Goal: Information Seeking & Learning: Learn about a topic

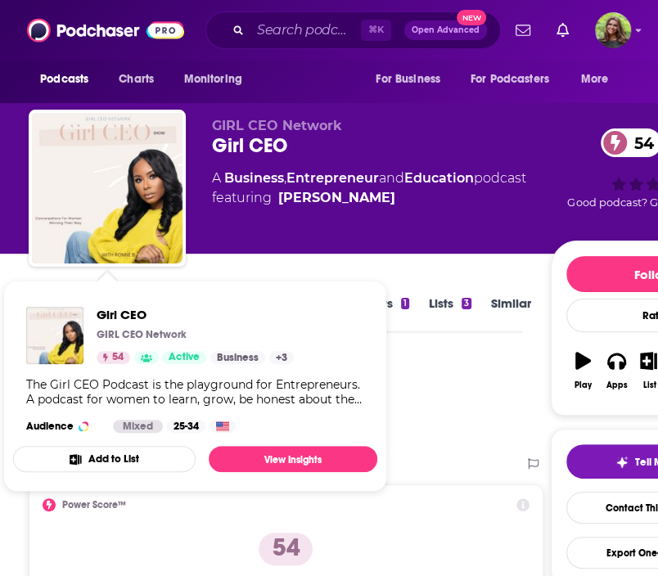
click at [270, 279] on span "Girl CEO GIRL CEO Network 54 Active Categories Business + 3 Business + 3 The Gi…" at bounding box center [195, 386] width 384 height 231
click at [241, 242] on div "GIRL CEO Network Girl CEO 54 A Business , Entrepreneur and Education podcast fe…" at bounding box center [381, 183] width 339 height 131
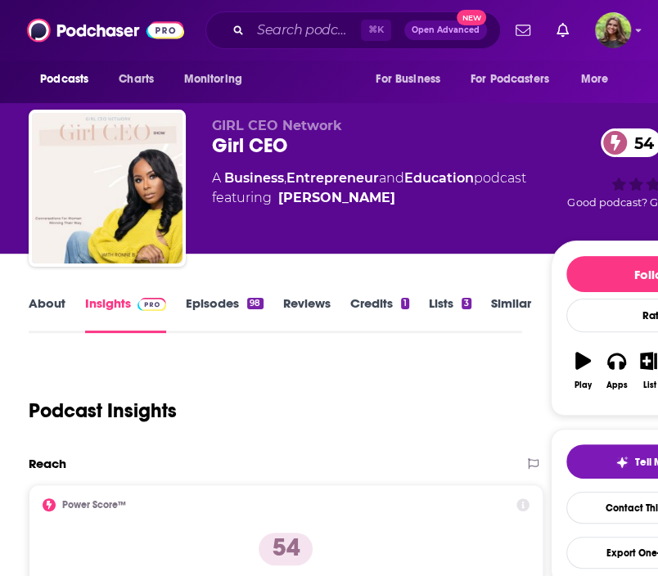
click at [41, 313] on link "About" at bounding box center [47, 314] width 37 height 38
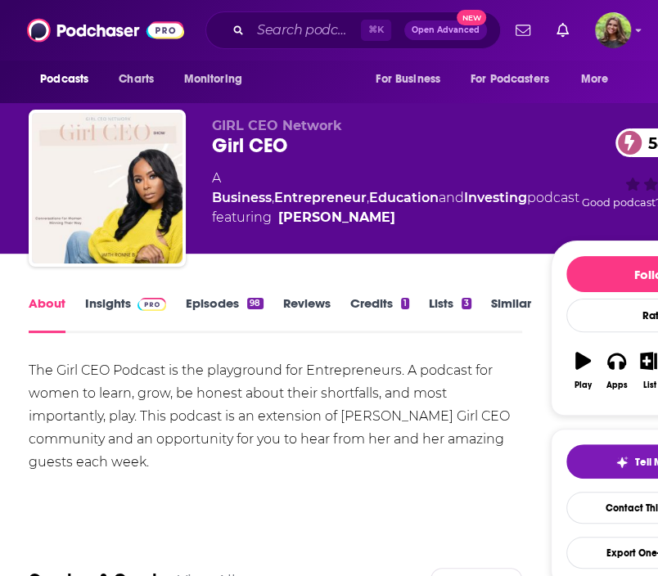
click at [216, 306] on link "Episodes 98" at bounding box center [224, 314] width 77 height 38
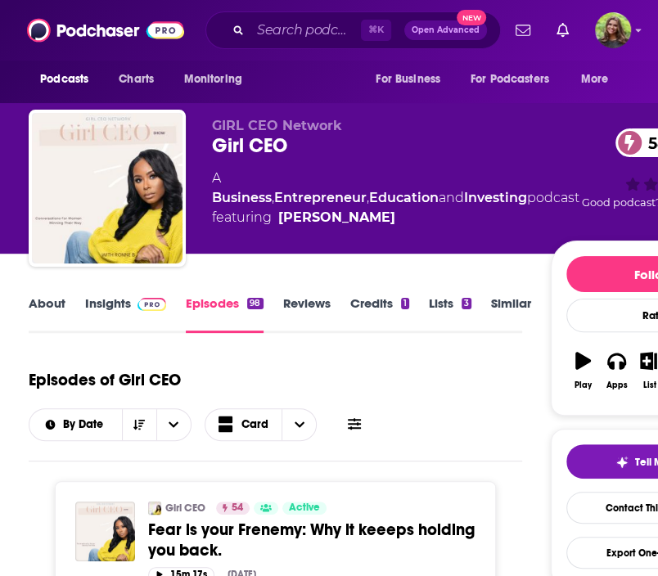
click at [93, 306] on link "Insights" at bounding box center [125, 314] width 81 height 38
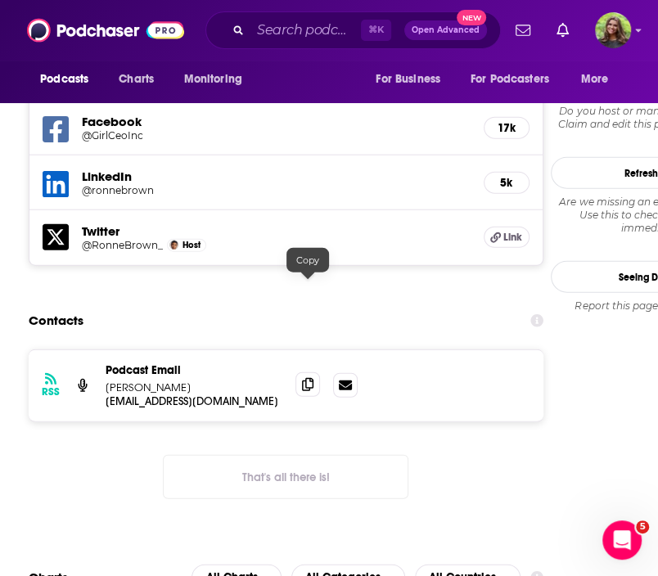
click at [308, 378] on icon at bounding box center [307, 384] width 11 height 13
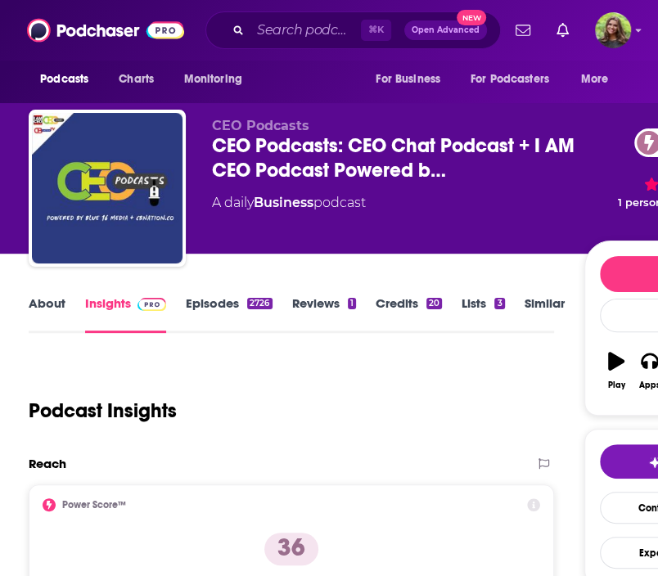
click at [198, 313] on link "Episodes 2726" at bounding box center [229, 314] width 86 height 38
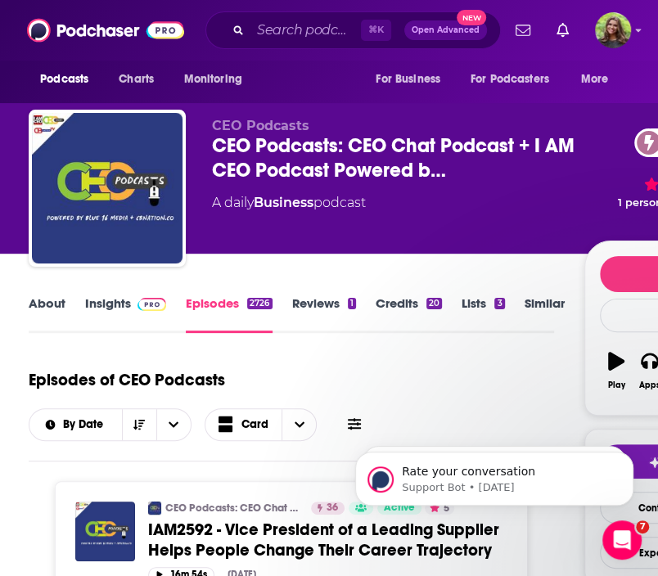
click at [99, 309] on link "Insights" at bounding box center [125, 314] width 81 height 38
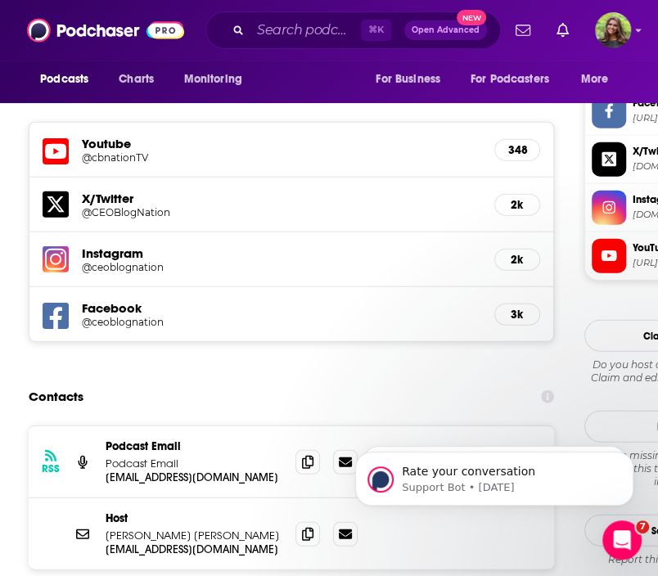
scroll to position [1573, 0]
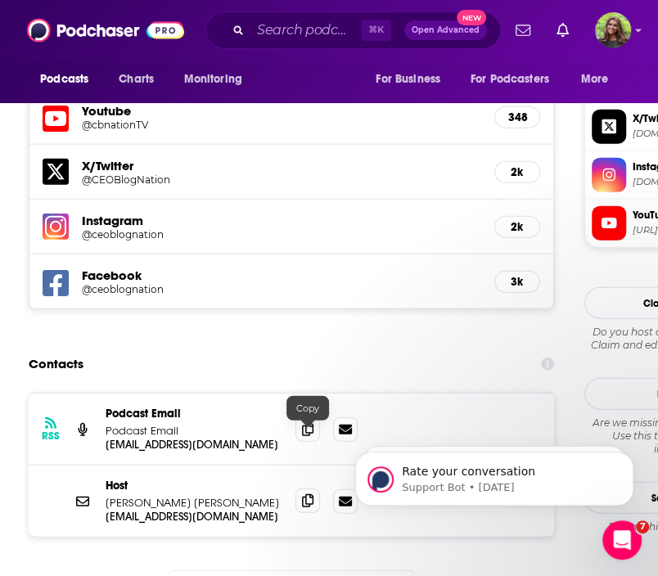
click at [307, 494] on icon at bounding box center [307, 500] width 11 height 13
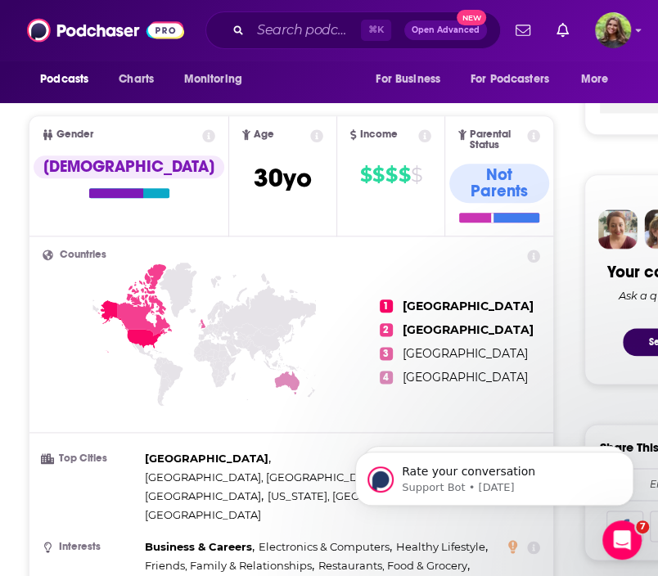
scroll to position [0, 0]
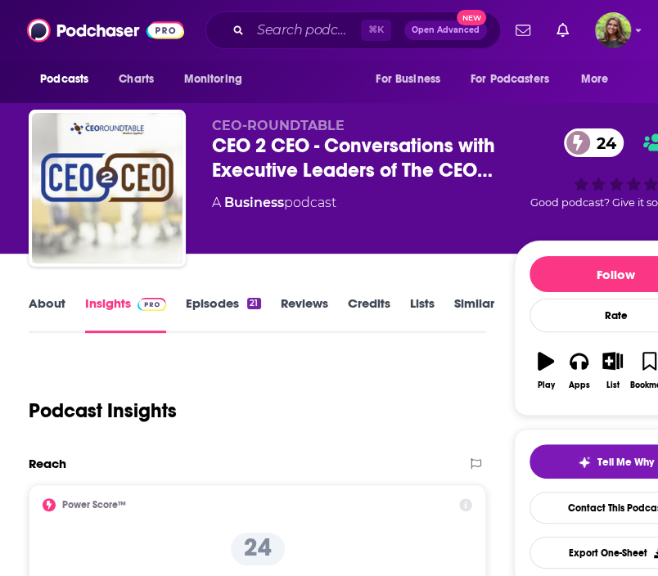
click at [217, 307] on link "Episodes 21" at bounding box center [223, 314] width 74 height 38
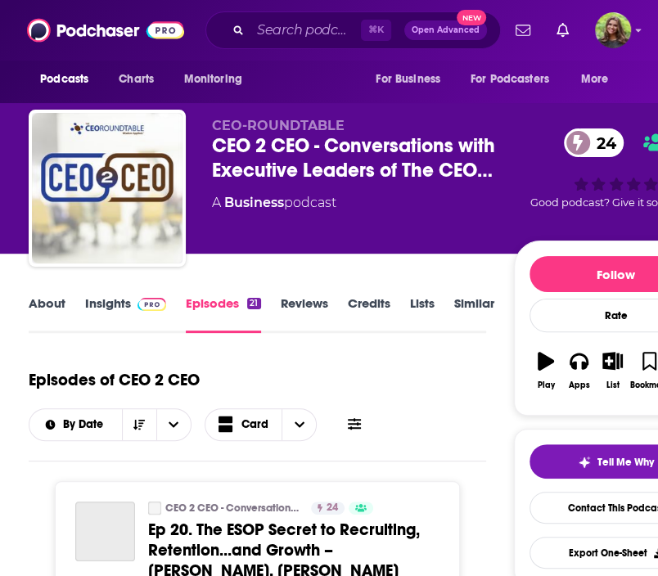
click at [108, 302] on link "Insights" at bounding box center [125, 314] width 81 height 38
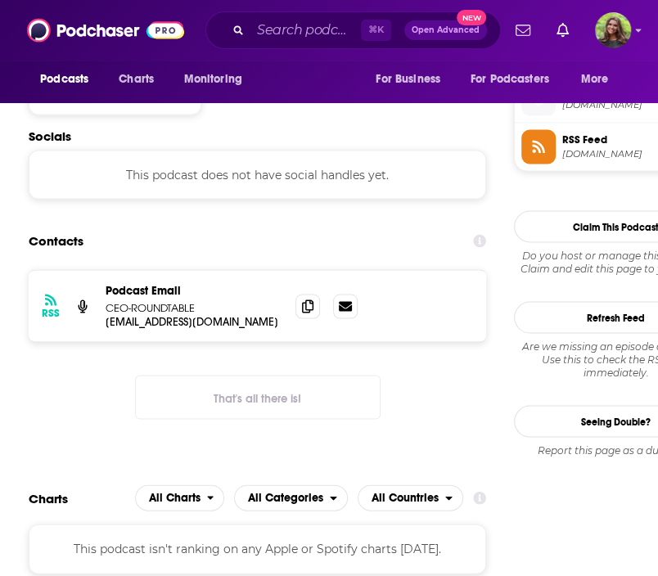
scroll to position [1177, 0]
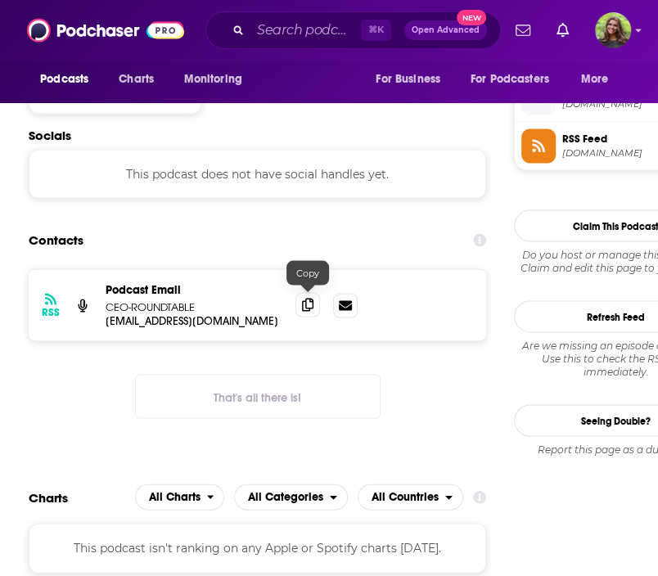
click at [310, 298] on icon at bounding box center [307, 304] width 11 height 13
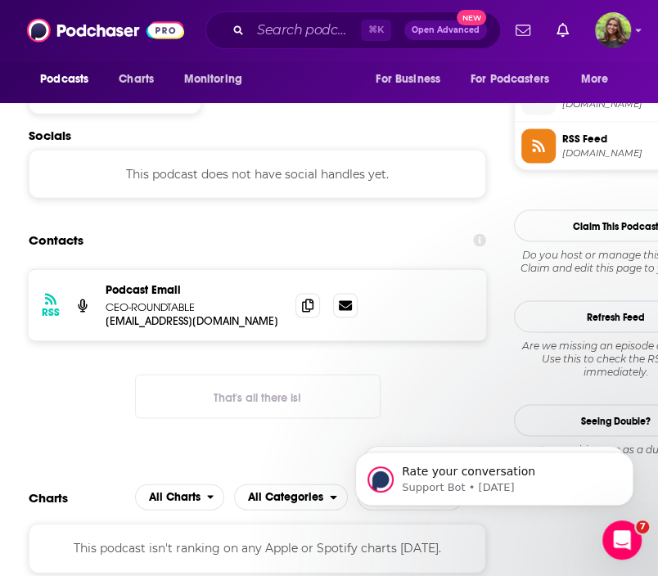
scroll to position [0, 0]
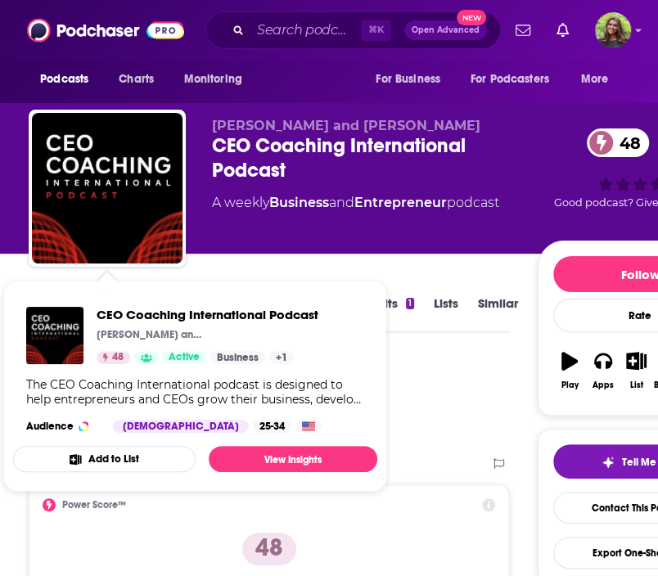
click at [365, 246] on div "Mark Moses and Steve Sanduski CEO Coaching International Podcast 48 A weekly Bu…" at bounding box center [375, 183] width 326 height 131
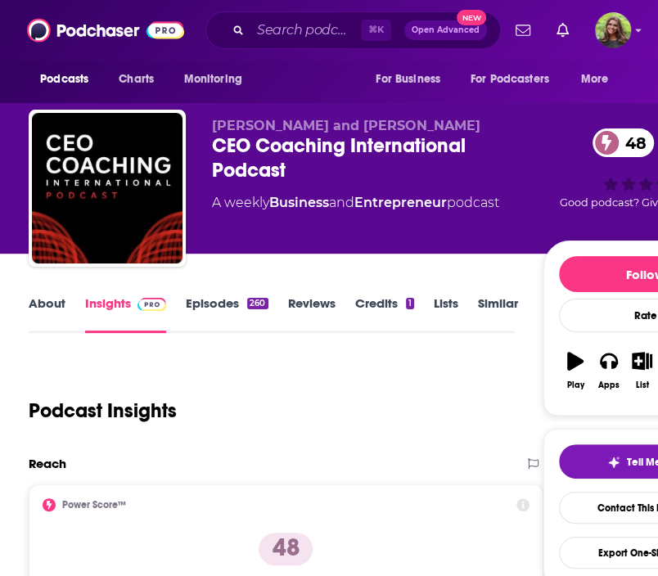
click at [214, 306] on link "Episodes 260" at bounding box center [227, 314] width 82 height 38
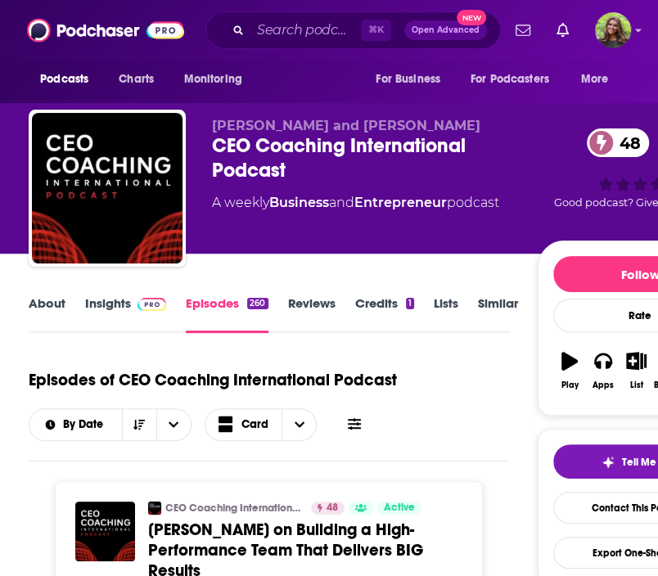
click at [29, 304] on link "About" at bounding box center [47, 314] width 37 height 38
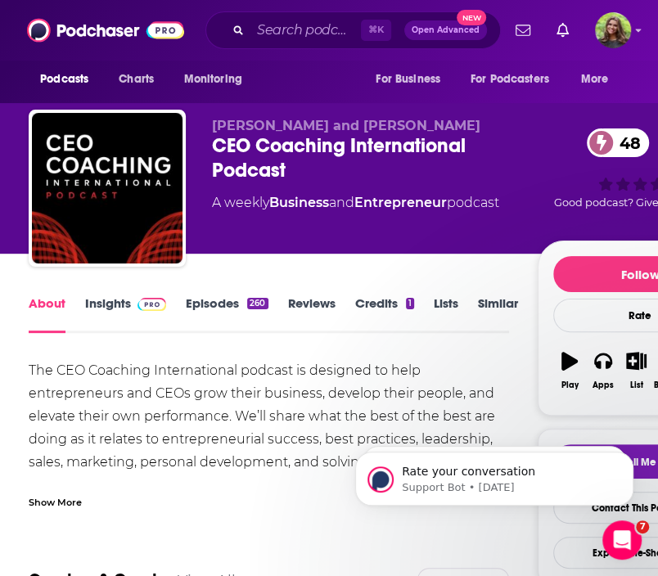
click at [115, 303] on link "Insights" at bounding box center [125, 314] width 81 height 38
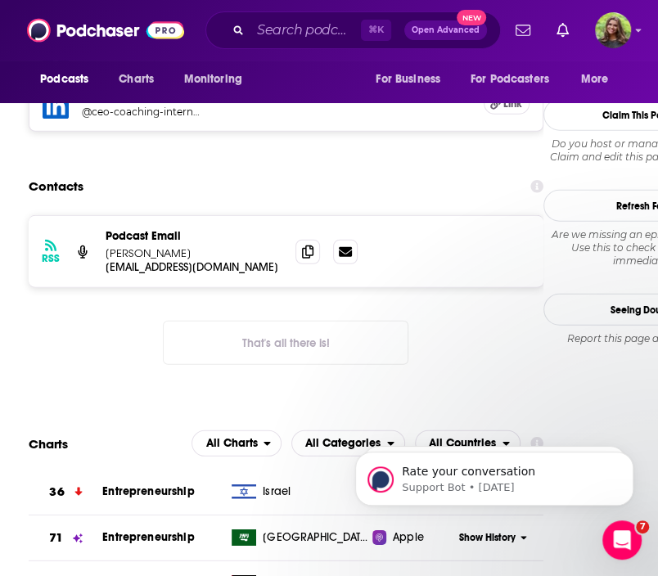
scroll to position [1814, 0]
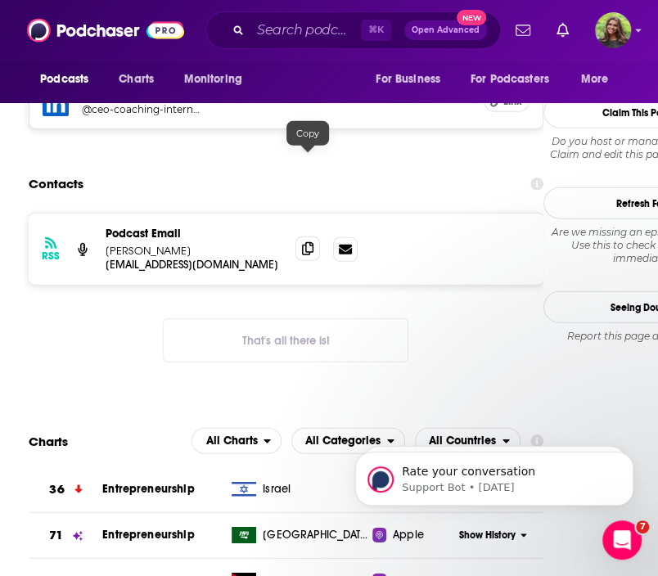
click at [305, 242] on icon at bounding box center [307, 248] width 11 height 13
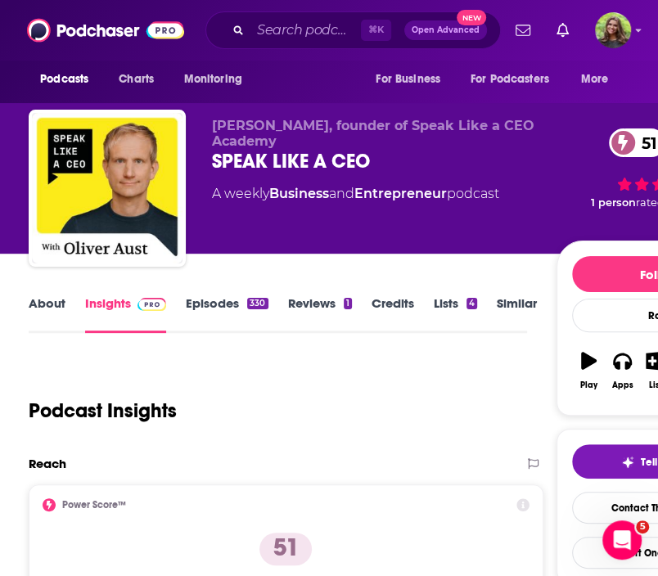
click at [52, 315] on link "About" at bounding box center [47, 314] width 37 height 38
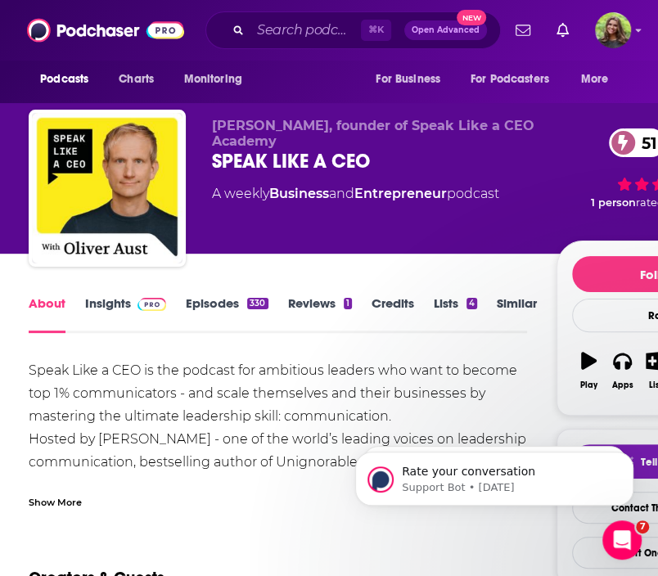
click at [197, 312] on link "Episodes 330" at bounding box center [227, 314] width 82 height 38
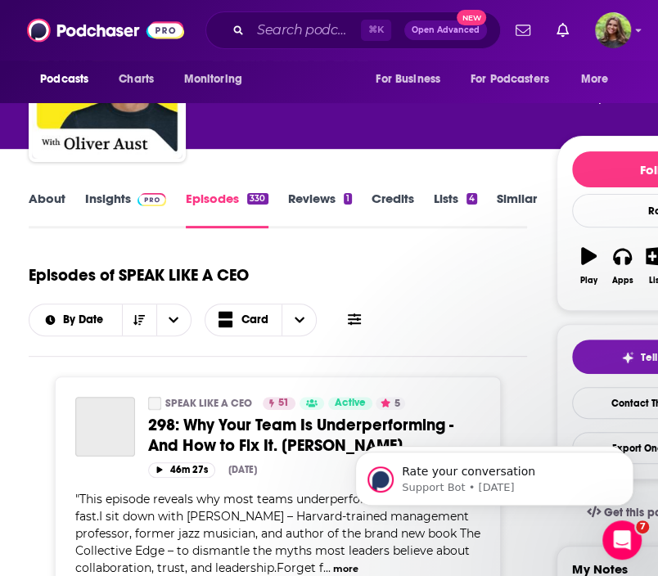
scroll to position [106, 0]
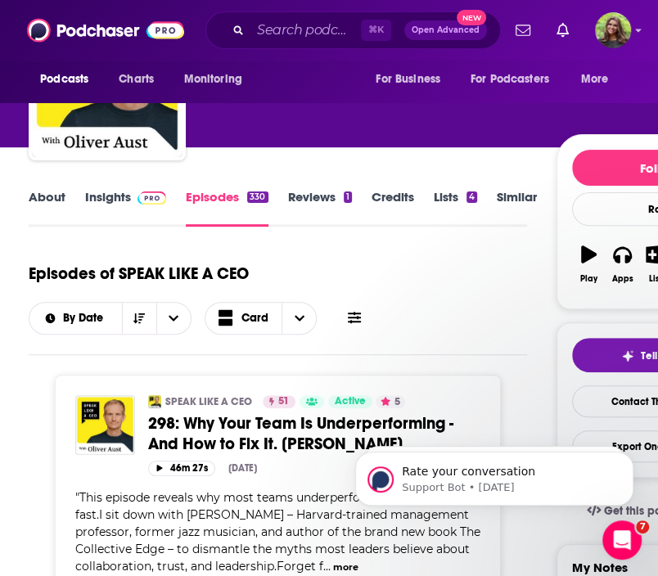
click at [110, 208] on link "Insights" at bounding box center [125, 208] width 81 height 38
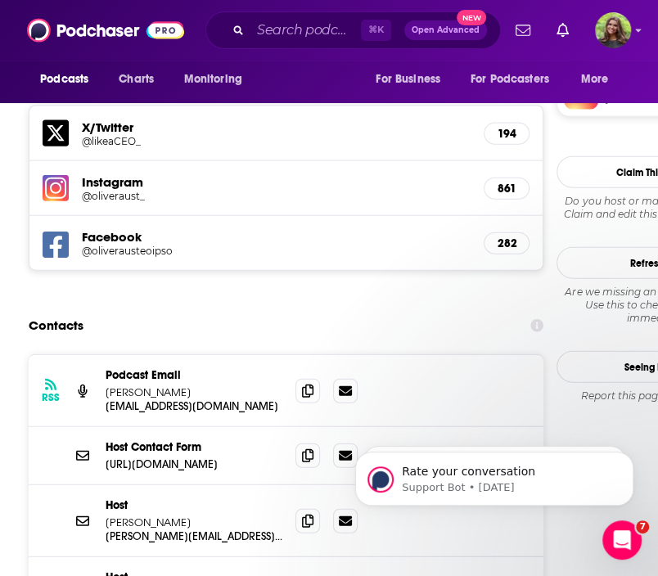
scroll to position [1507, 0]
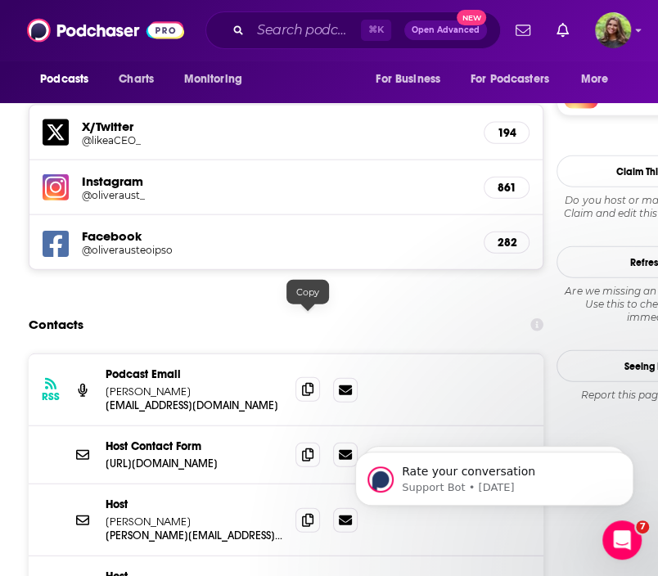
click at [309, 383] on icon at bounding box center [307, 389] width 11 height 13
click at [308, 448] on icon at bounding box center [307, 454] width 11 height 13
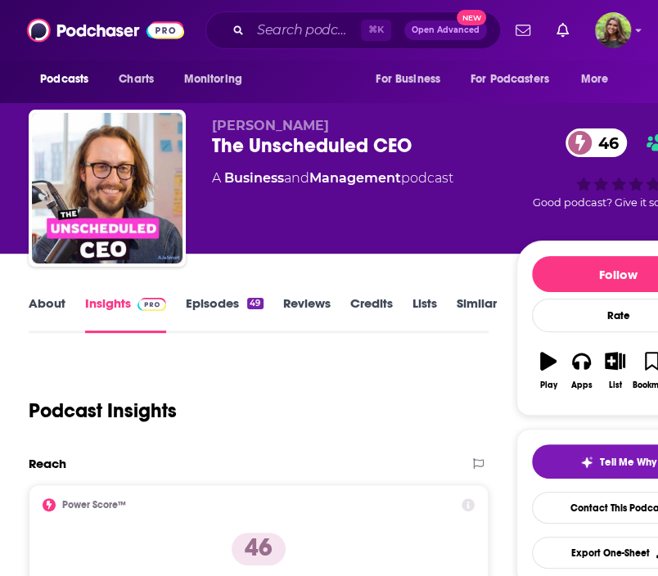
click at [30, 305] on link "About" at bounding box center [47, 314] width 37 height 38
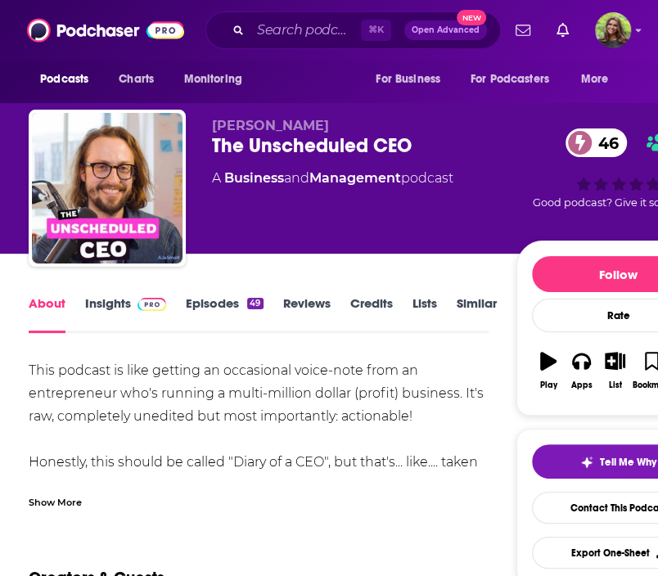
click at [210, 309] on link "Episodes 49" at bounding box center [224, 314] width 77 height 38
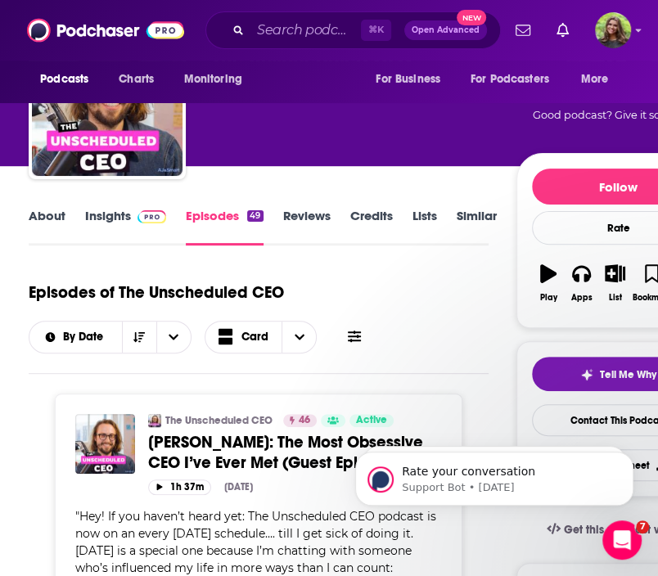
click at [114, 215] on link "Insights" at bounding box center [125, 227] width 81 height 38
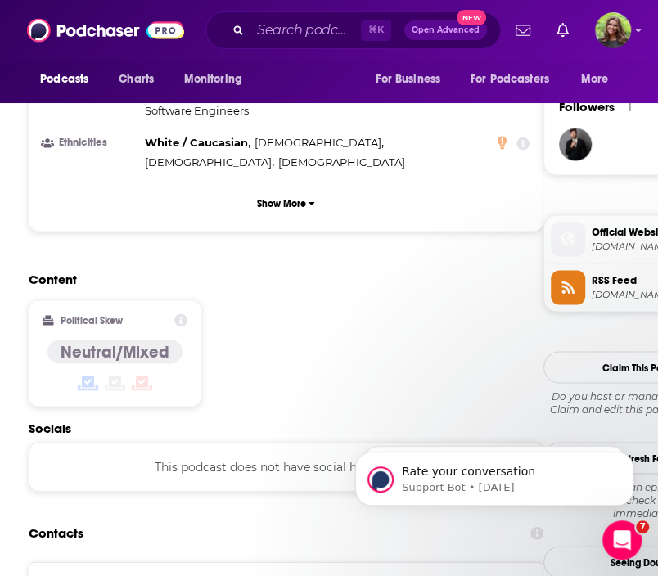
scroll to position [1215, 0]
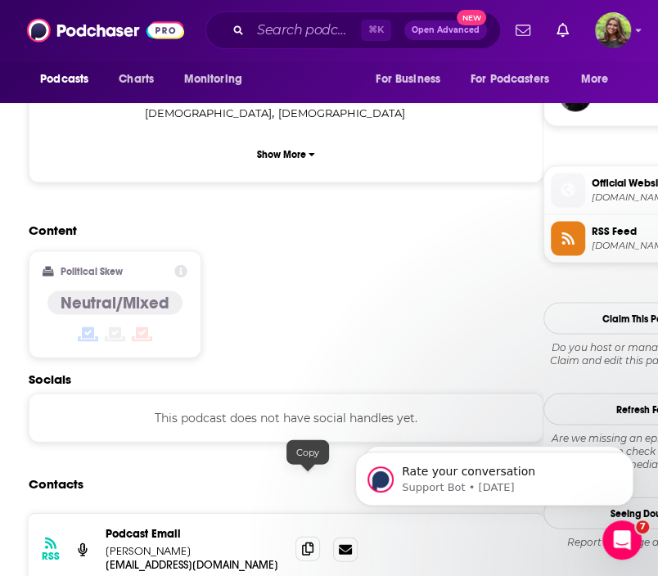
click at [306, 542] on icon at bounding box center [307, 548] width 11 height 13
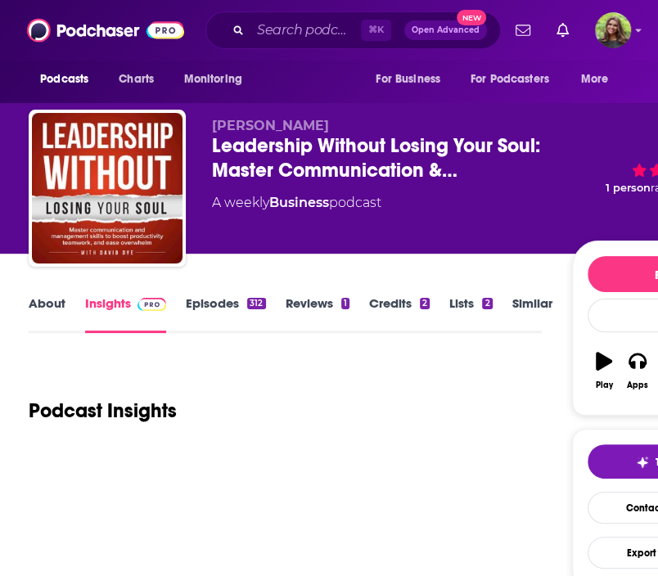
click at [42, 313] on link "About" at bounding box center [47, 314] width 37 height 38
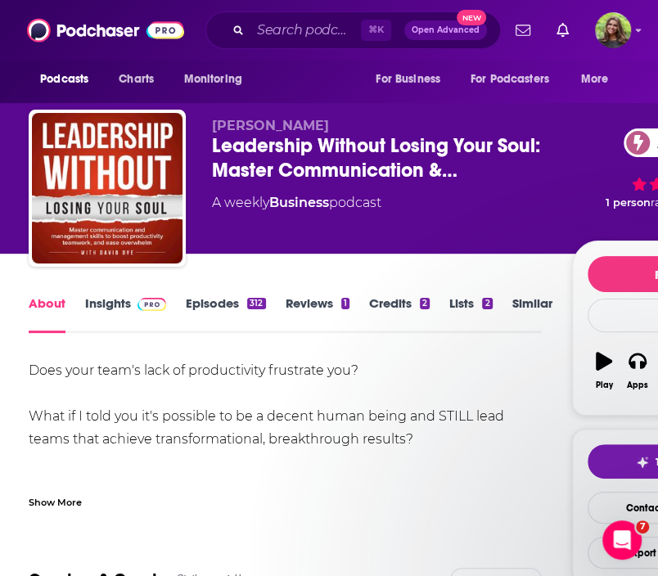
click at [204, 313] on link "Episodes 312" at bounding box center [225, 314] width 79 height 38
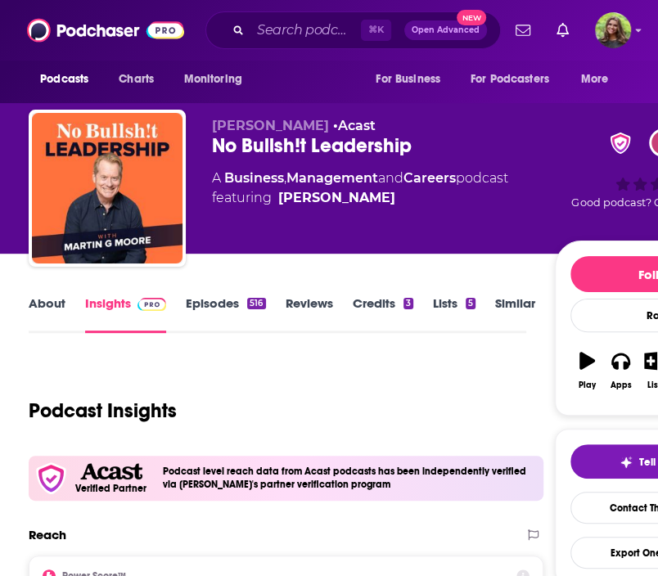
click at [49, 306] on link "About" at bounding box center [47, 314] width 37 height 38
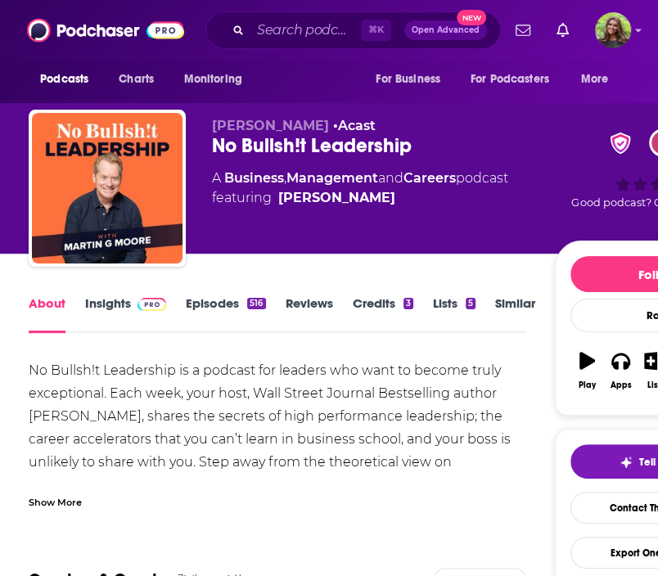
click at [205, 304] on link "Episodes 516" at bounding box center [225, 314] width 79 height 38
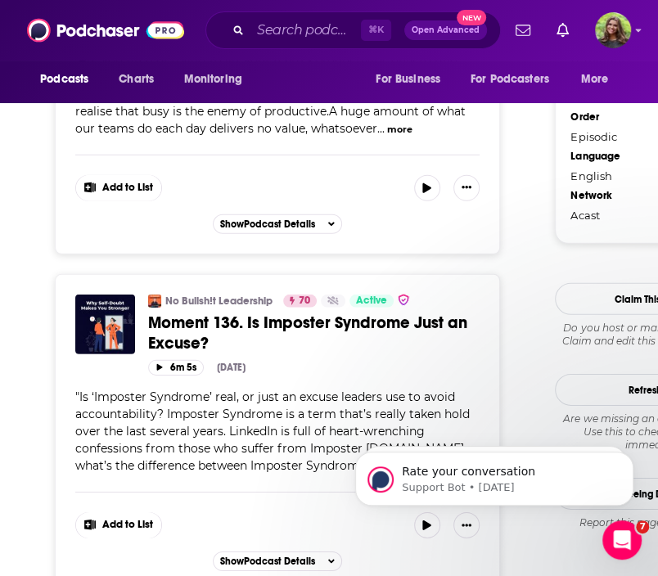
scroll to position [1930, 0]
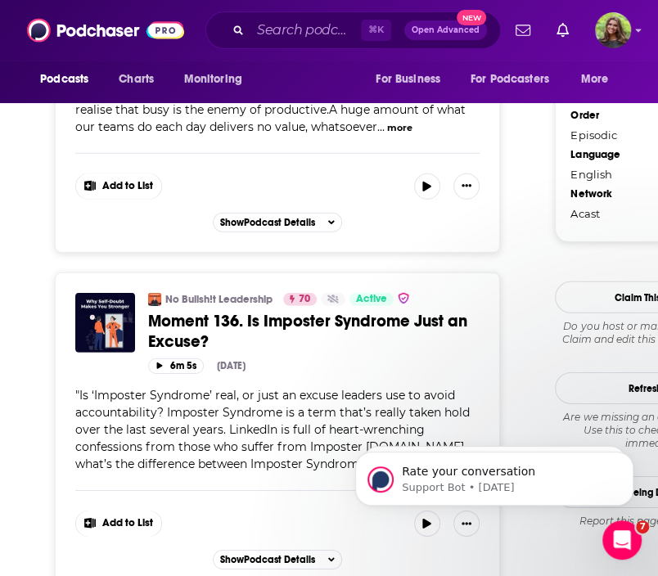
click at [439, 458] on button "more" at bounding box center [437, 465] width 25 height 14
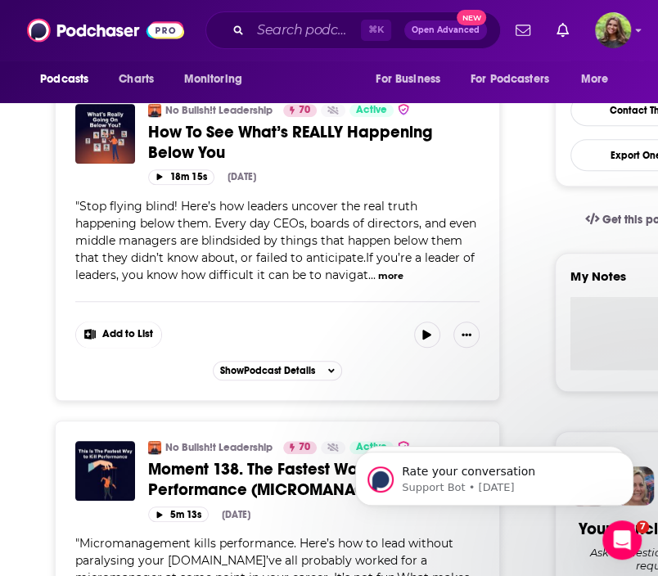
scroll to position [284, 0]
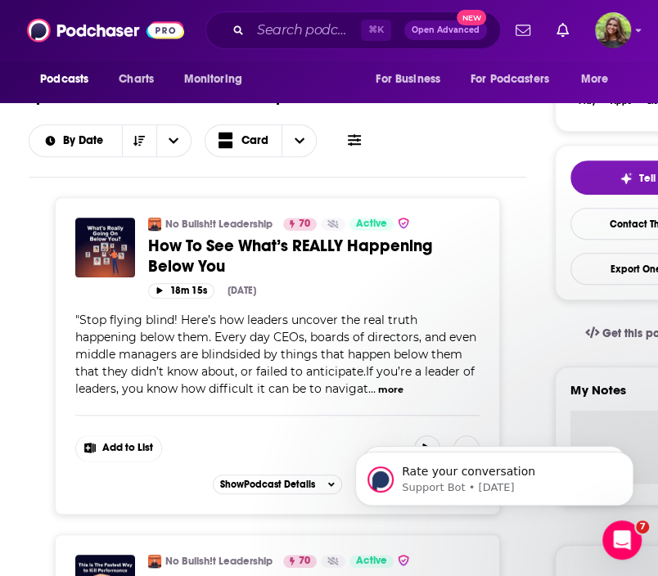
click at [390, 389] on button "more" at bounding box center [390, 390] width 25 height 14
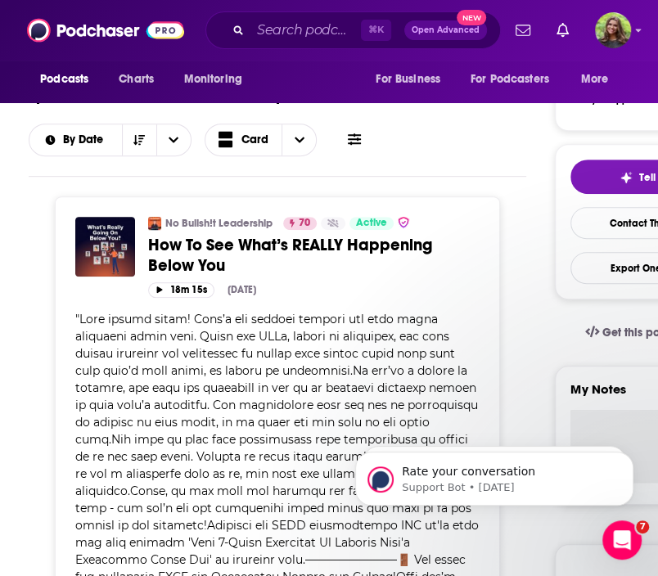
scroll to position [0, 0]
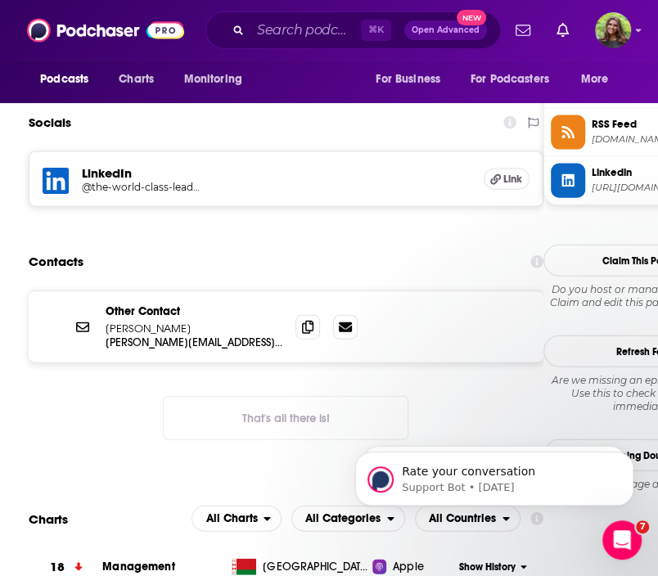
scroll to position [1323, 0]
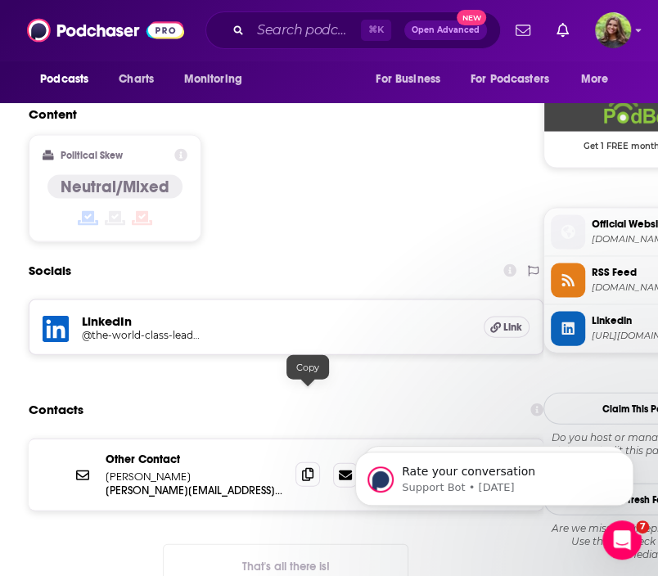
click at [304, 462] on span at bounding box center [307, 474] width 25 height 25
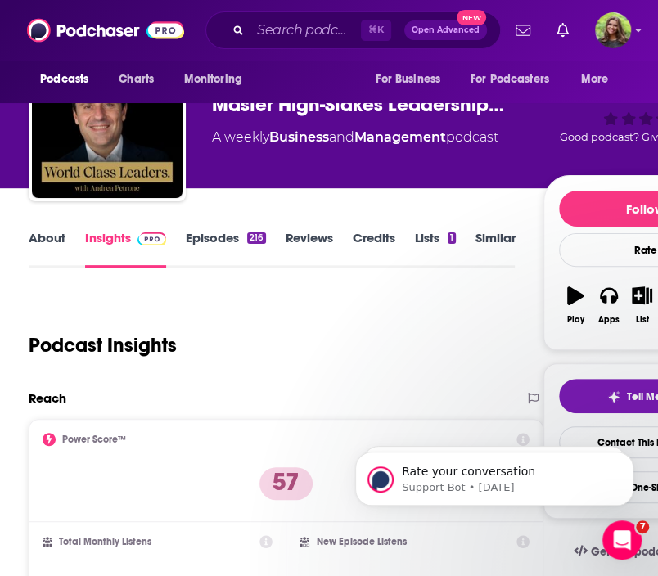
scroll to position [0, 0]
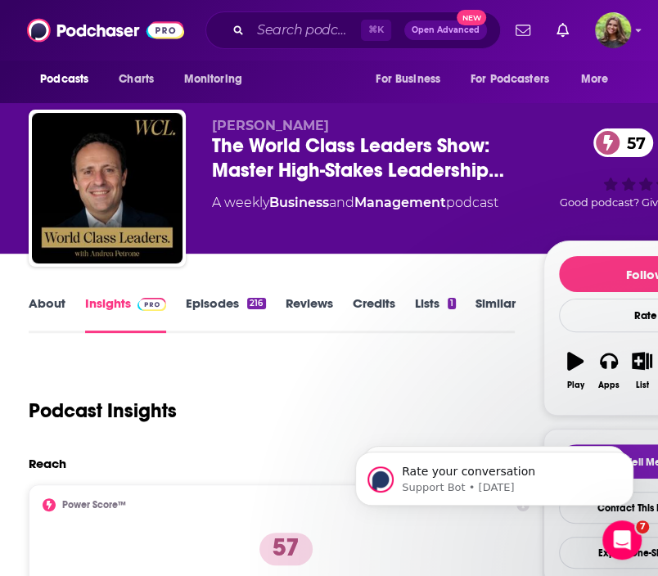
click at [220, 298] on link "Episodes 216" at bounding box center [225, 314] width 79 height 38
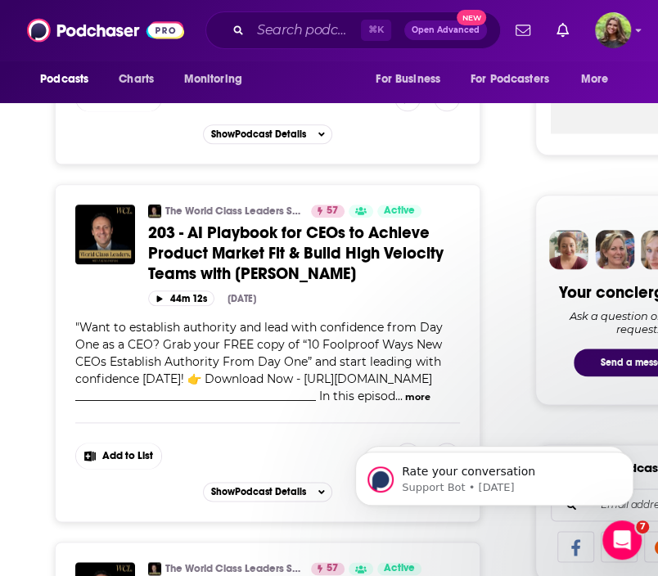
scroll to position [668, 0]
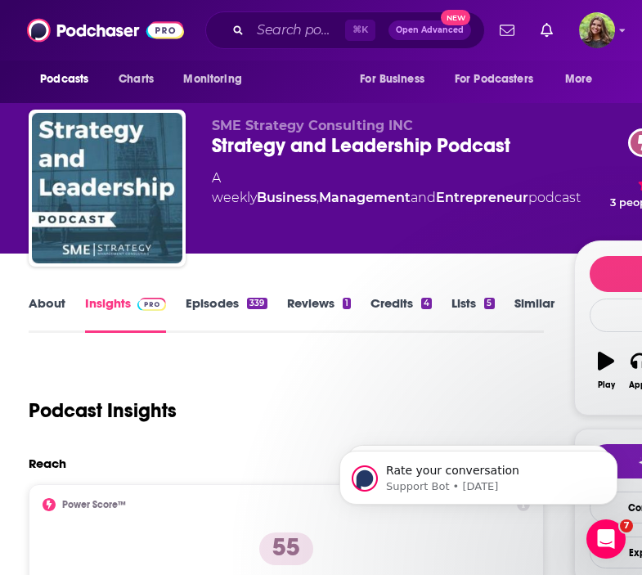
click at [212, 311] on link "Episodes 339" at bounding box center [226, 314] width 81 height 38
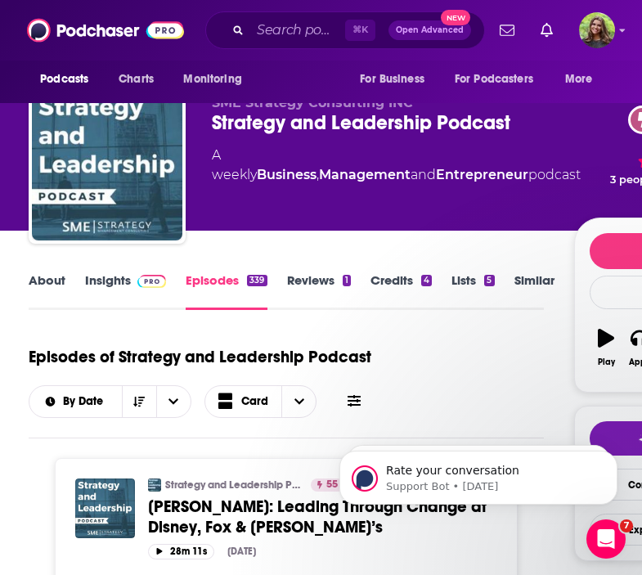
scroll to position [22, 0]
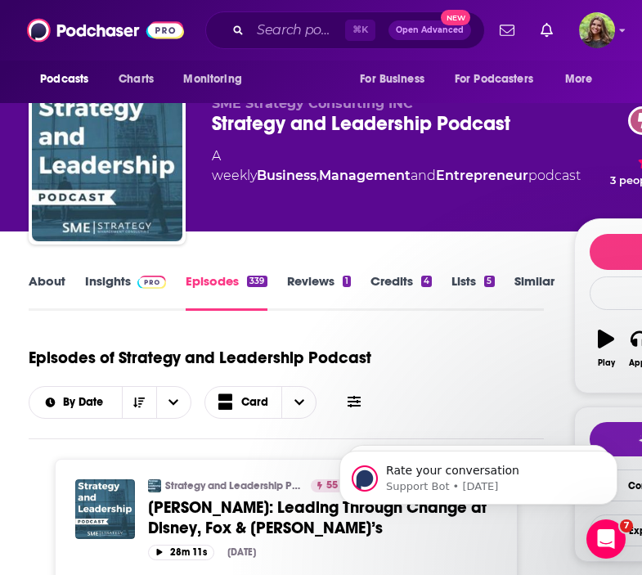
click at [110, 288] on link "Insights" at bounding box center [125, 292] width 81 height 38
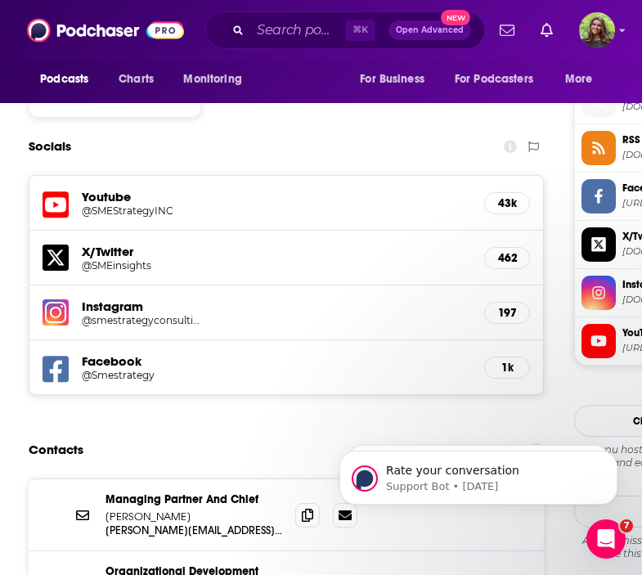
scroll to position [1551, 0]
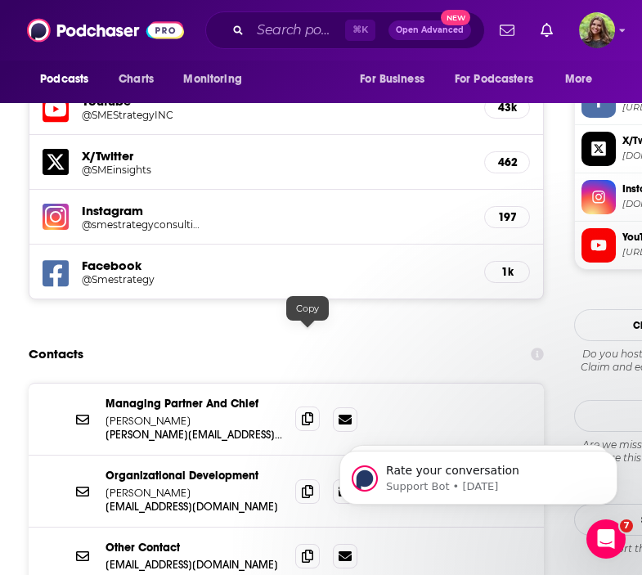
click at [309, 412] on icon at bounding box center [307, 418] width 11 height 13
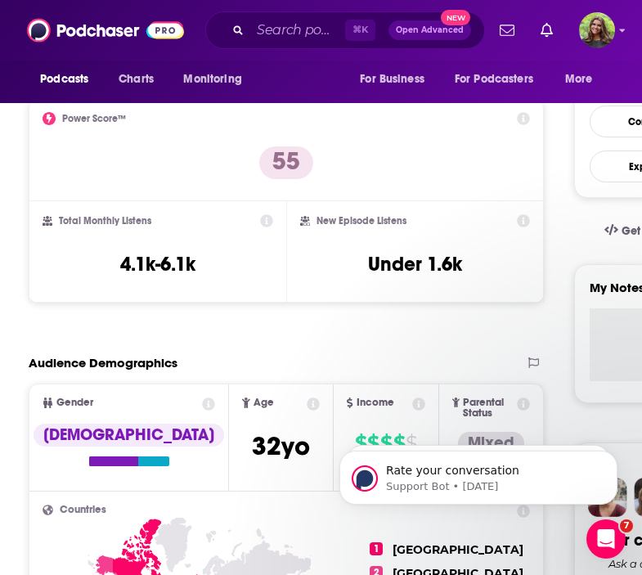
scroll to position [0, 0]
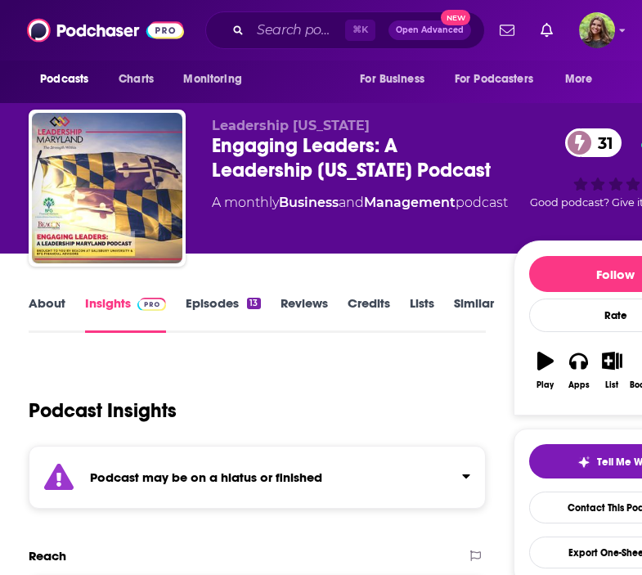
click at [208, 309] on link "Episodes 13" at bounding box center [223, 314] width 74 height 38
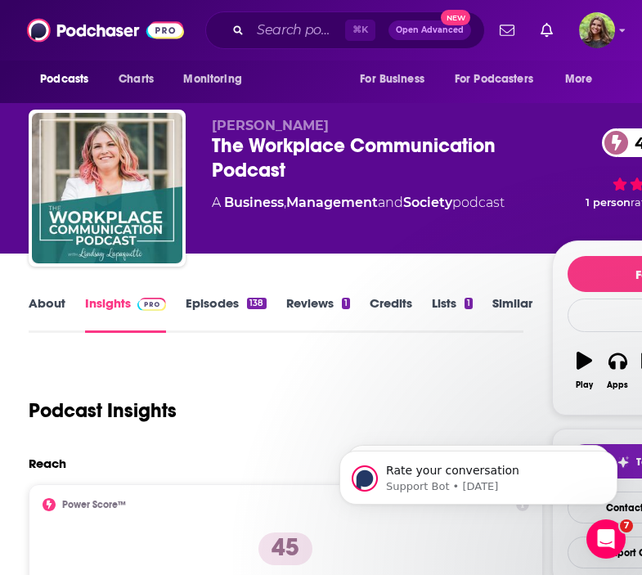
click at [208, 297] on link "Episodes 138" at bounding box center [226, 314] width 80 height 38
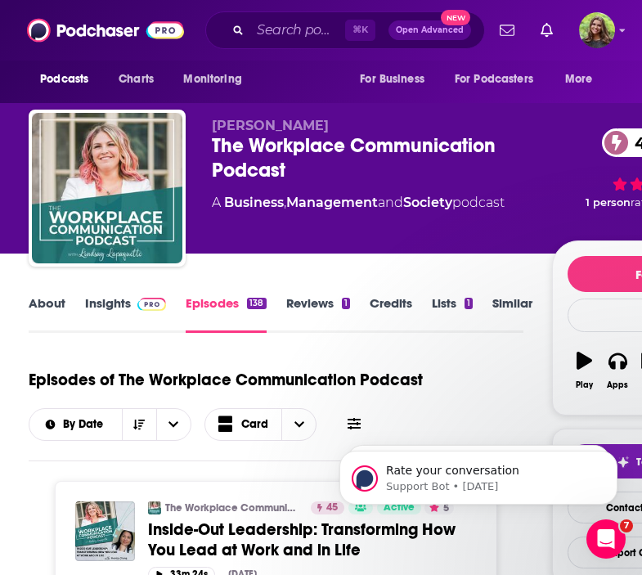
click at [105, 306] on link "Insights" at bounding box center [125, 314] width 81 height 38
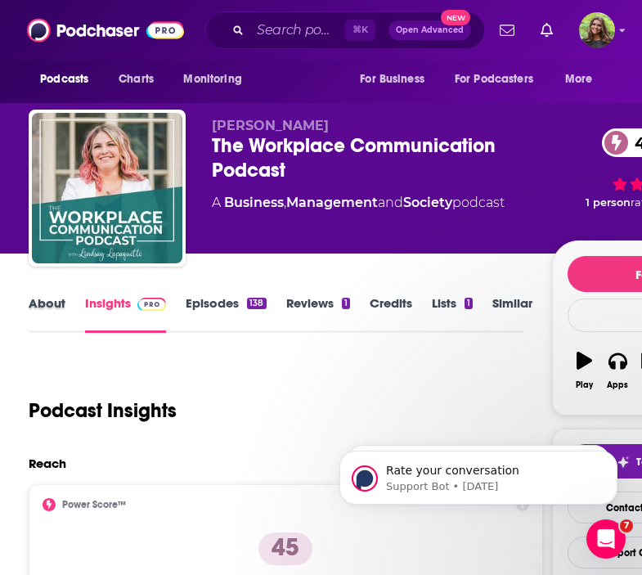
click at [68, 313] on div "About" at bounding box center [57, 314] width 56 height 38
click at [53, 312] on link "About" at bounding box center [47, 314] width 37 height 38
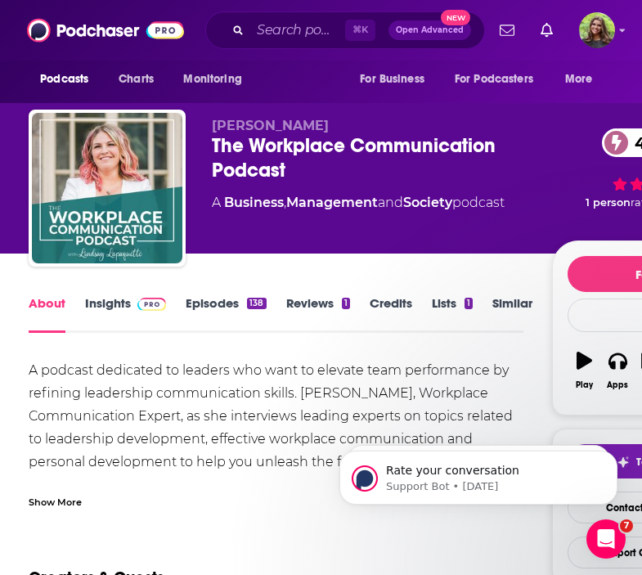
click at [212, 308] on link "Episodes 138" at bounding box center [226, 314] width 80 height 38
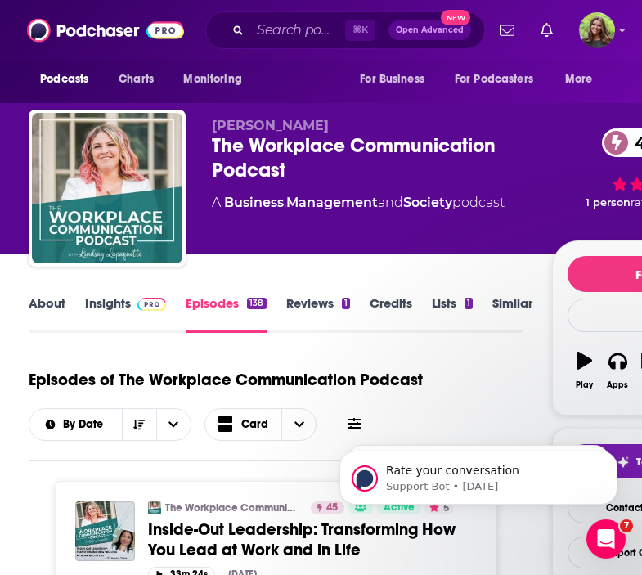
click at [115, 300] on link "Insights" at bounding box center [125, 314] width 81 height 38
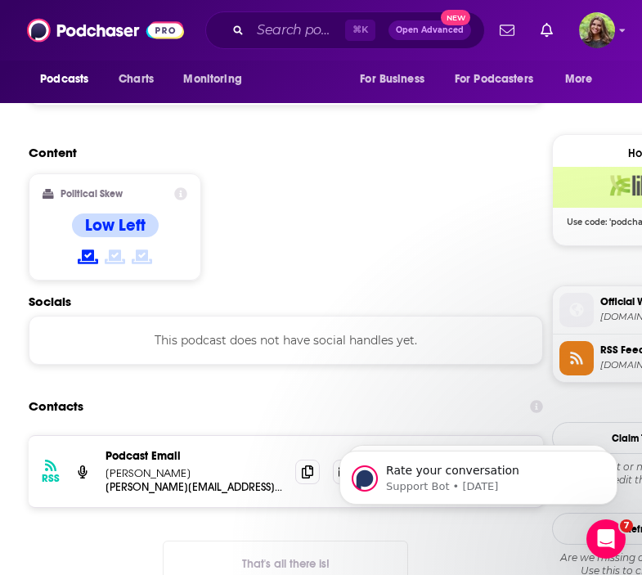
scroll to position [1368, 0]
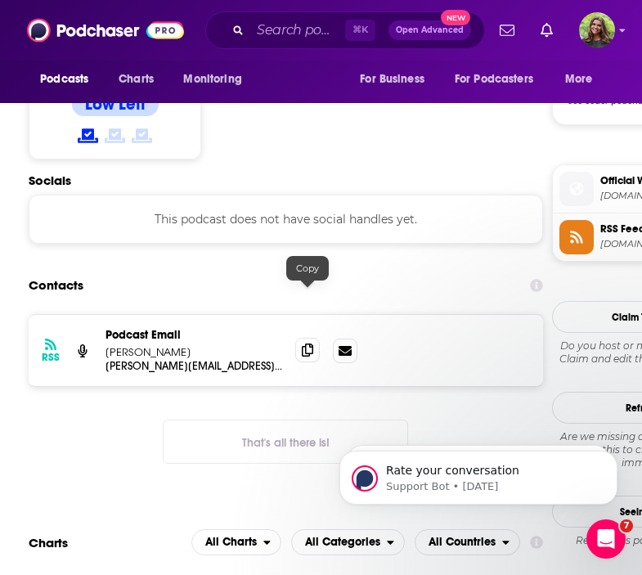
click at [306, 344] on icon at bounding box center [307, 350] width 11 height 13
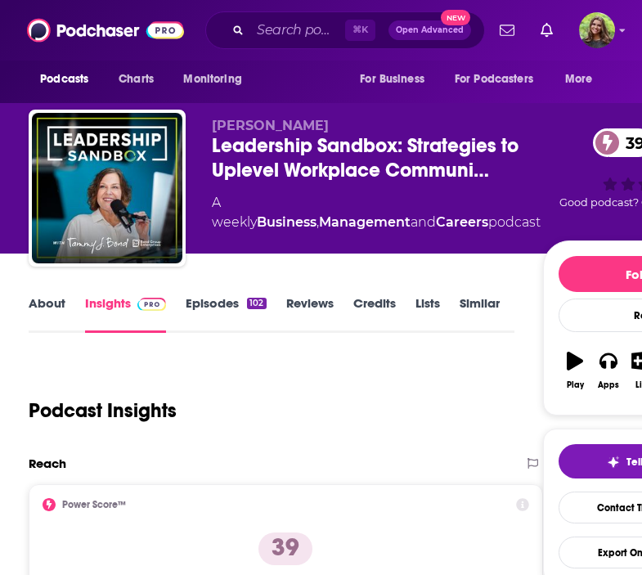
click at [192, 294] on div "About Insights Episodes 102 Reviews Credits Lists Similar" at bounding box center [271, 313] width 485 height 40
click at [214, 302] on link "Episodes 102" at bounding box center [226, 314] width 80 height 38
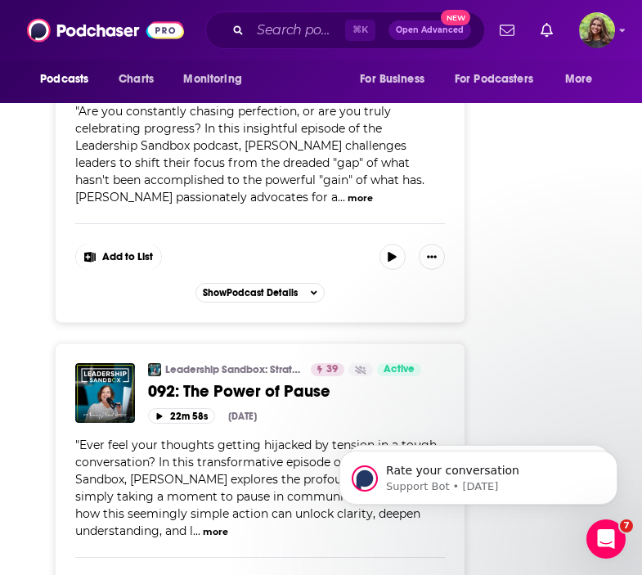
scroll to position [2657, 0]
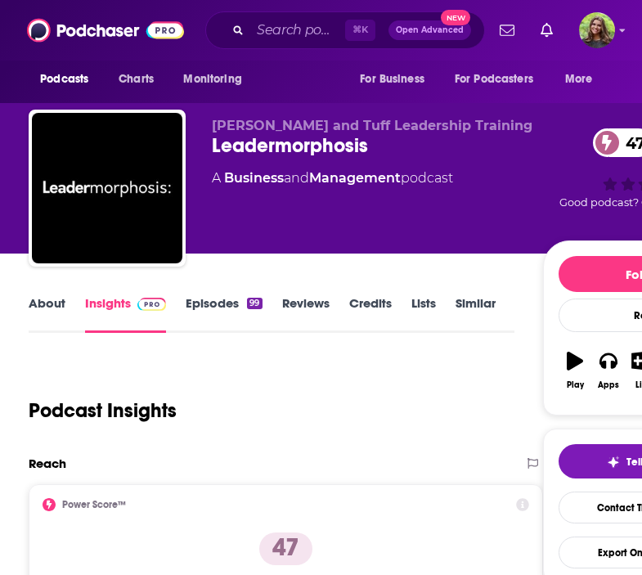
click at [217, 312] on link "Episodes 99" at bounding box center [224, 314] width 76 height 38
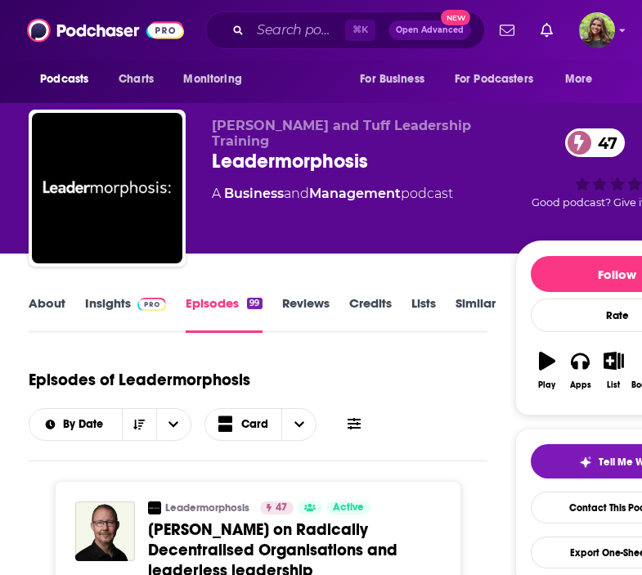
click at [114, 309] on link "Insights" at bounding box center [125, 314] width 81 height 38
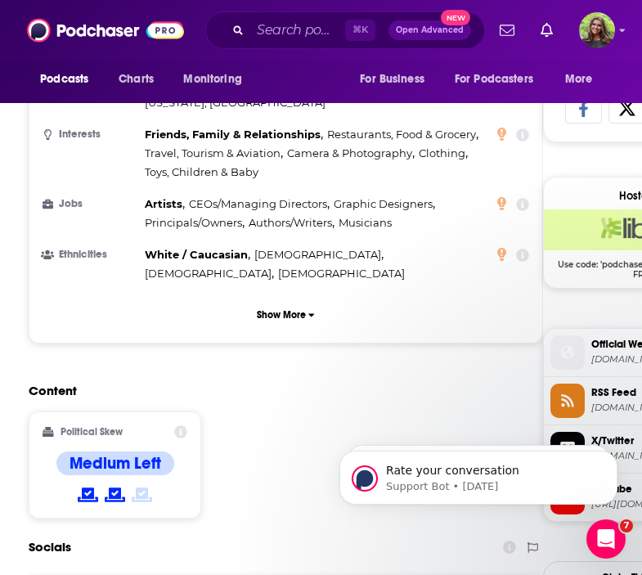
scroll to position [1492, 0]
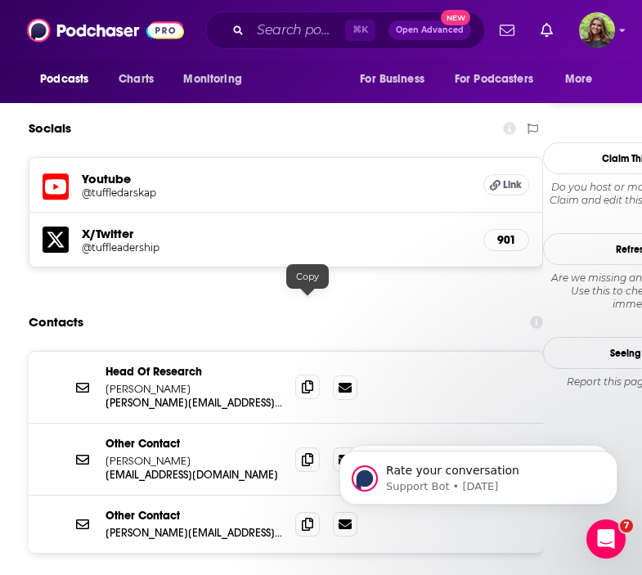
click at [307, 381] on icon at bounding box center [307, 387] width 11 height 13
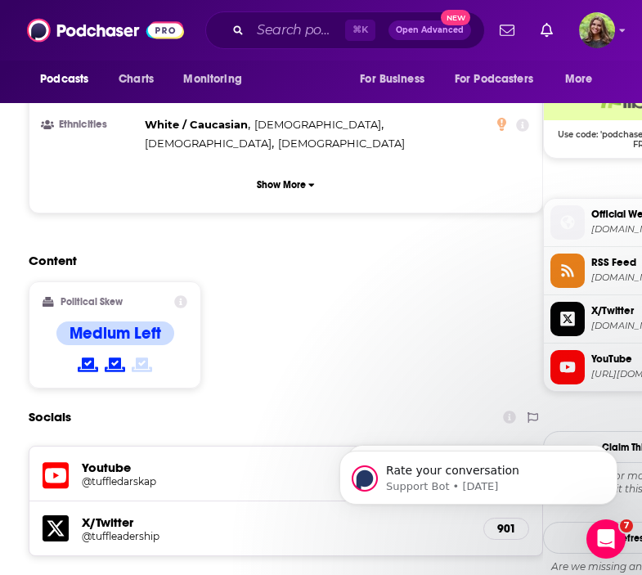
scroll to position [1354, 0]
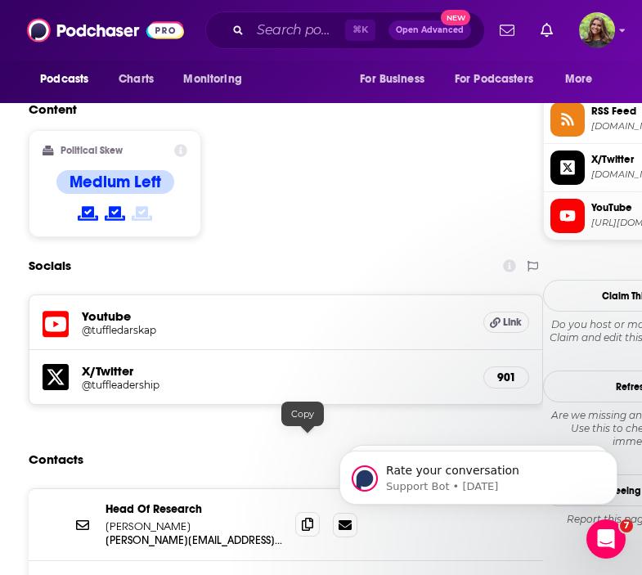
click at [309, 512] on span at bounding box center [307, 524] width 25 height 25
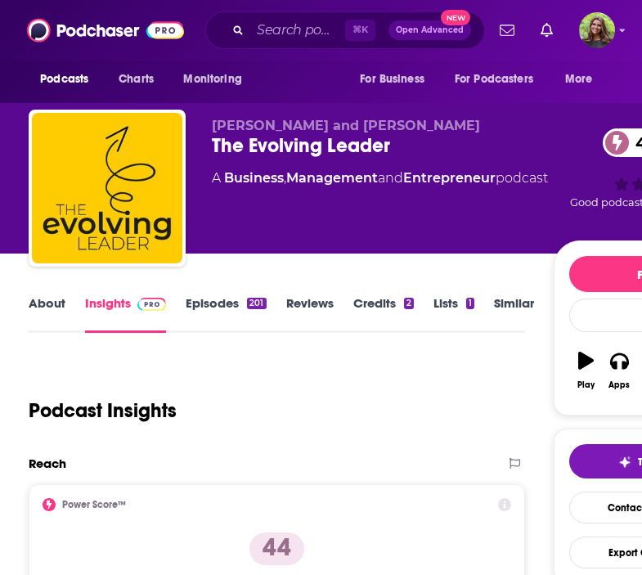
click at [215, 305] on link "Episodes 201" at bounding box center [226, 314] width 80 height 38
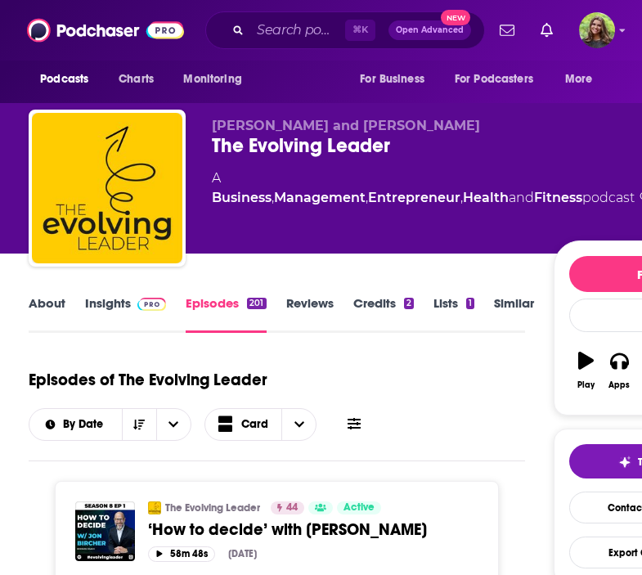
click at [112, 303] on link "Insights" at bounding box center [125, 314] width 81 height 38
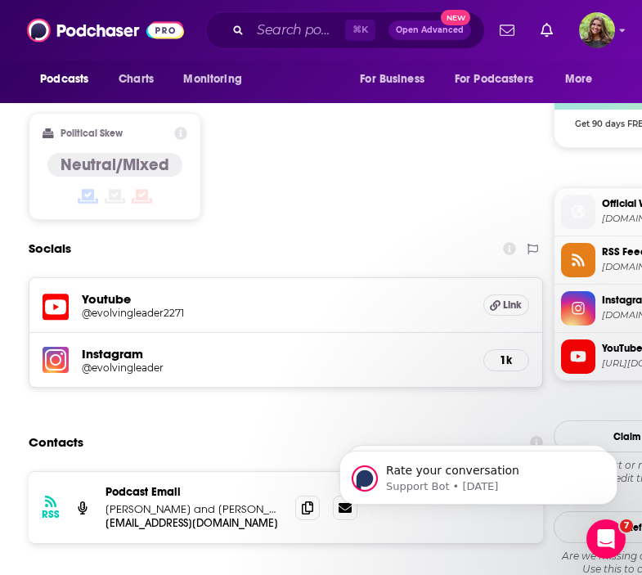
scroll to position [1539, 0]
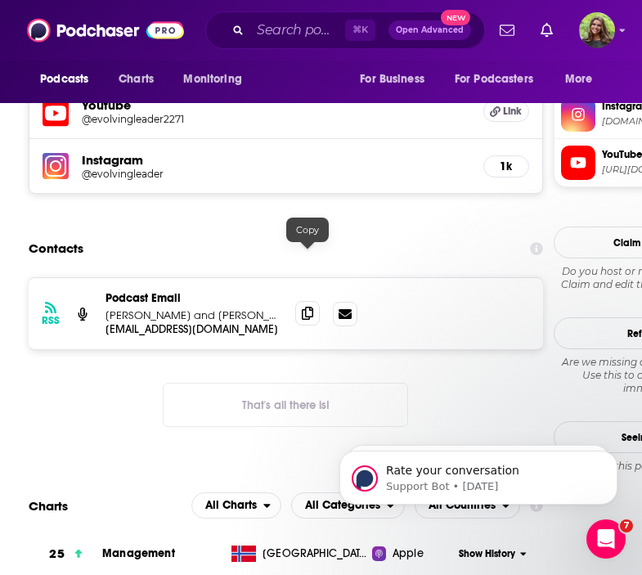
click at [319, 301] on span at bounding box center [307, 313] width 25 height 25
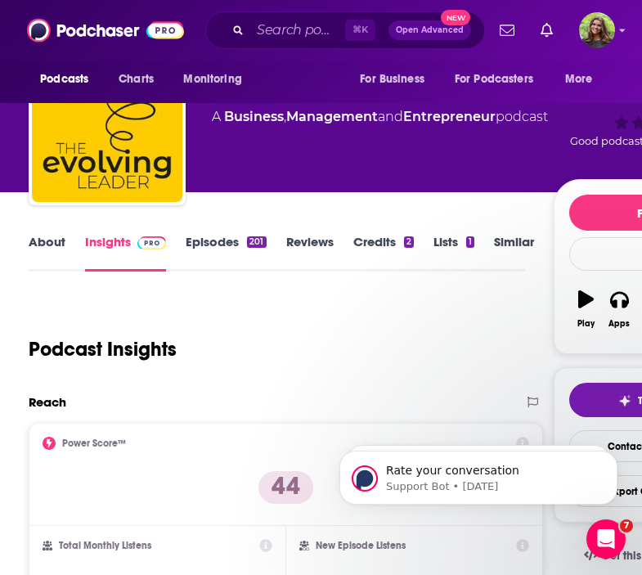
scroll to position [0, 0]
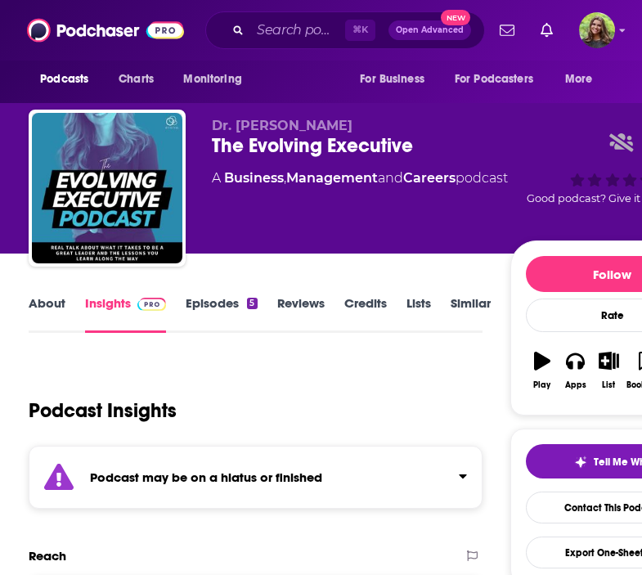
click at [226, 311] on link "Episodes 5" at bounding box center [221, 314] width 71 height 38
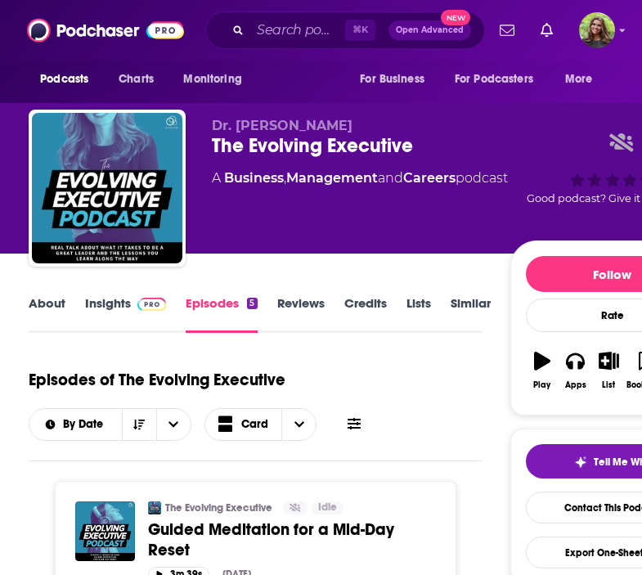
scroll to position [39, 0]
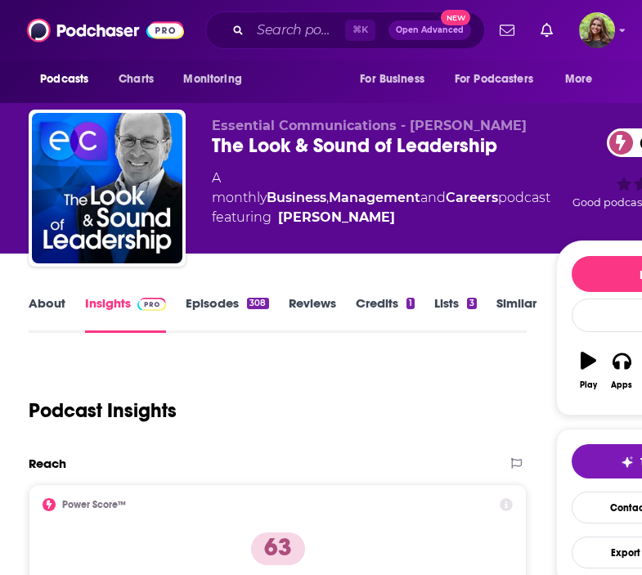
click at [220, 306] on link "Episodes 308" at bounding box center [227, 314] width 83 height 38
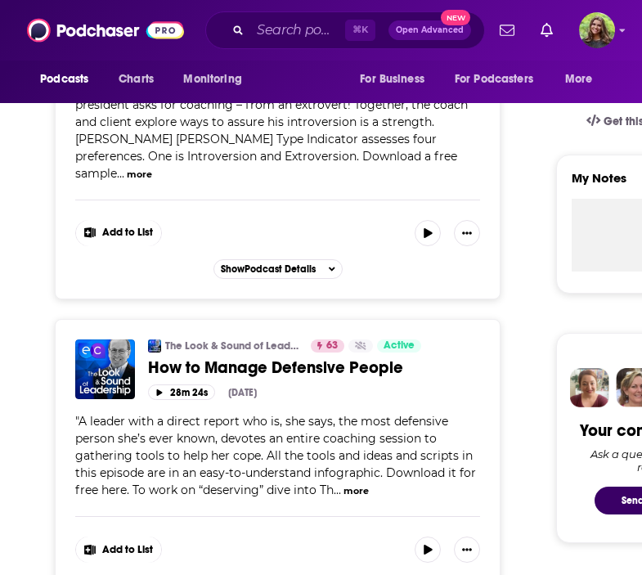
scroll to position [596, 0]
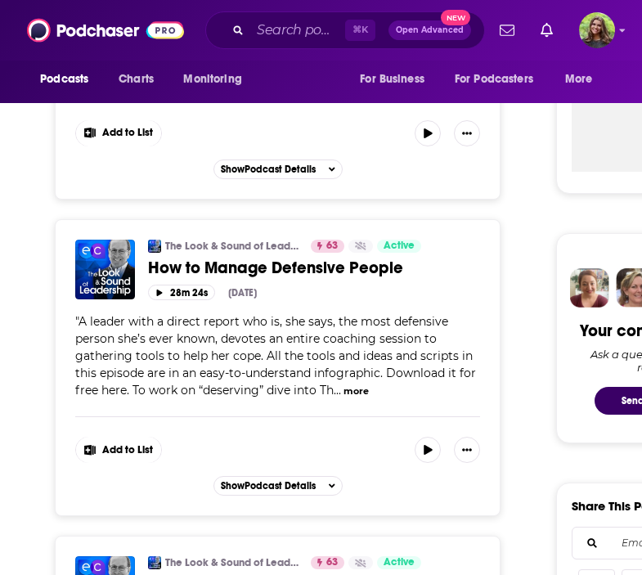
click at [353, 385] on button "more" at bounding box center [356, 392] width 25 height 14
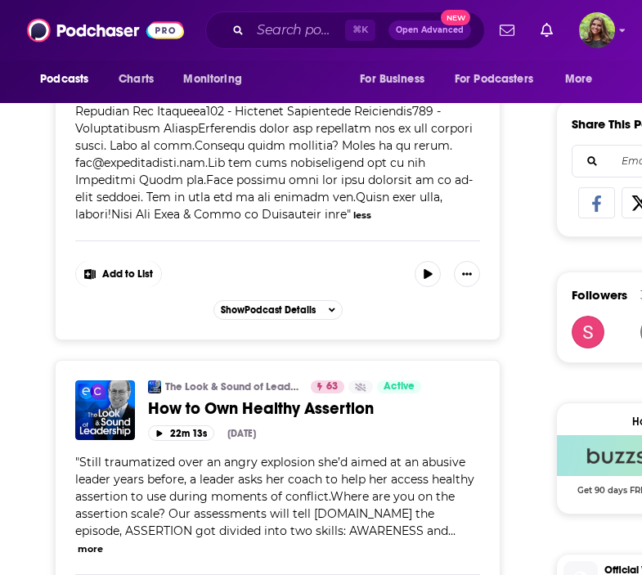
scroll to position [991, 0]
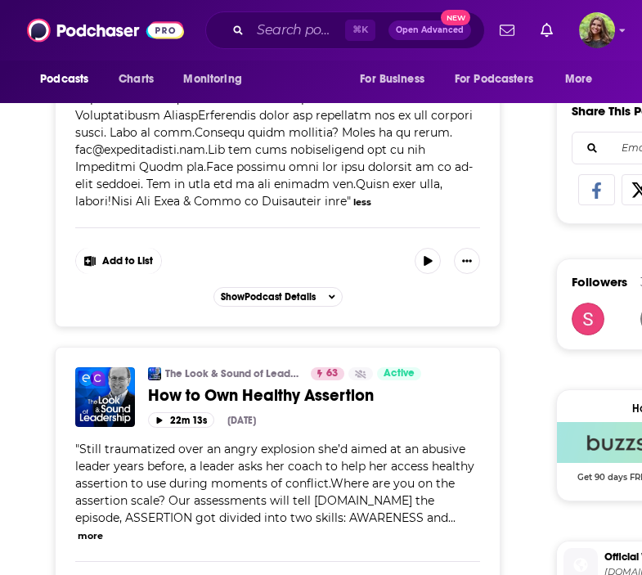
click at [103, 530] on button "more" at bounding box center [90, 537] width 25 height 14
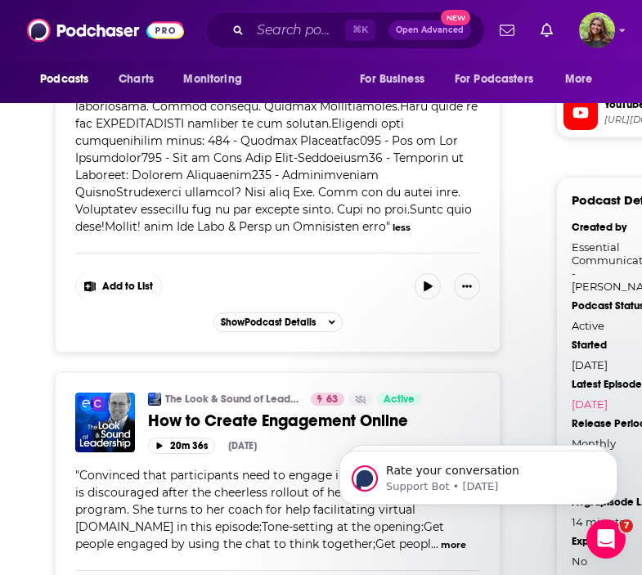
scroll to position [1643, 0]
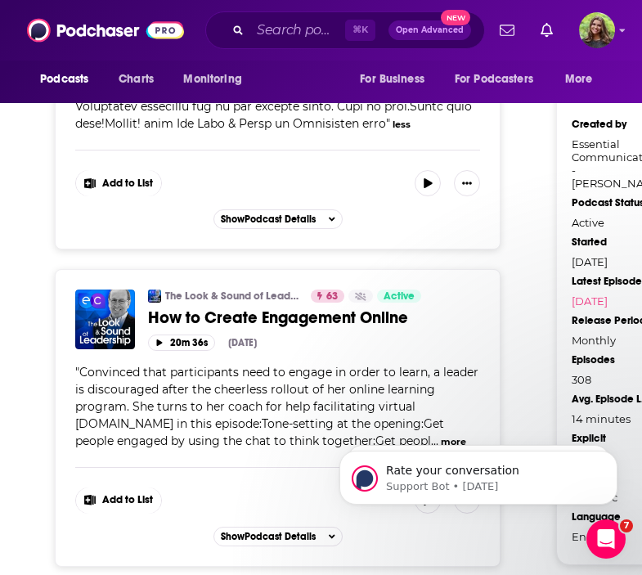
click at [402, 435] on body "Rate your conversation Support Bot • 2d ago Rate your conversation Support Bot …" at bounding box center [479, 473] width 314 height 101
click at [395, 425] on body "Rate your conversation Support Bot • 2d ago Rate your conversation Support Bot …" at bounding box center [479, 473] width 314 height 101
click at [403, 428] on body "Rate your conversation Support Bot • 2d ago Rate your conversation Support Bot …" at bounding box center [479, 473] width 314 height 101
click at [400, 437] on body "Rate your conversation Support Bot • 2d ago Rate your conversation Support Bot …" at bounding box center [479, 473] width 314 height 101
drag, startPoint x: 408, startPoint y: 428, endPoint x: 383, endPoint y: 428, distance: 25.4
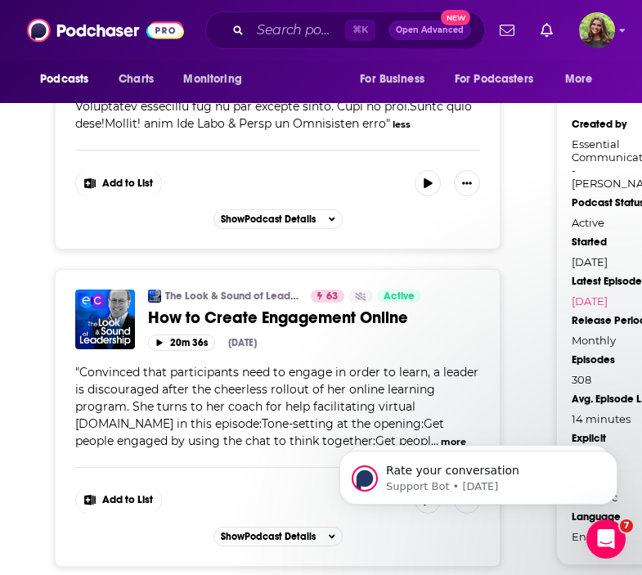
click at [408, 428] on body "Rate your conversation Support Bot • 2d ago Rate your conversation Support Bot …" at bounding box center [479, 473] width 314 height 101
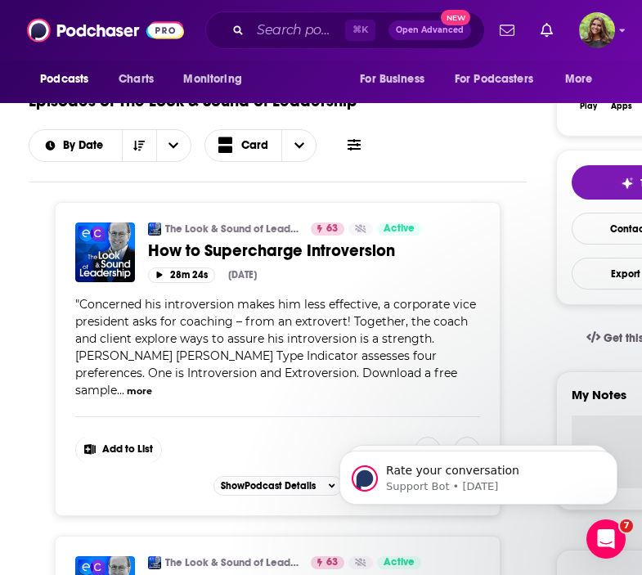
scroll to position [0, 0]
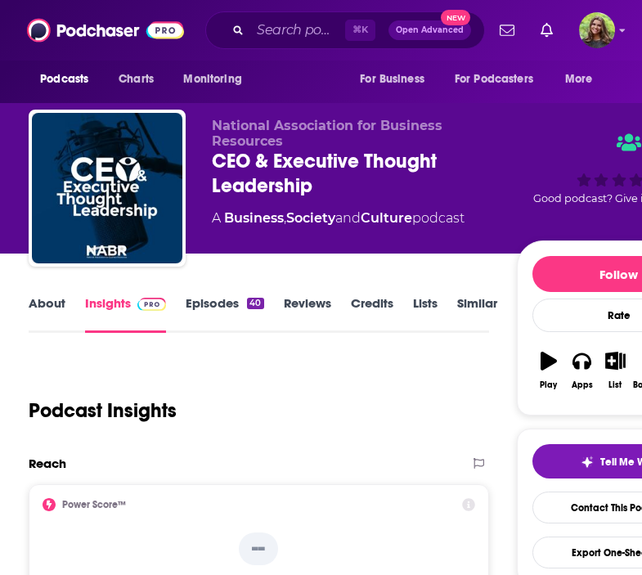
click at [219, 308] on link "Episodes 40" at bounding box center [225, 314] width 78 height 38
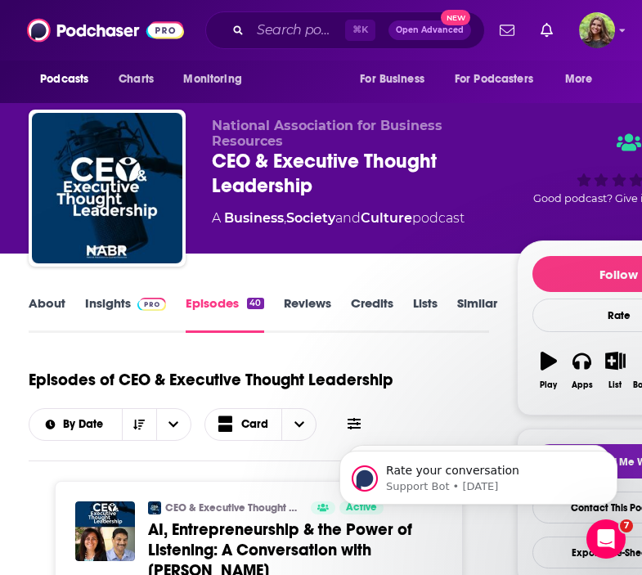
click at [94, 315] on link "Insights" at bounding box center [125, 314] width 81 height 38
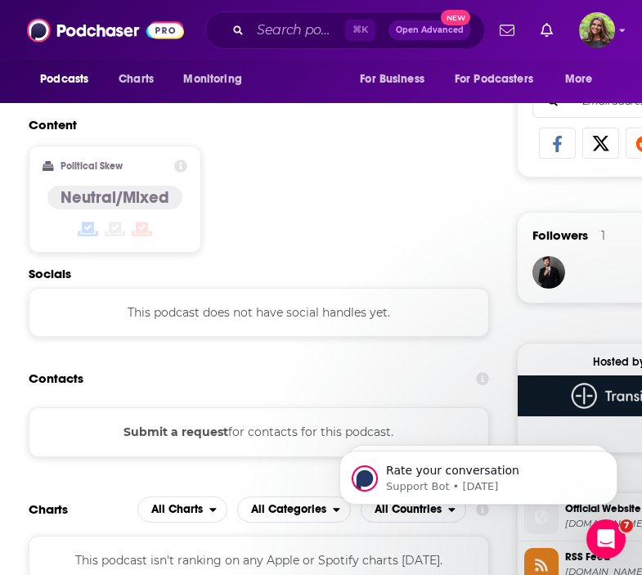
scroll to position [1168, 0]
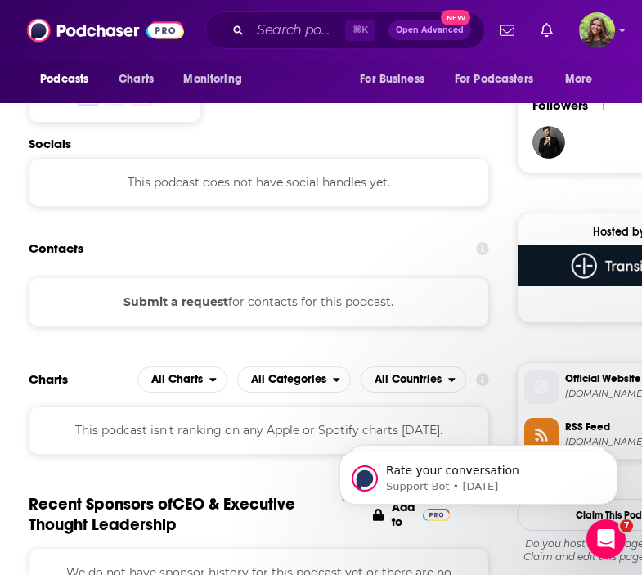
click at [192, 304] on button "Submit a request" at bounding box center [176, 302] width 105 height 18
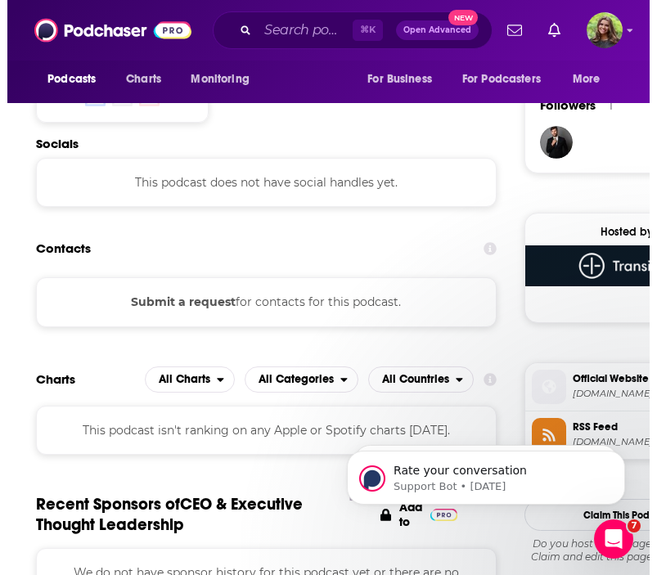
scroll to position [0, 0]
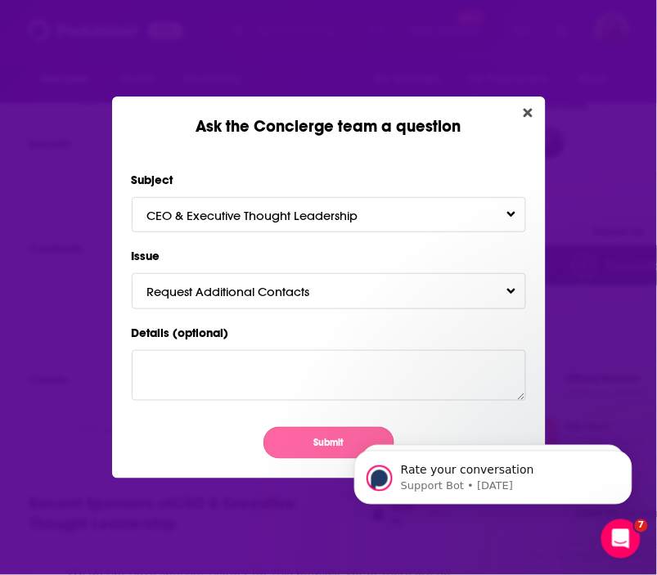
click at [323, 443] on button "Submit" at bounding box center [329, 443] width 131 height 32
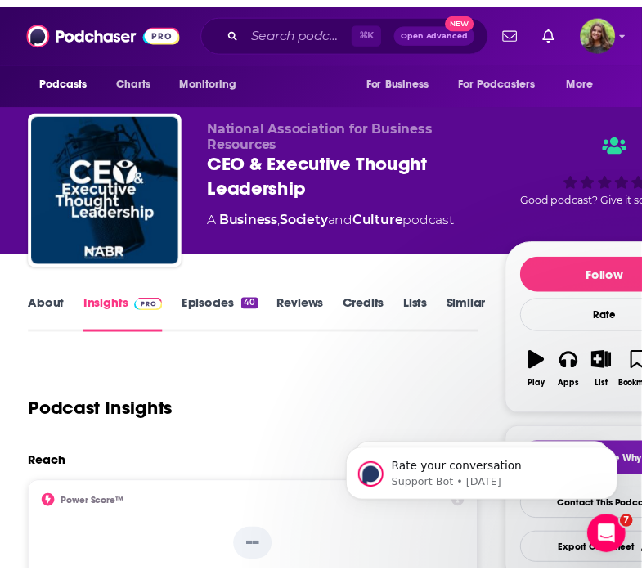
scroll to position [1168, 0]
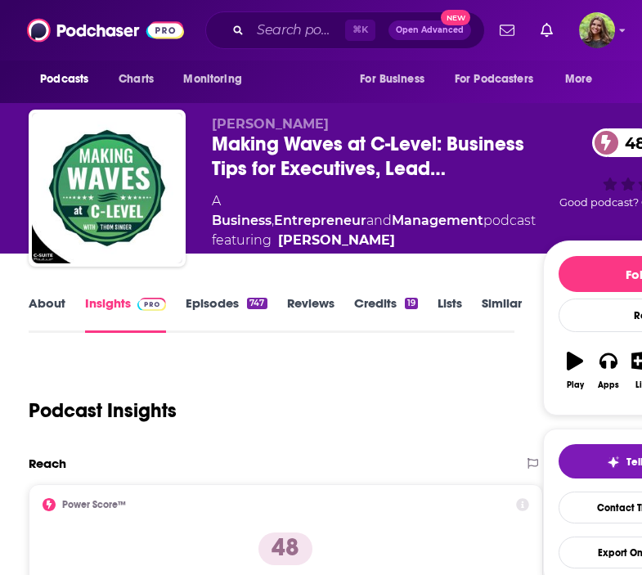
click at [209, 303] on link "Episodes 747" at bounding box center [226, 314] width 81 height 38
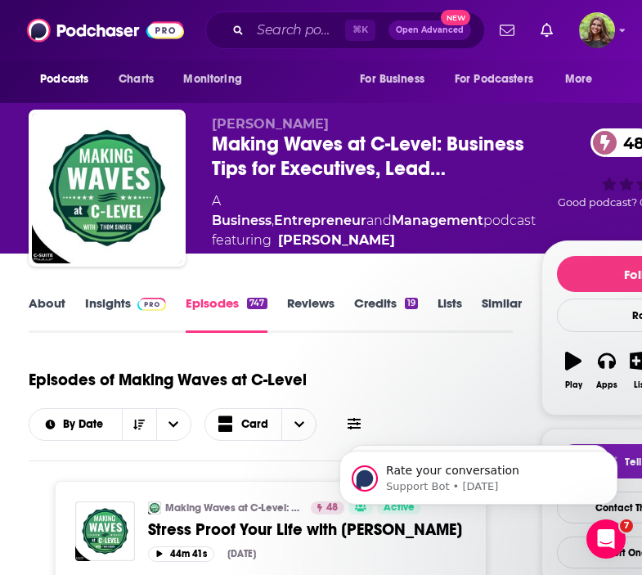
drag, startPoint x: 87, startPoint y: 318, endPoint x: 15, endPoint y: 5, distance: 320.8
click at [87, 318] on link "Insights" at bounding box center [125, 314] width 81 height 38
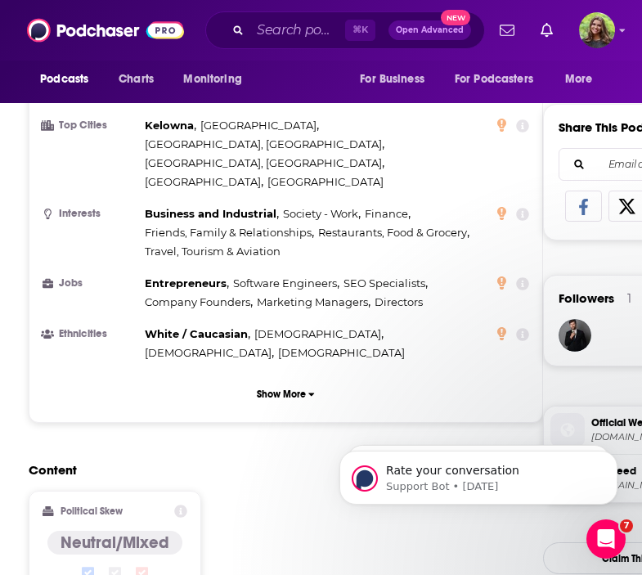
scroll to position [1395, 0]
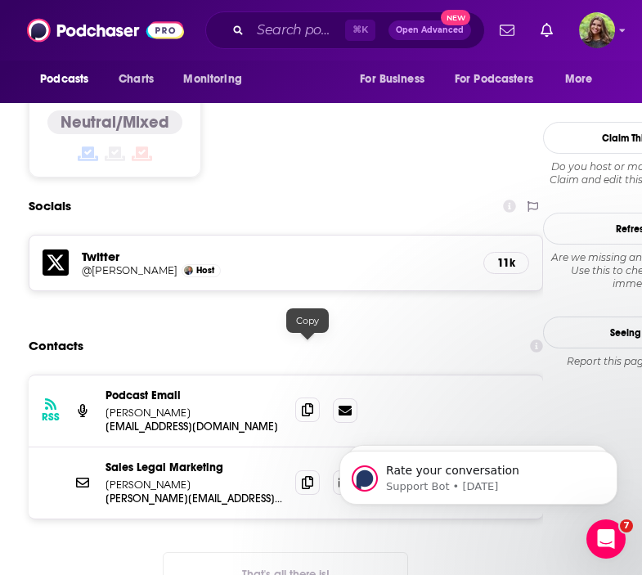
click at [305, 403] on icon at bounding box center [307, 409] width 11 height 13
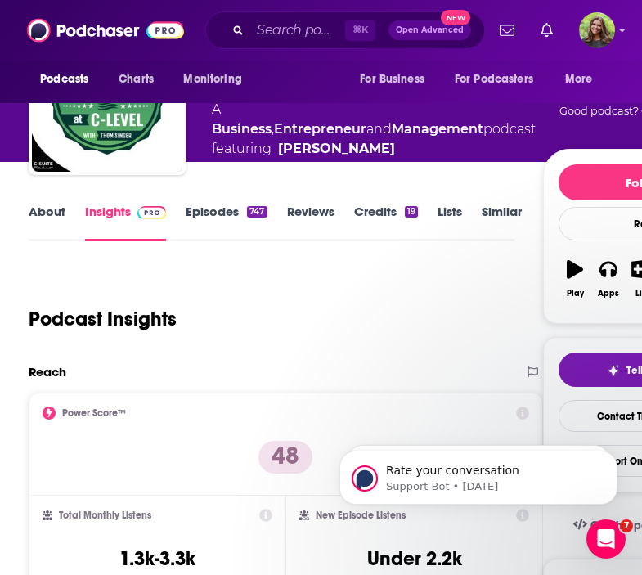
scroll to position [0, 0]
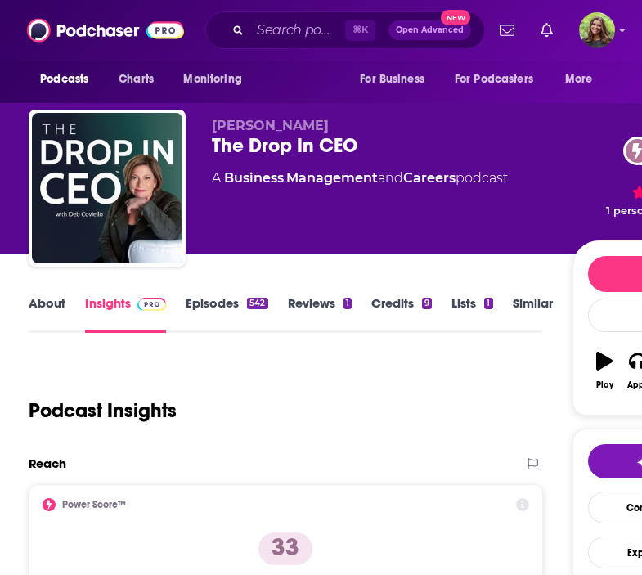
click at [204, 307] on link "Episodes 542" at bounding box center [227, 314] width 82 height 38
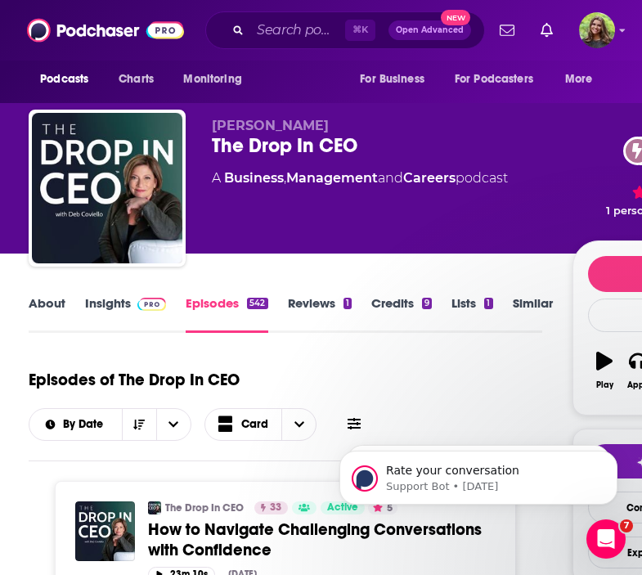
click at [90, 314] on link "Insights" at bounding box center [125, 314] width 81 height 38
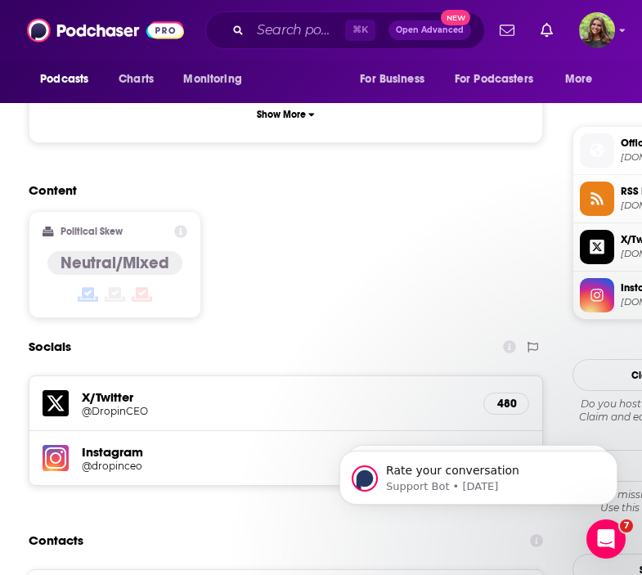
scroll to position [1405, 0]
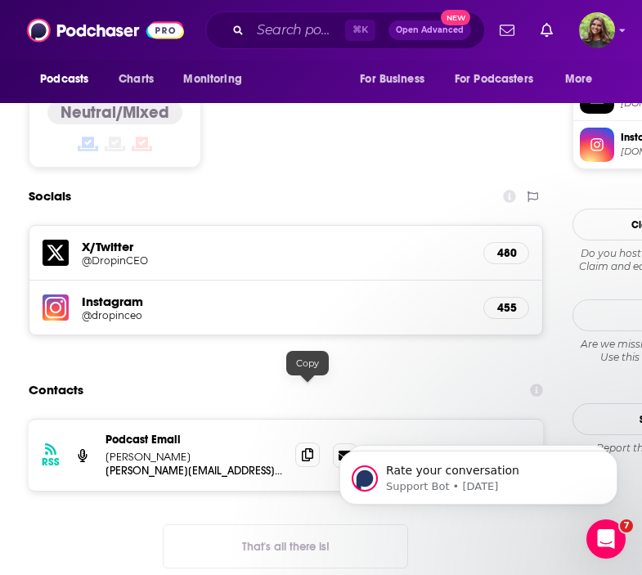
click at [308, 443] on span at bounding box center [307, 455] width 25 height 25
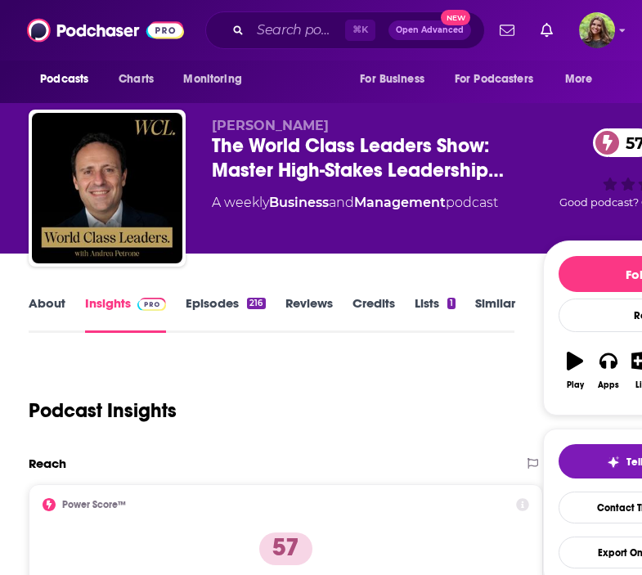
click at [205, 305] on link "Episodes 216" at bounding box center [225, 314] width 79 height 38
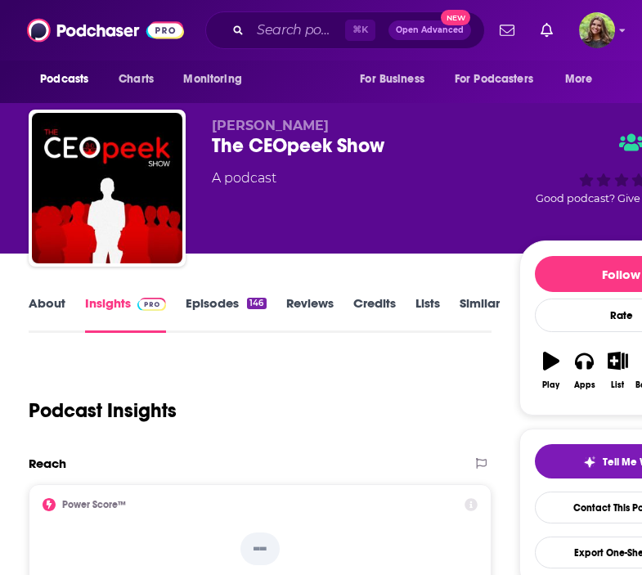
click at [216, 313] on link "Episodes 146" at bounding box center [226, 314] width 80 height 38
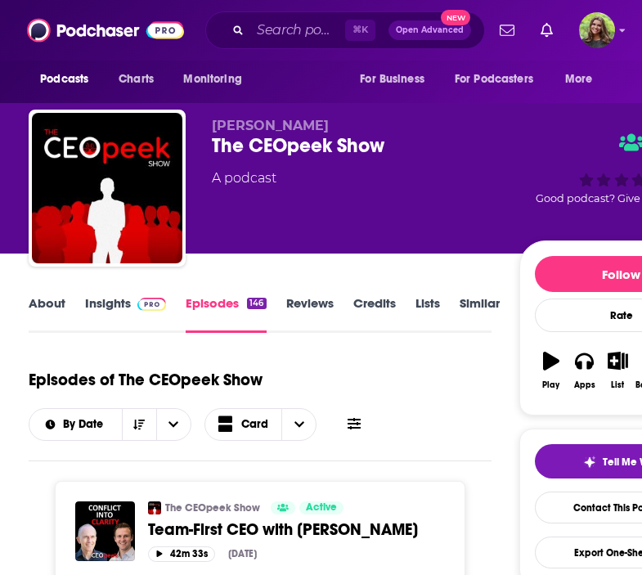
click at [97, 315] on link "Insights" at bounding box center [125, 314] width 81 height 38
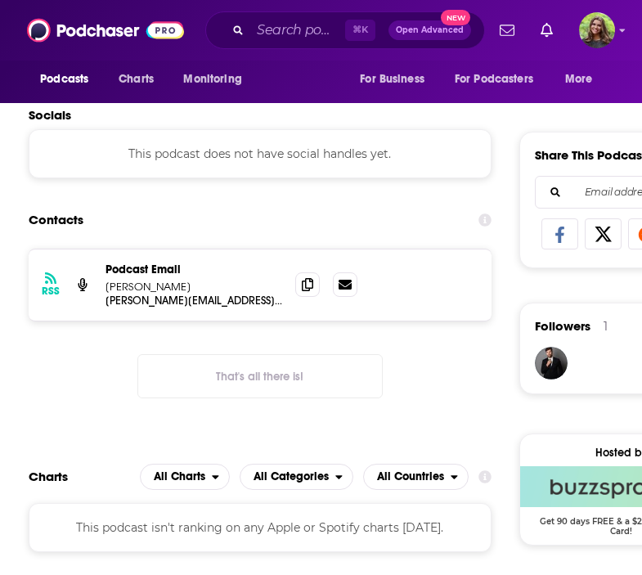
scroll to position [941, 0]
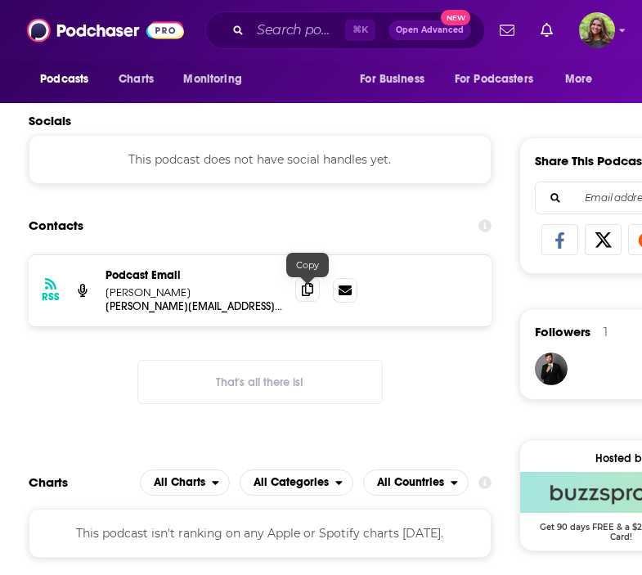
click at [304, 296] on icon at bounding box center [307, 289] width 11 height 13
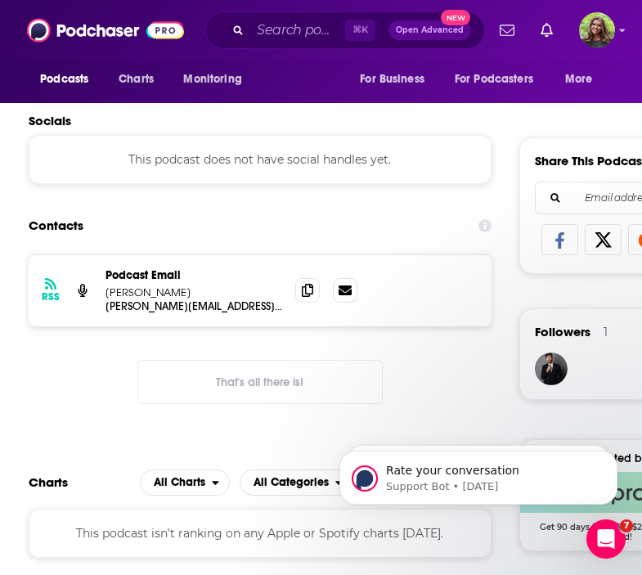
scroll to position [0, 0]
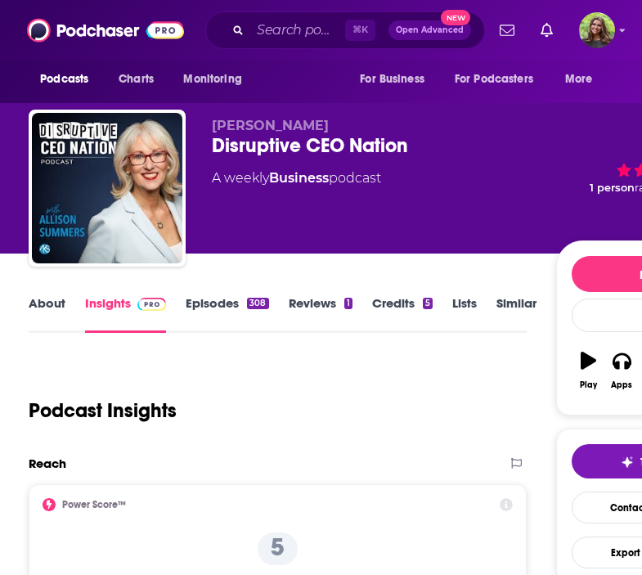
click at [214, 307] on link "Episodes 308" at bounding box center [227, 314] width 83 height 38
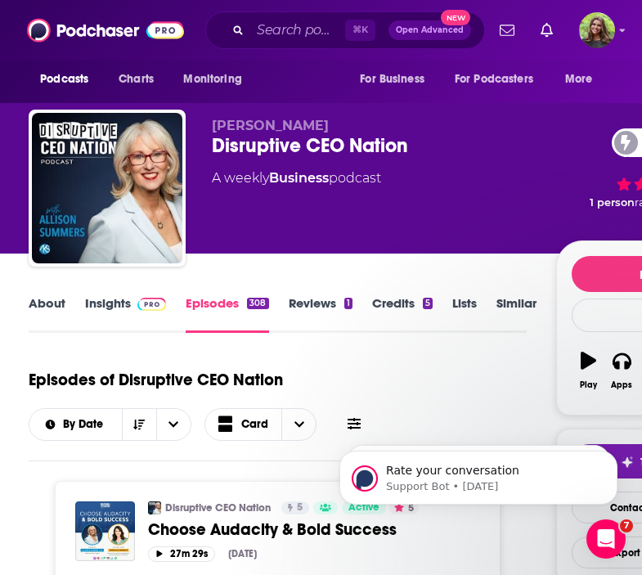
click at [124, 303] on link "Insights" at bounding box center [125, 314] width 81 height 38
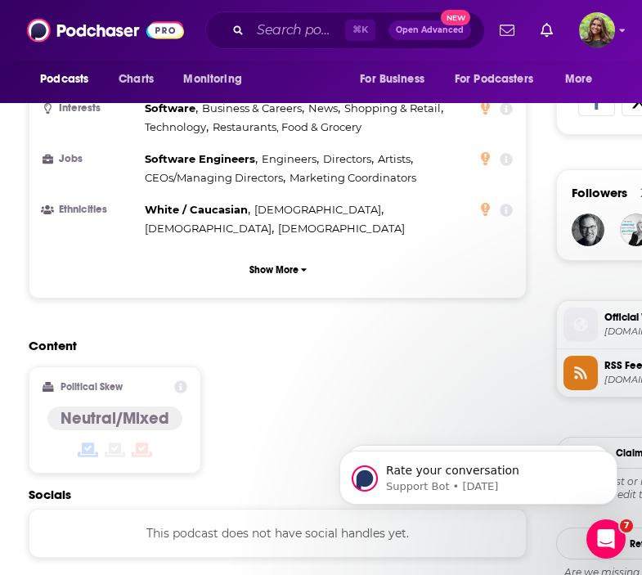
scroll to position [1314, 0]
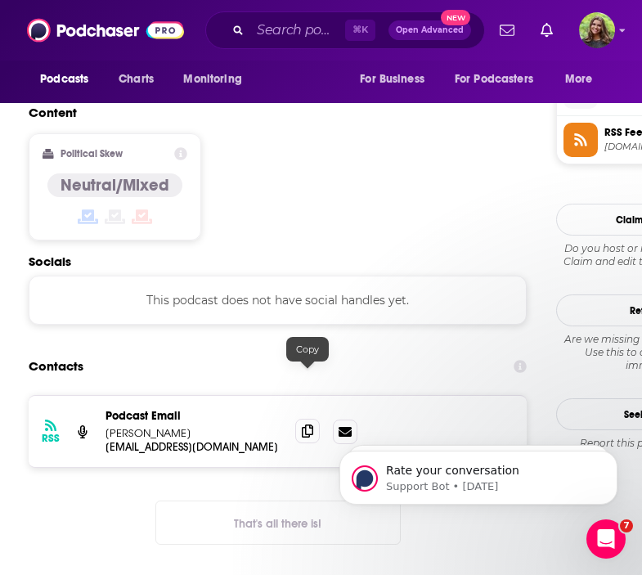
click at [306, 425] on icon at bounding box center [307, 431] width 11 height 13
click at [309, 425] on icon at bounding box center [307, 431] width 11 height 13
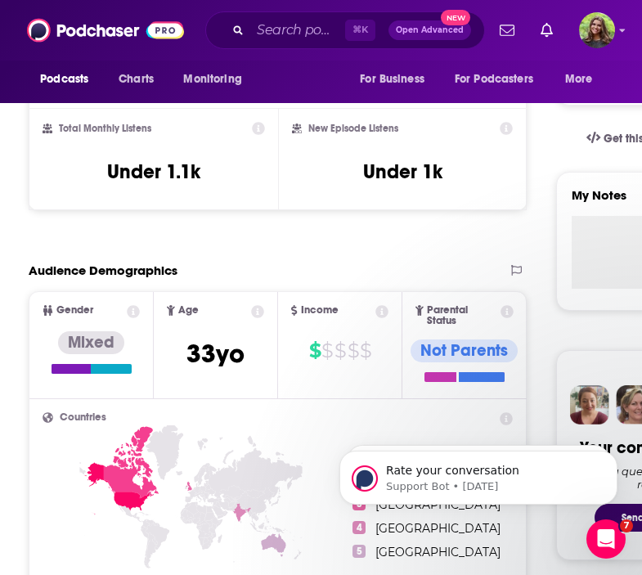
scroll to position [0, 0]
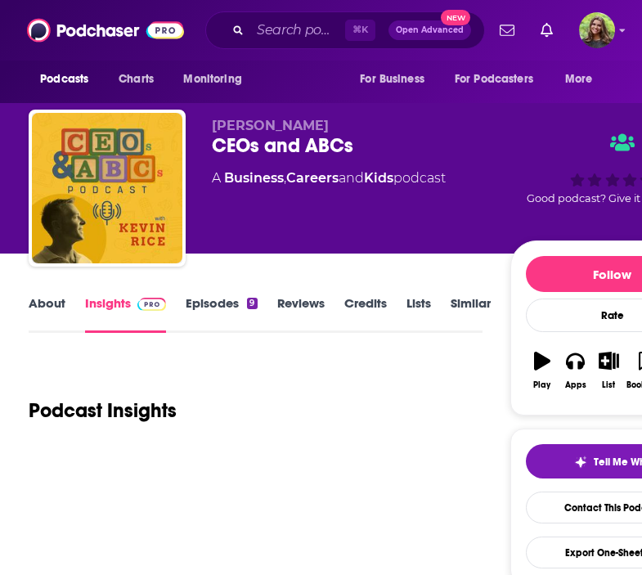
click at [213, 313] on link "Episodes 9" at bounding box center [221, 314] width 71 height 38
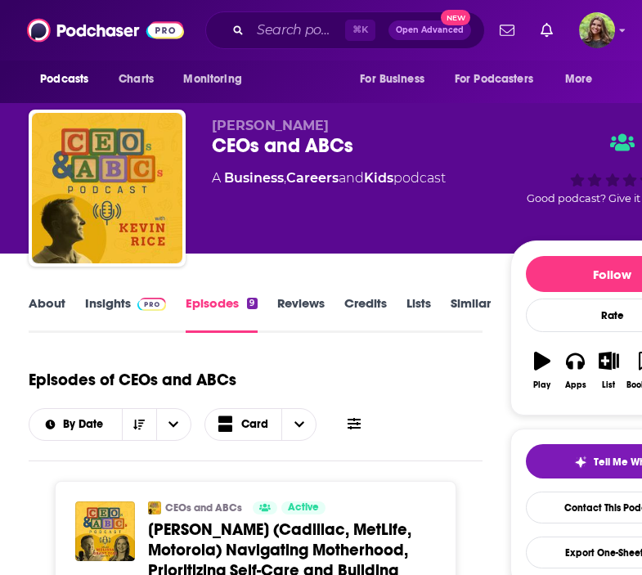
click at [108, 310] on link "Insights" at bounding box center [125, 314] width 81 height 38
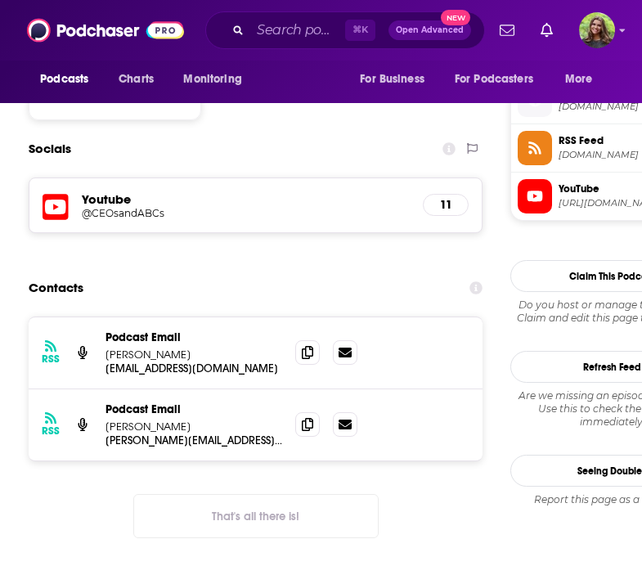
scroll to position [1340, 0]
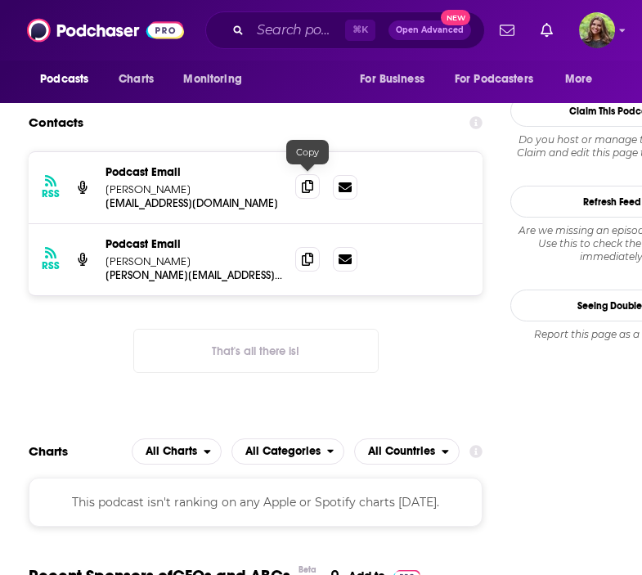
click at [300, 180] on span at bounding box center [307, 186] width 25 height 25
click at [313, 259] on span at bounding box center [307, 258] width 25 height 25
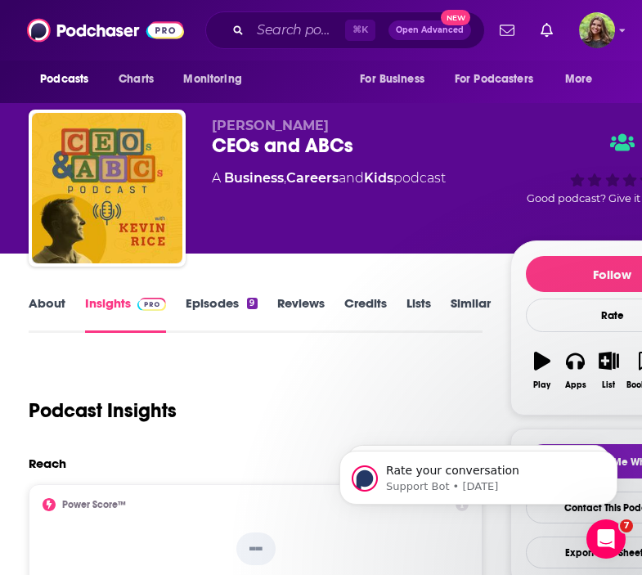
scroll to position [0, 0]
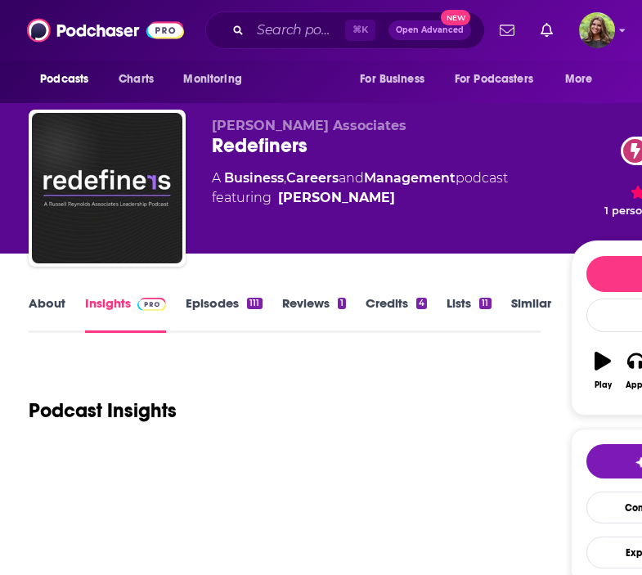
click at [217, 300] on link "Episodes 111" at bounding box center [224, 314] width 76 height 38
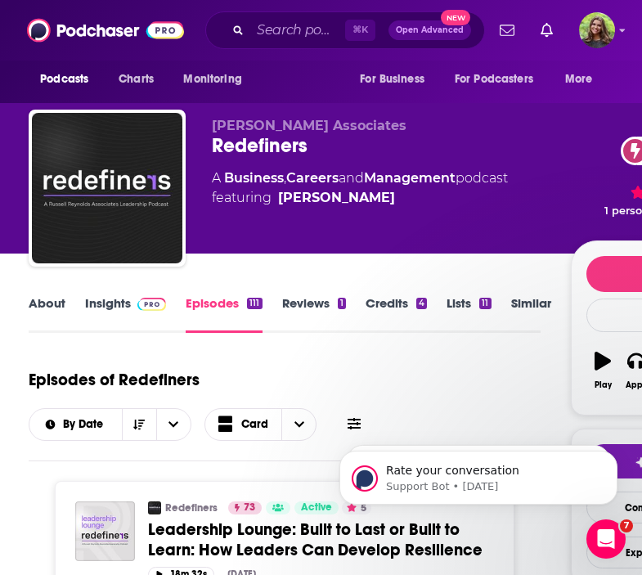
click at [110, 306] on link "Insights" at bounding box center [125, 314] width 81 height 38
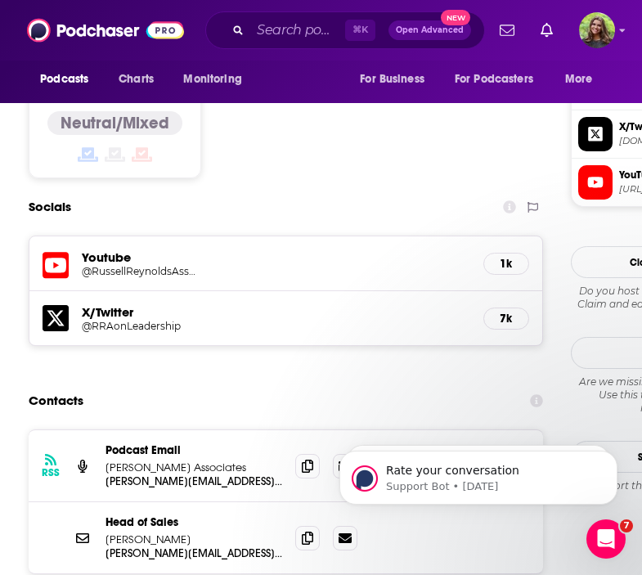
scroll to position [1442, 0]
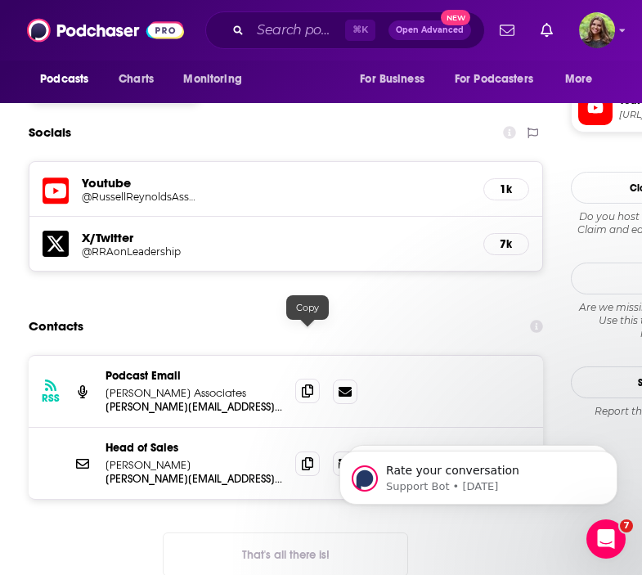
drag, startPoint x: 313, startPoint y: 331, endPoint x: 300, endPoint y: 334, distance: 13.3
click at [313, 379] on span at bounding box center [307, 391] width 25 height 25
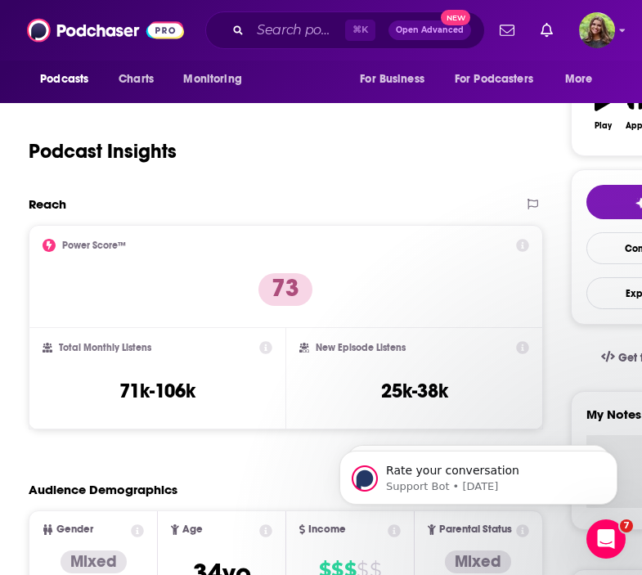
scroll to position [0, 0]
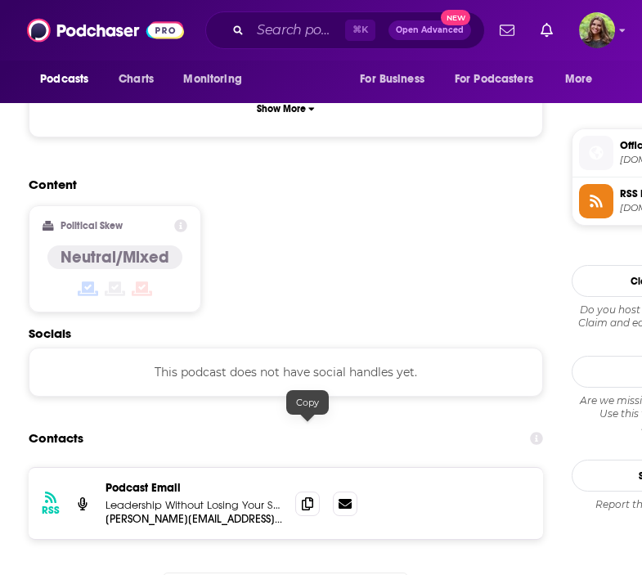
scroll to position [1311, 0]
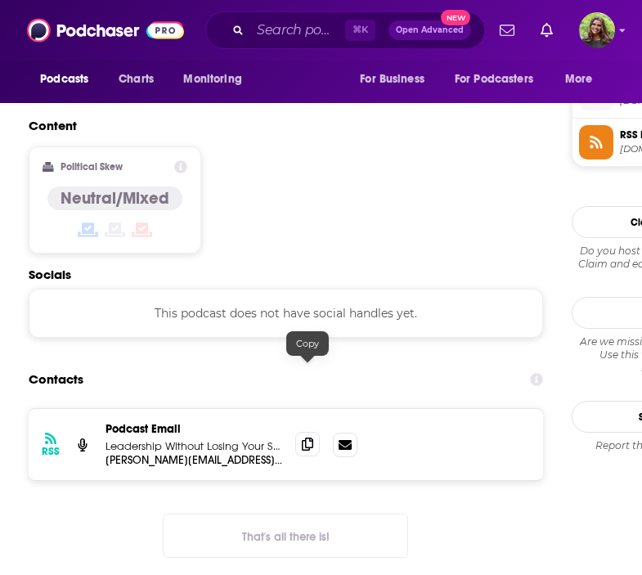
click at [306, 438] on icon at bounding box center [307, 444] width 11 height 13
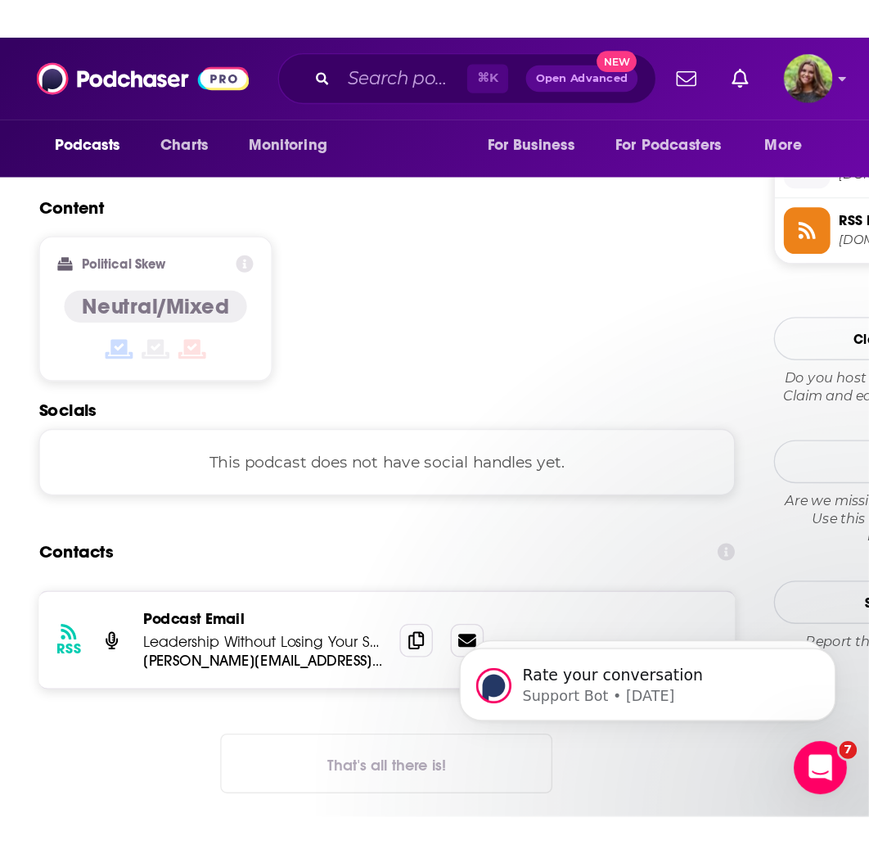
scroll to position [0, 0]
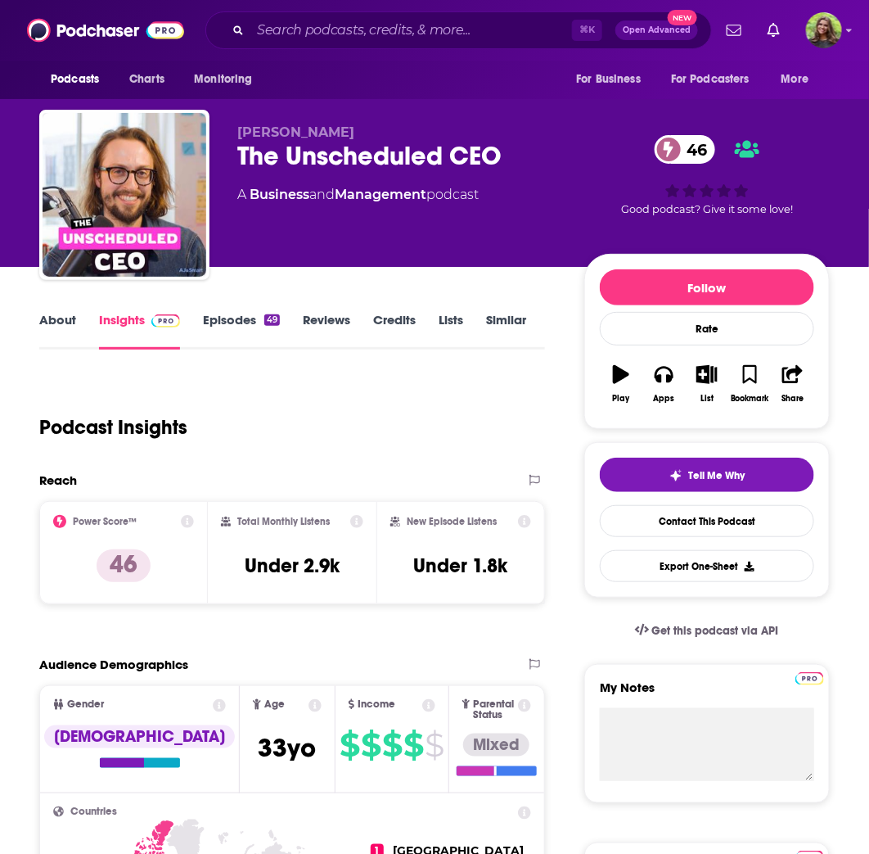
click at [505, 322] on link "Similar" at bounding box center [506, 331] width 40 height 38
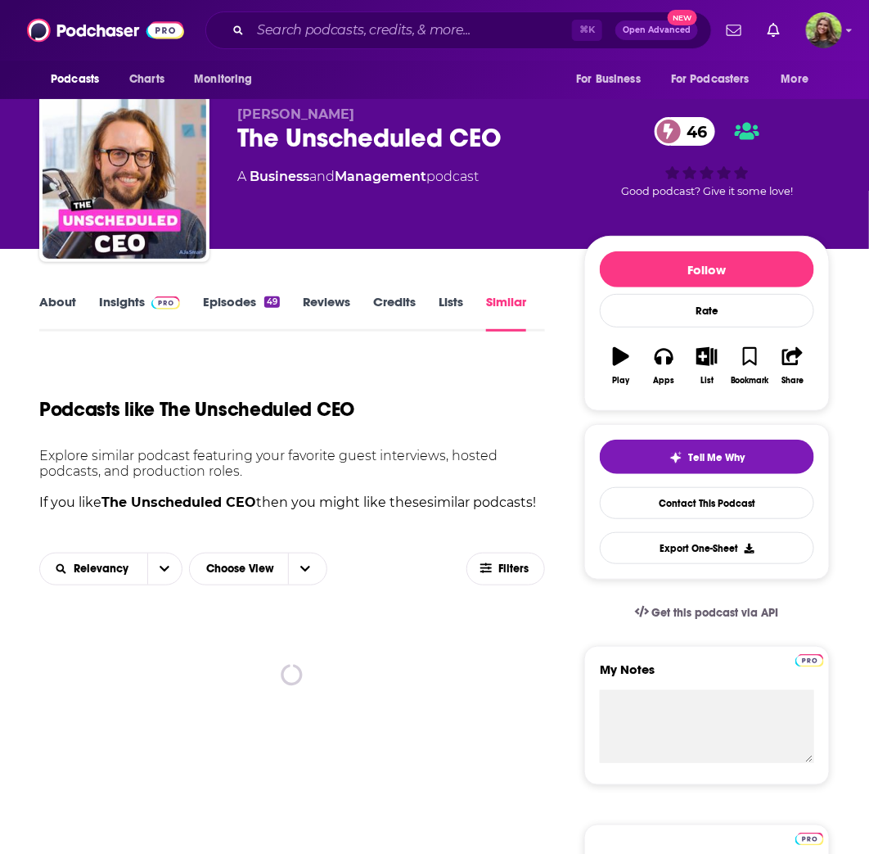
scroll to position [38, 0]
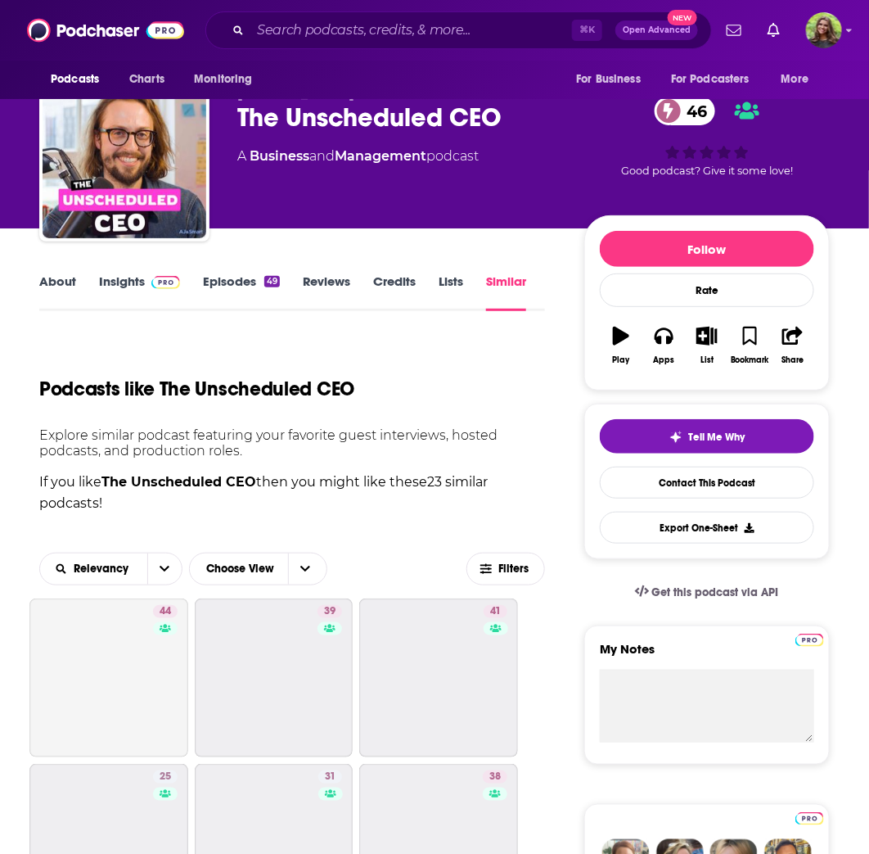
drag, startPoint x: 503, startPoint y: 543, endPoint x: 513, endPoint y: 531, distance: 15.7
click at [503, 542] on div "Relevancy Choose View Filters" at bounding box center [292, 568] width 506 height 59
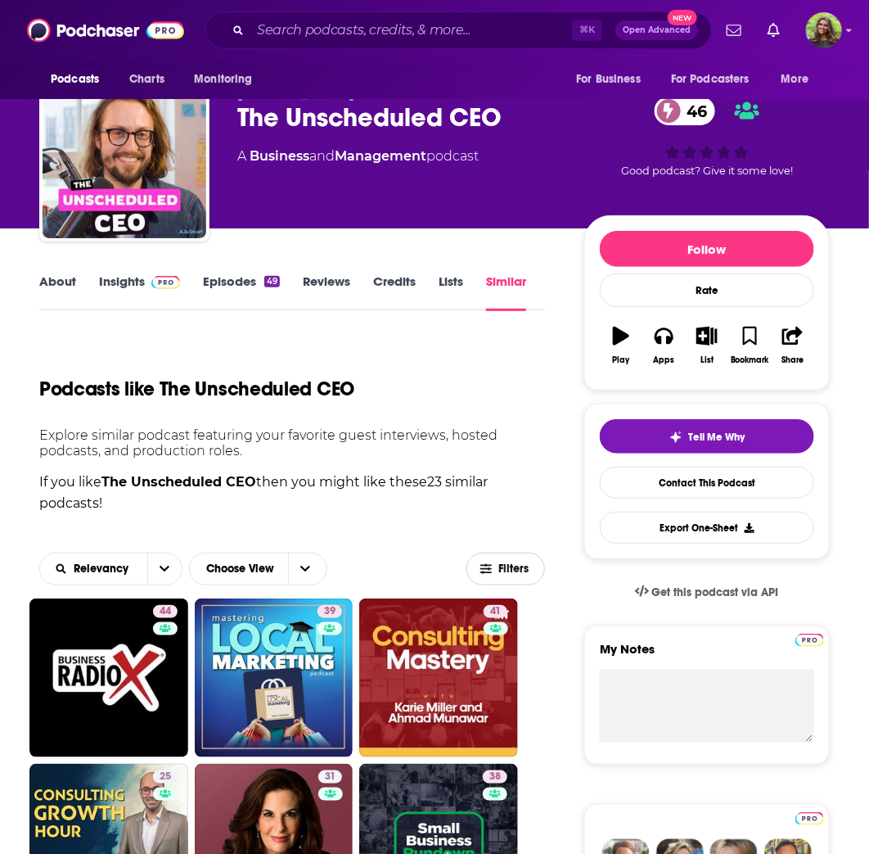
drag, startPoint x: 507, startPoint y: 567, endPoint x: 516, endPoint y: 558, distance: 12.7
click at [507, 566] on span "Filters" at bounding box center [514, 568] width 33 height 11
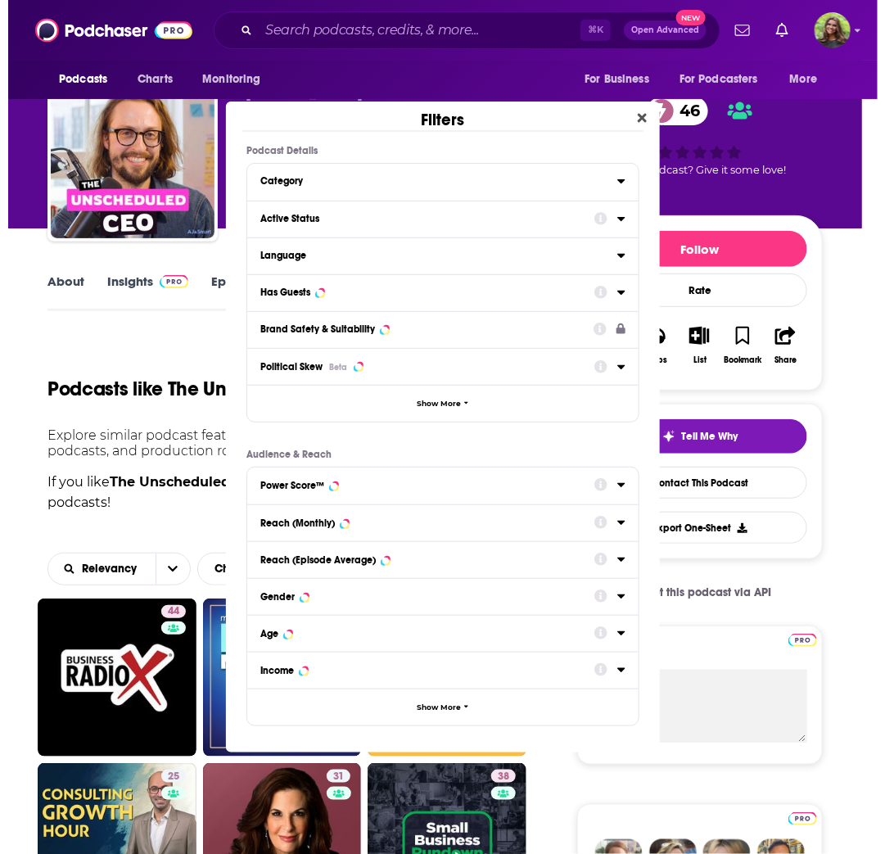
scroll to position [0, 0]
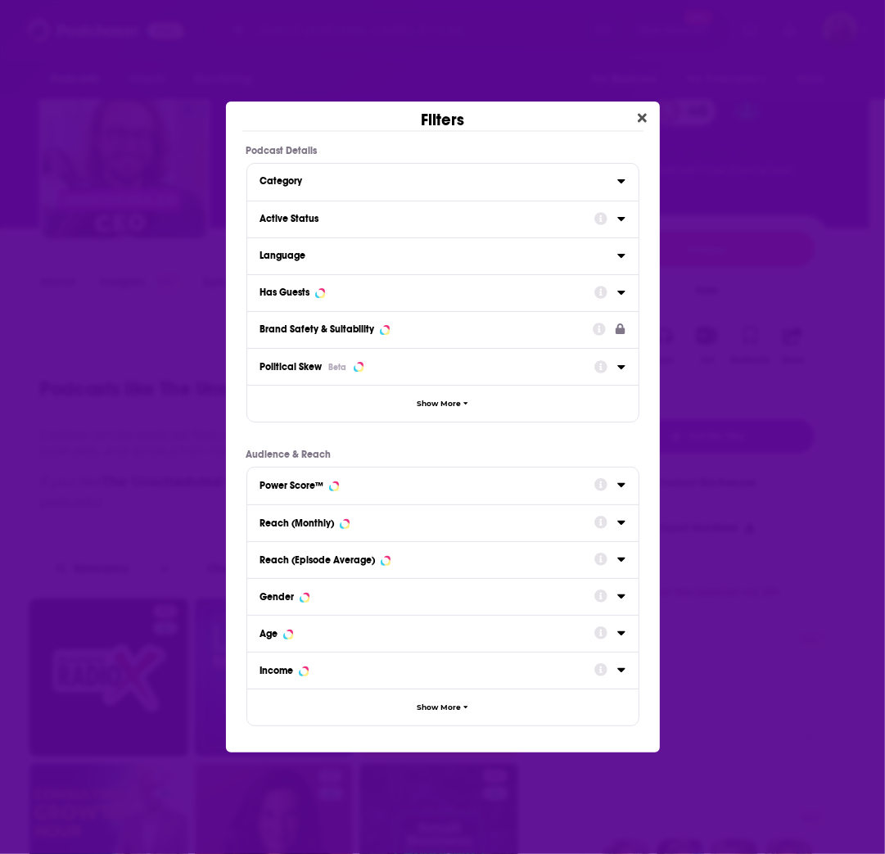
click at [382, 180] on div "Category" at bounding box center [433, 180] width 346 height 11
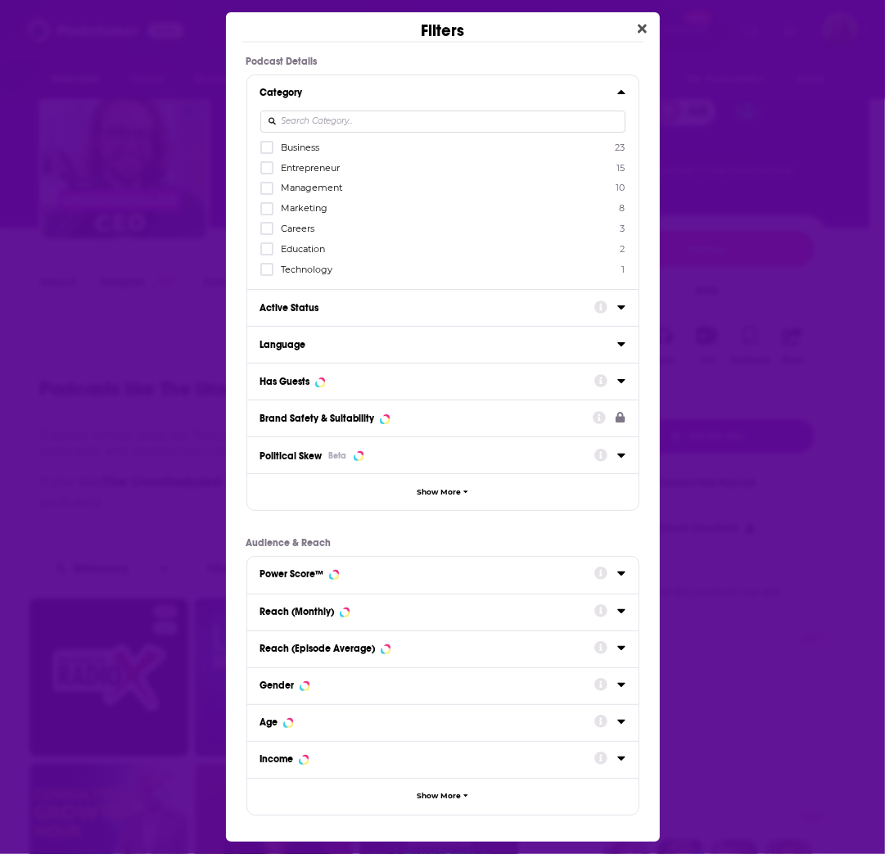
click at [303, 155] on div "Business 23 Entrepreneur 15 Management 10 Marketing 8 Careers 3 Education 2 Tec…" at bounding box center [442, 208] width 365 height 136
click at [302, 147] on span "Business" at bounding box center [300, 147] width 38 height 11
click at [267, 152] on input "multiSelectOption-business-0" at bounding box center [267, 152] width 0 height 0
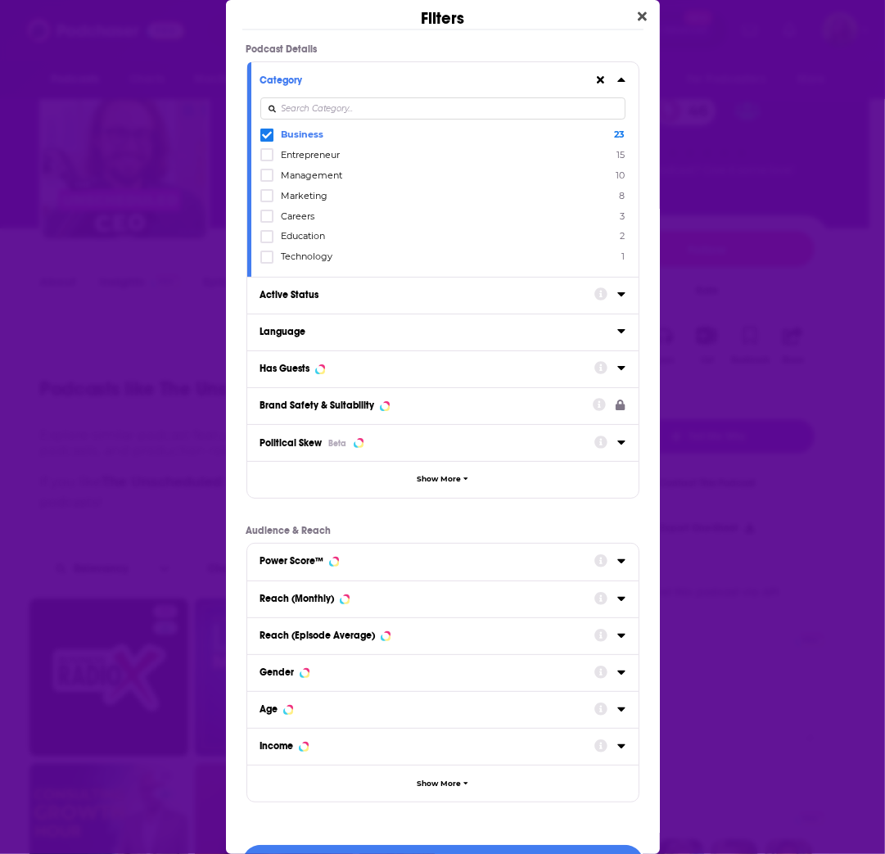
click at [345, 297] on button "Active Status" at bounding box center [427, 294] width 334 height 20
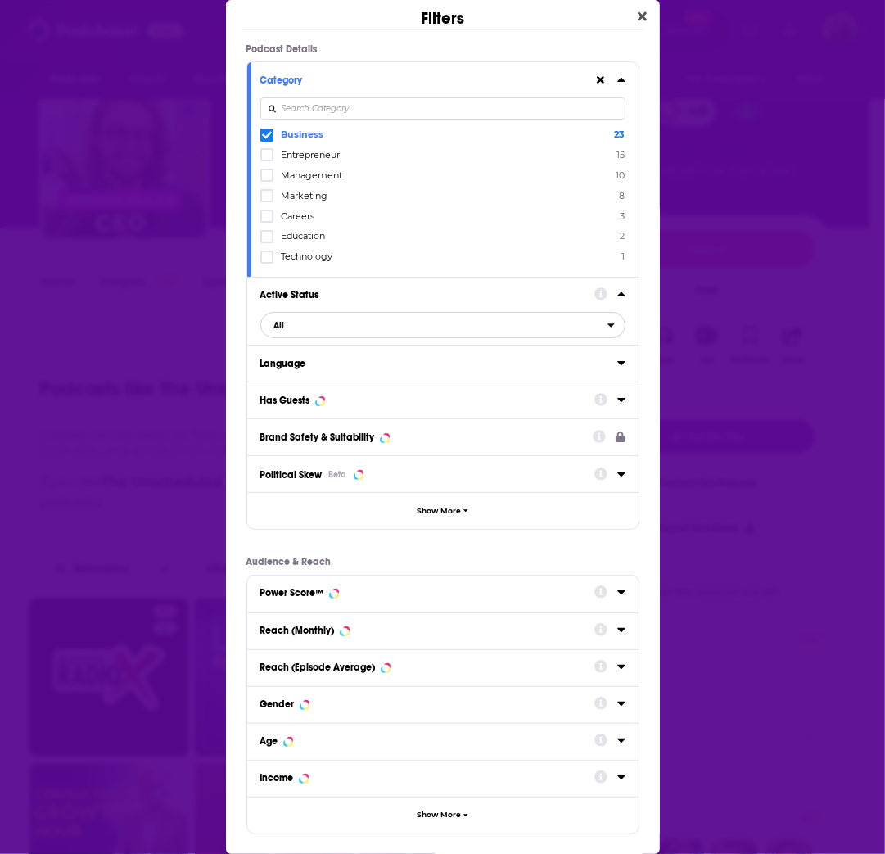
click at [354, 321] on span "All" at bounding box center [434, 324] width 346 height 21
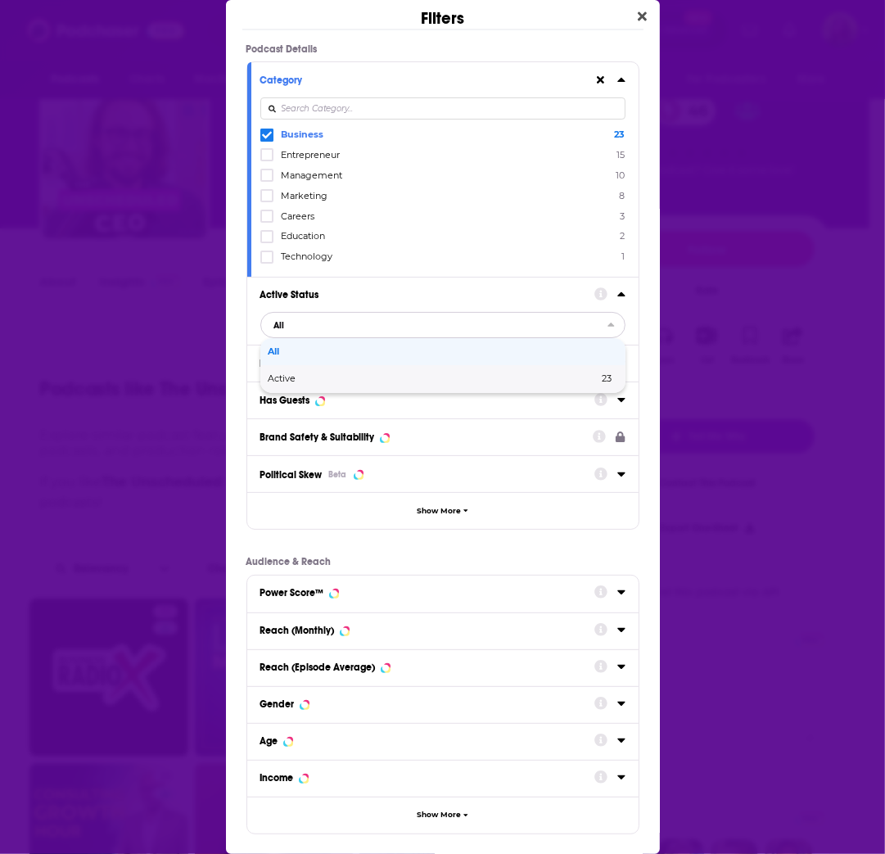
click at [361, 375] on span "Active" at bounding box center [357, 378] width 179 height 9
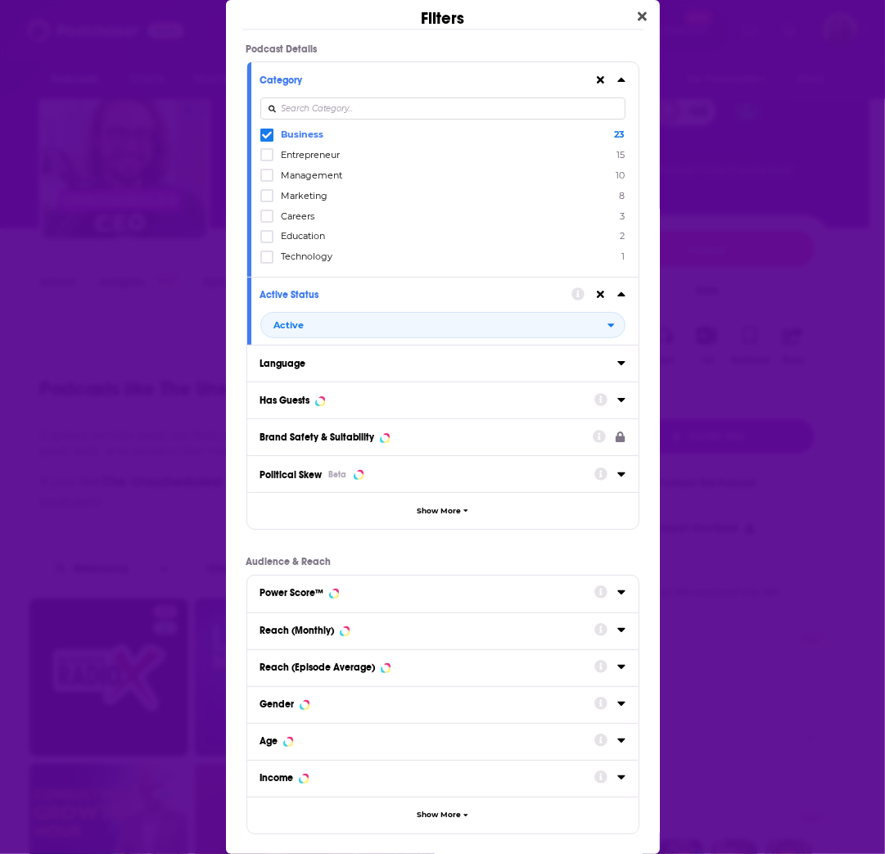
click at [355, 394] on div "Has Guests" at bounding box center [421, 399] width 323 height 11
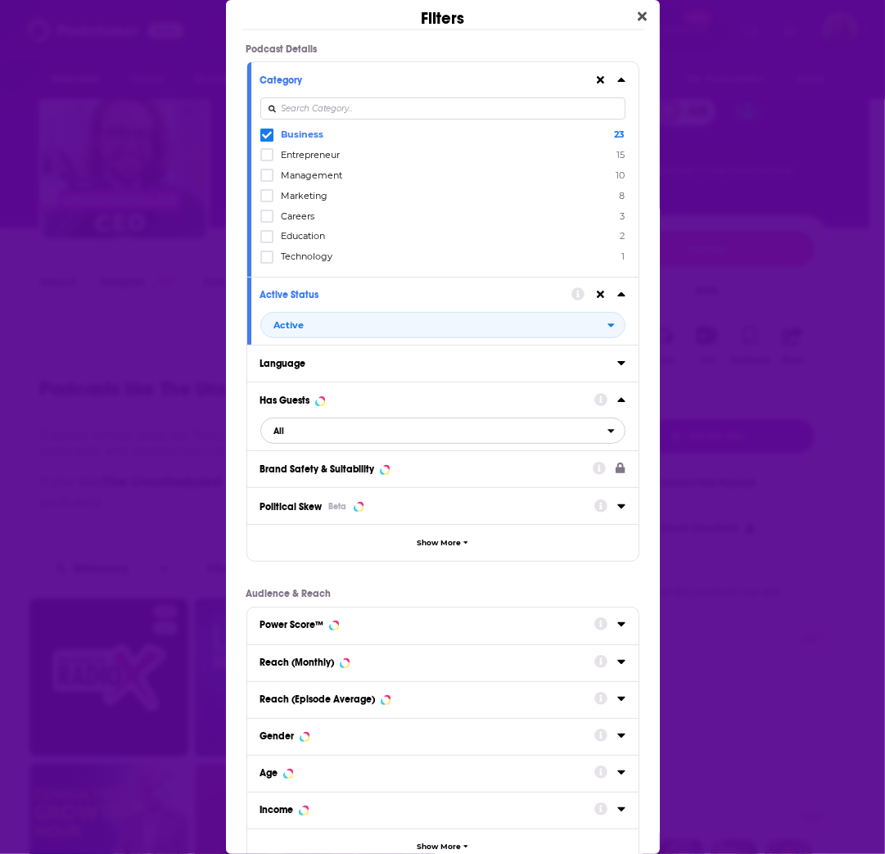
click at [331, 435] on span "All" at bounding box center [434, 430] width 346 height 21
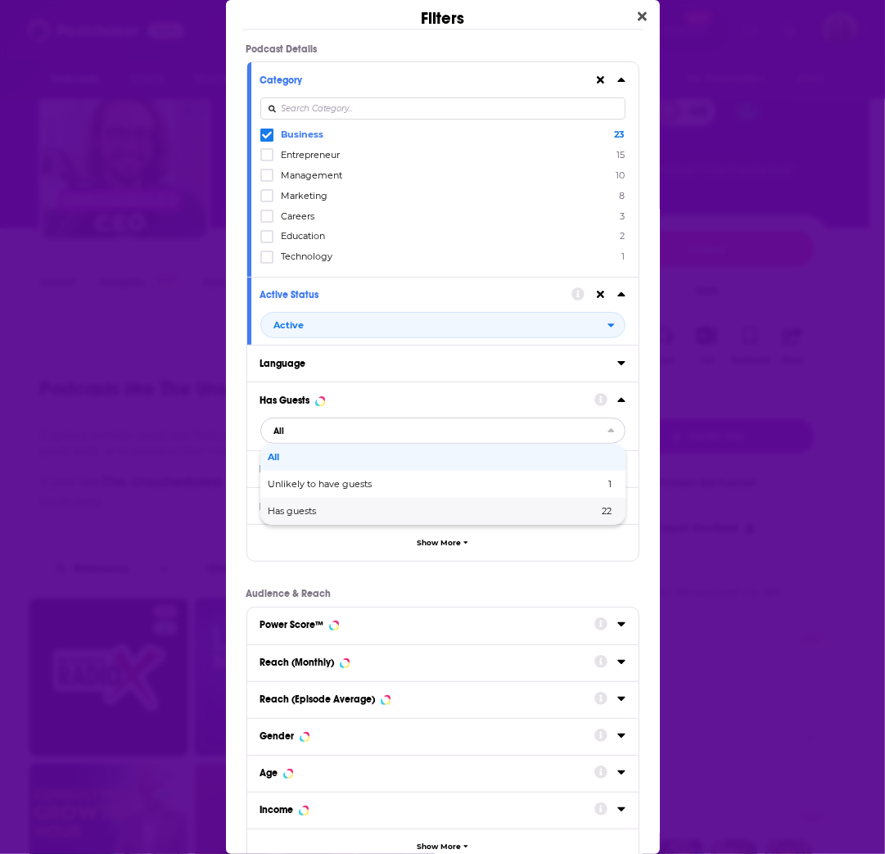
drag, startPoint x: 343, startPoint y: 508, endPoint x: 363, endPoint y: 512, distance: 20.1
click at [343, 507] on span "Has guests" at bounding box center [362, 511] width 189 height 9
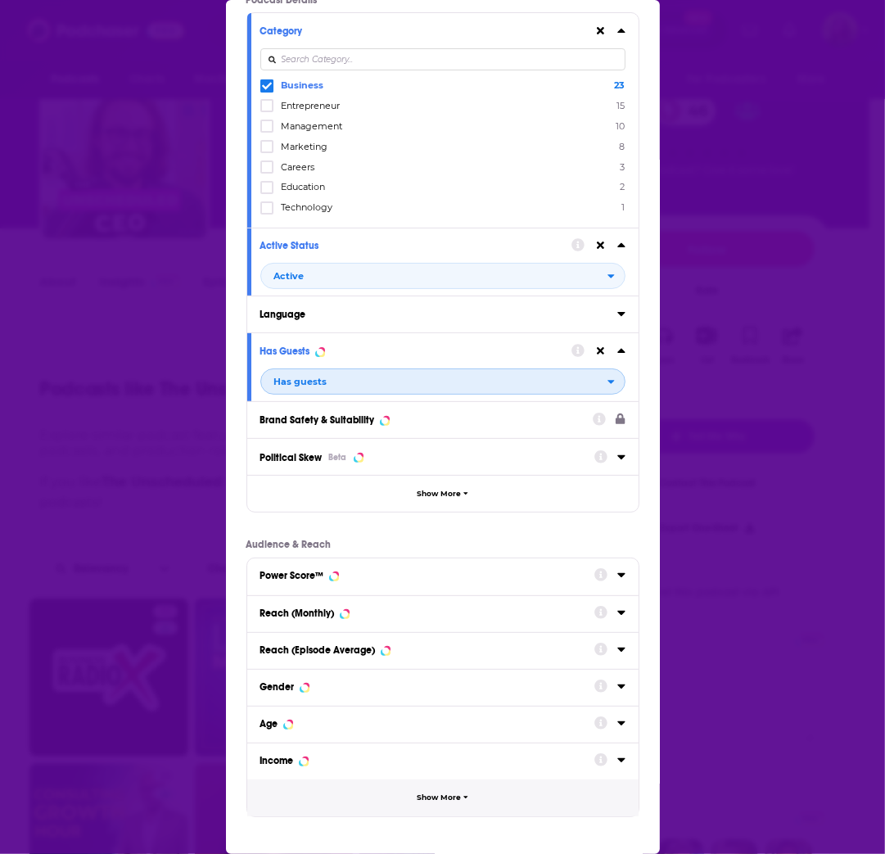
scroll to position [104, 0]
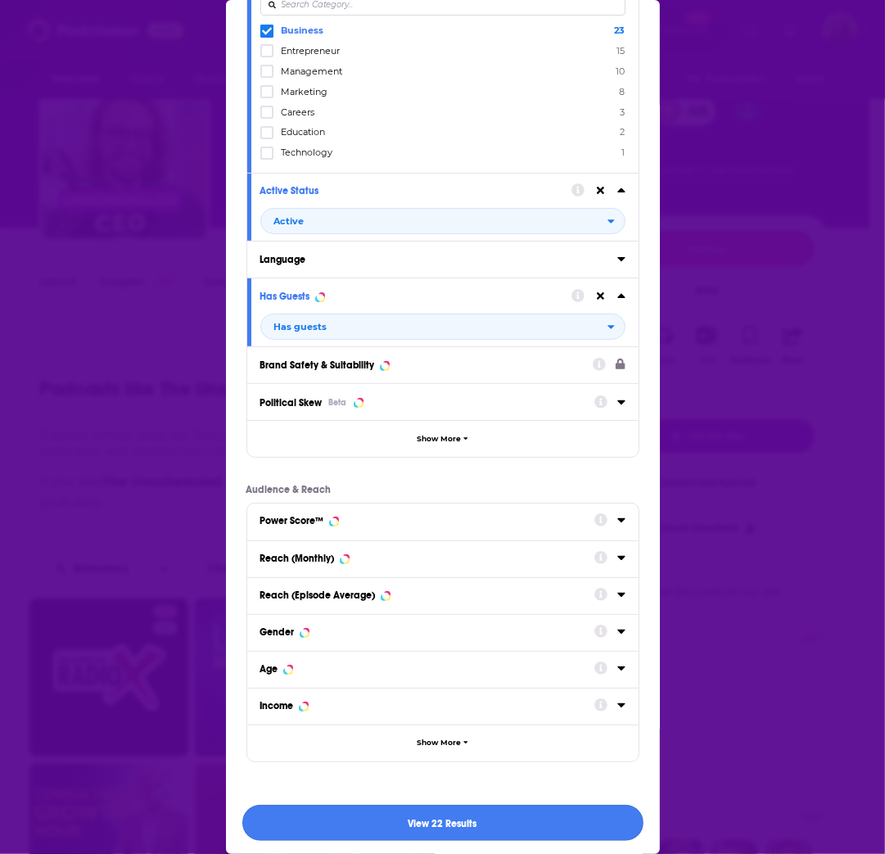
click at [465, 818] on button "View 22 Results" at bounding box center [442, 823] width 401 height 37
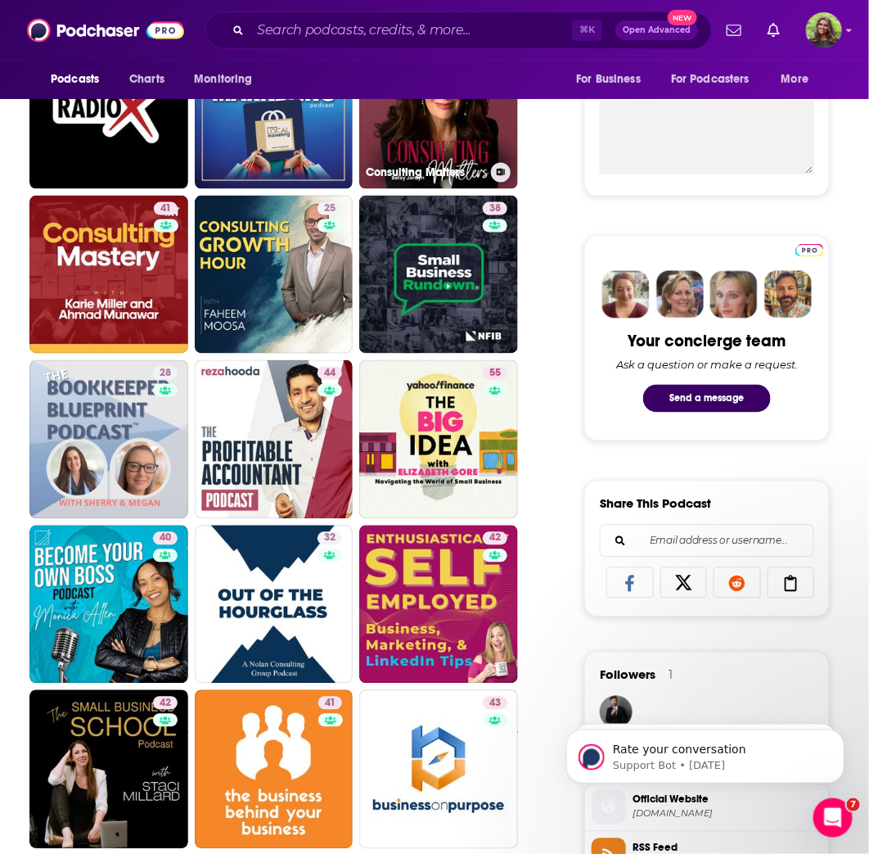
scroll to position [495, 0]
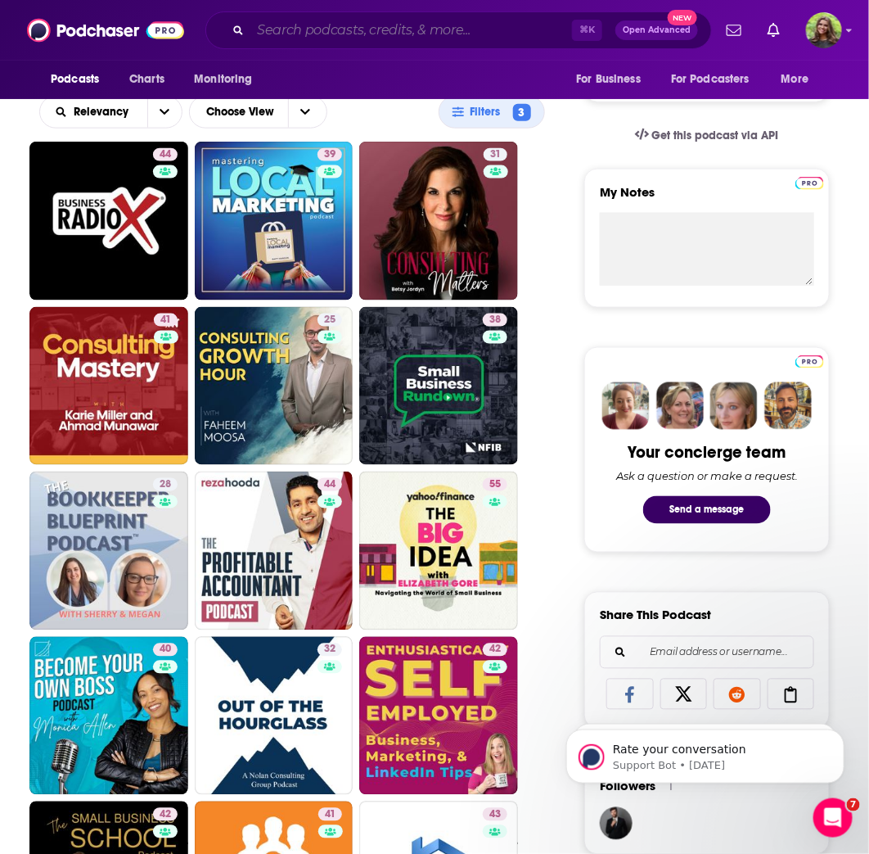
click at [307, 35] on input "Search podcasts, credits, & more..." at bounding box center [411, 30] width 322 height 26
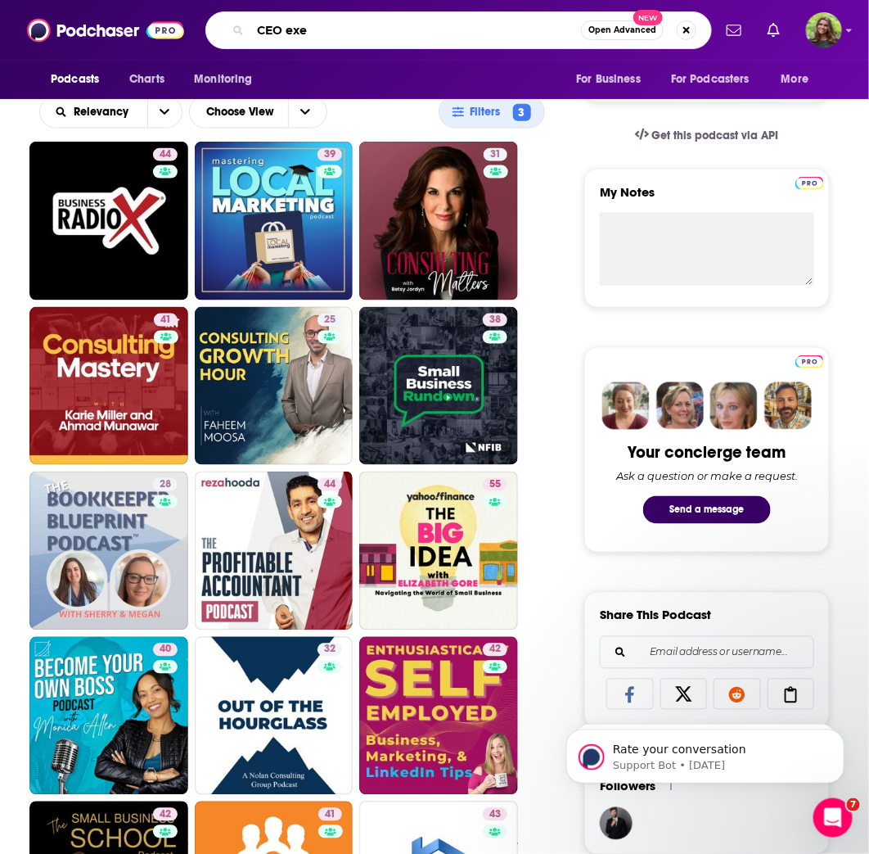
type input "CEO exec"
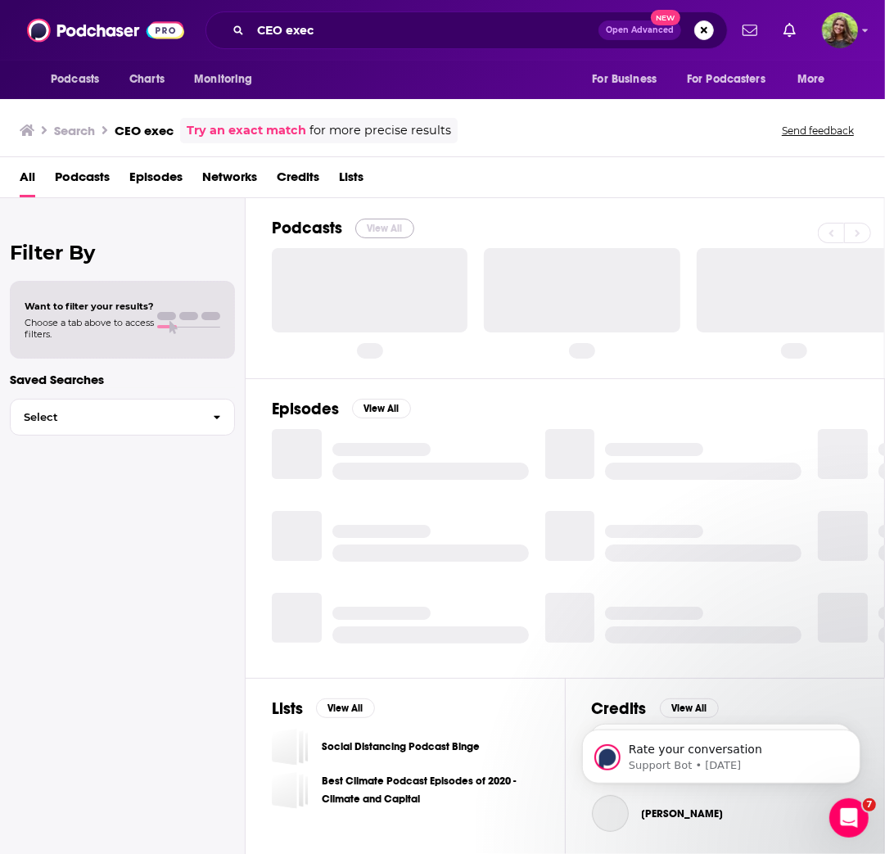
click at [369, 234] on button "View All" at bounding box center [384, 229] width 59 height 20
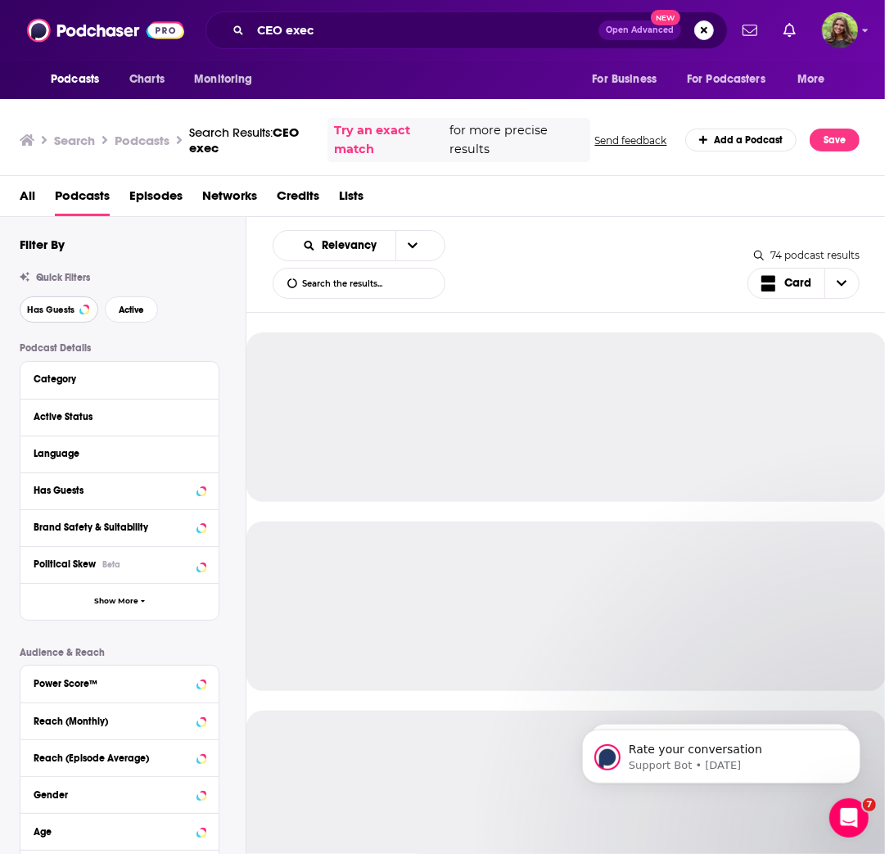
click at [70, 314] on span "Has Guests" at bounding box center [50, 309] width 47 height 9
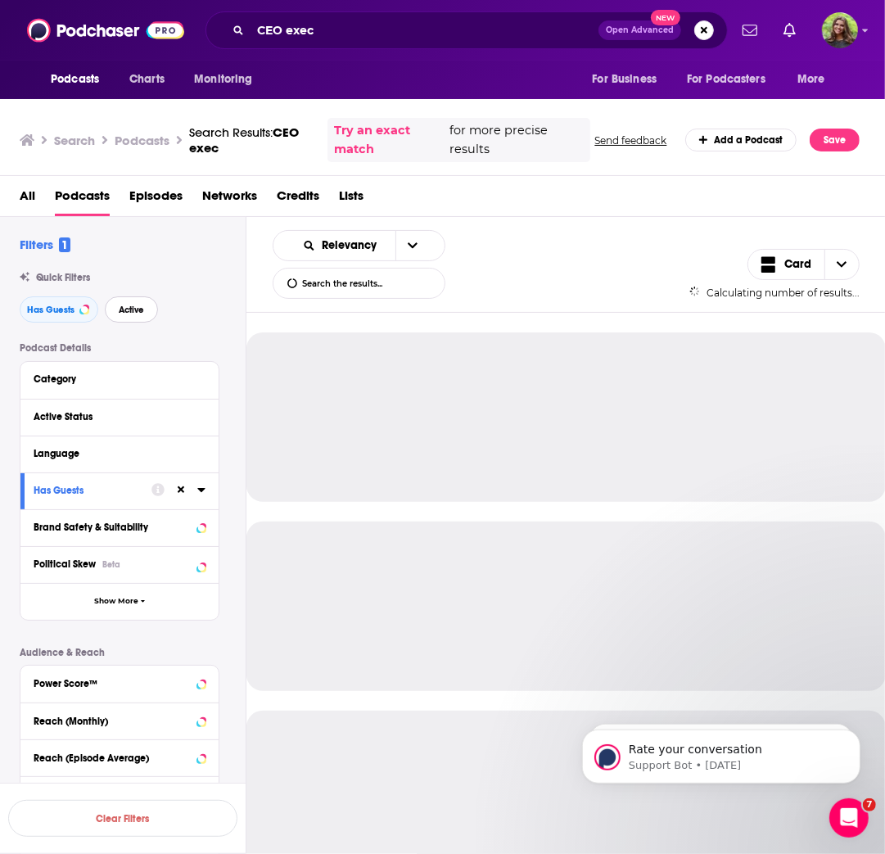
click at [125, 313] on span "Active" at bounding box center [131, 309] width 25 height 9
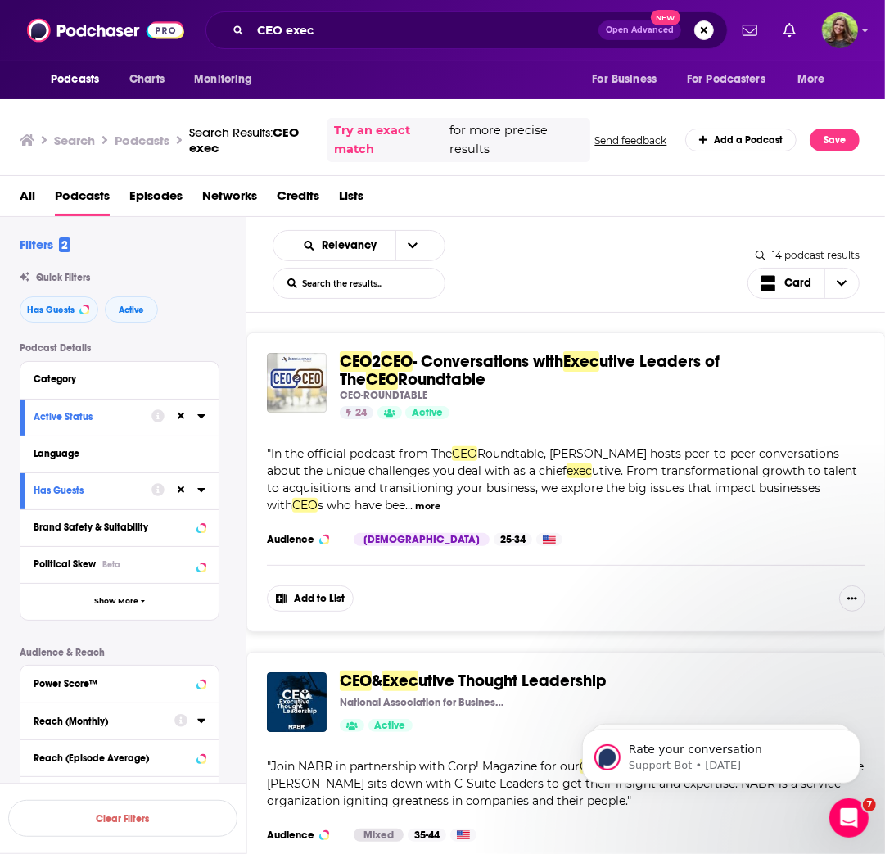
click at [110, 718] on div "Reach (Monthly)" at bounding box center [99, 720] width 130 height 11
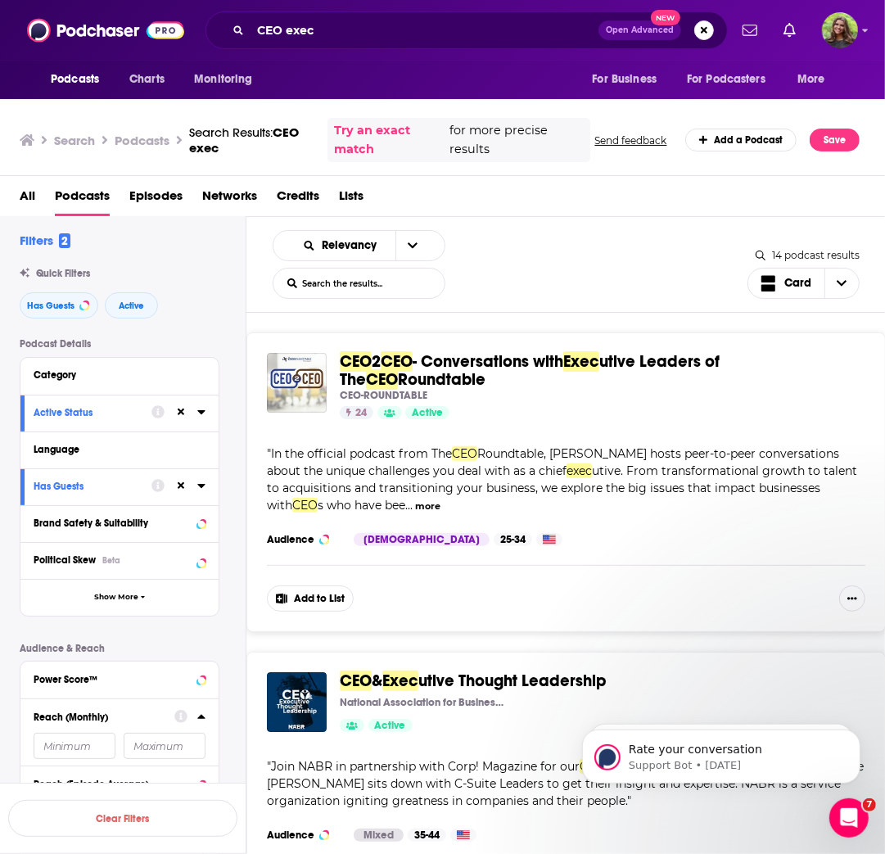
drag, startPoint x: 161, startPoint y: 753, endPoint x: 169, endPoint y: 746, distance: 9.9
click at [164, 750] on input "number" at bounding box center [165, 745] width 82 height 26
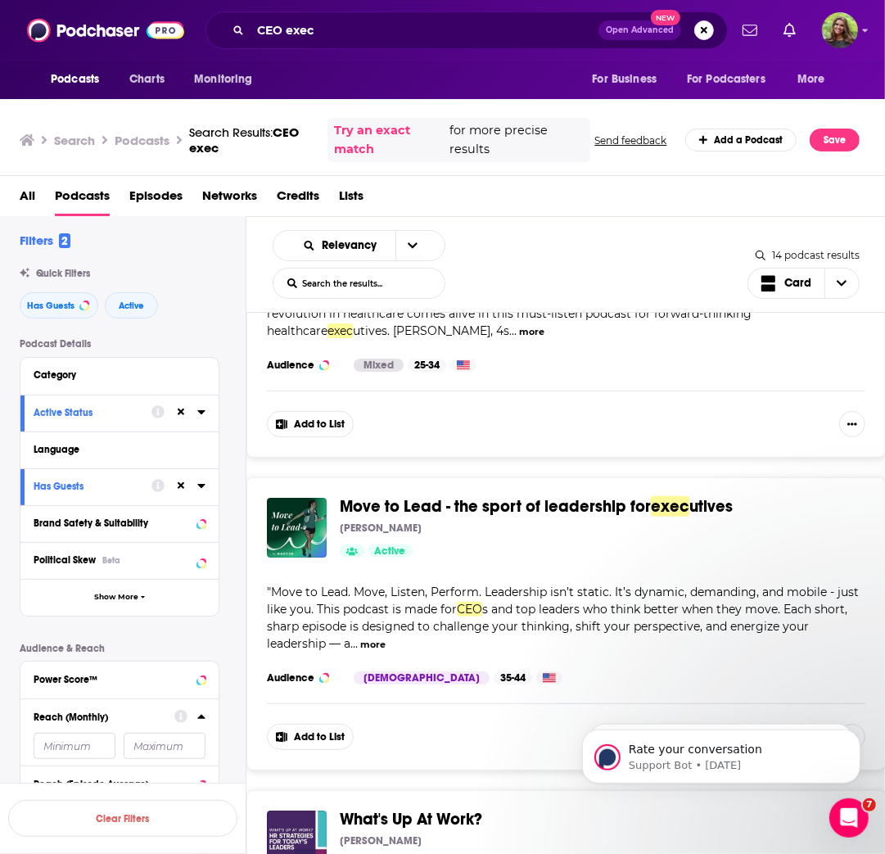
scroll to position [2616, 0]
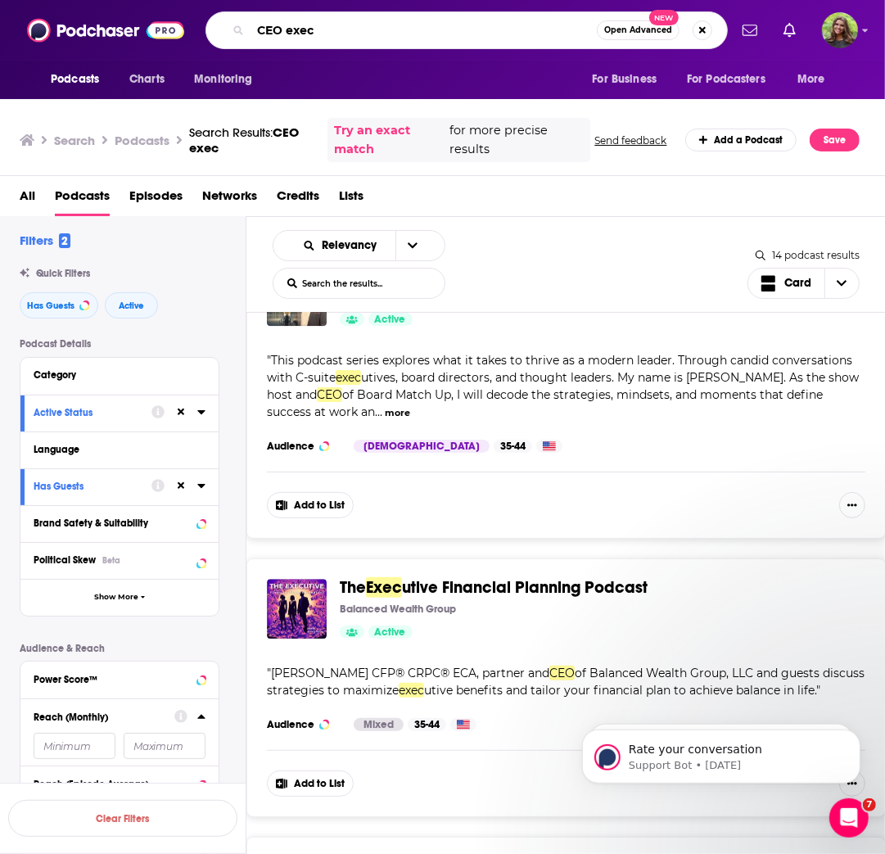
click at [344, 34] on input "CEO exec" at bounding box center [423, 30] width 346 height 26
type input "CEO"
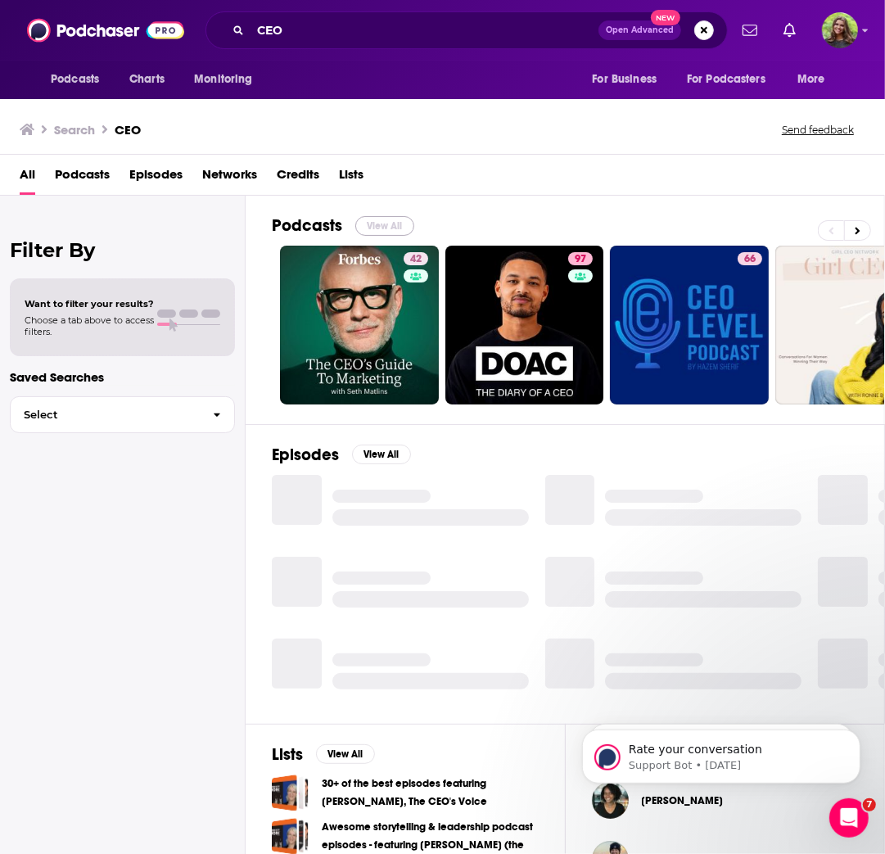
click at [381, 220] on button "View All" at bounding box center [384, 226] width 59 height 20
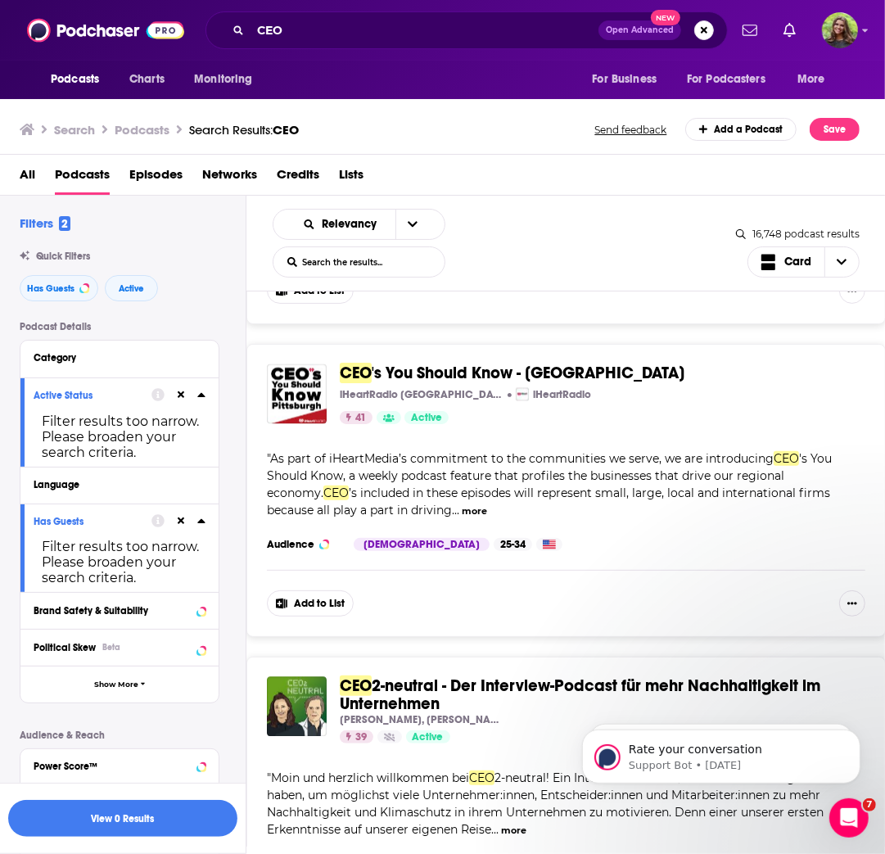
scroll to position [4, 0]
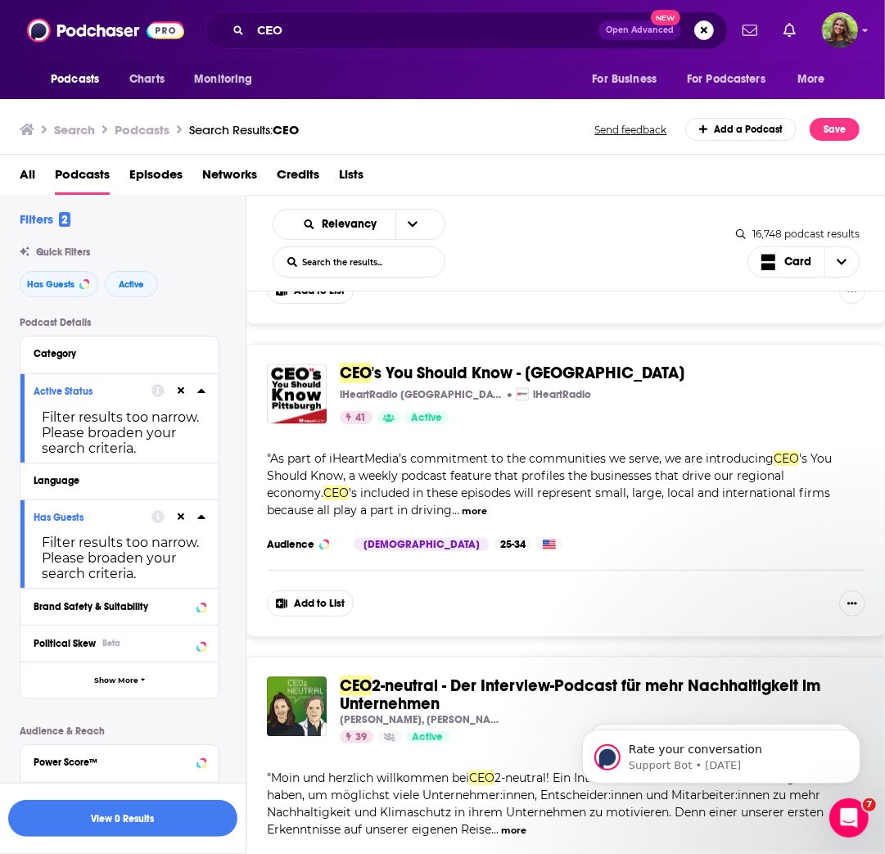
click at [205, 396] on div "Active Status Filter results too narrow. Please broaden your search criteria." at bounding box center [119, 417] width 198 height 89
click at [201, 393] on icon at bounding box center [200, 391] width 7 height 4
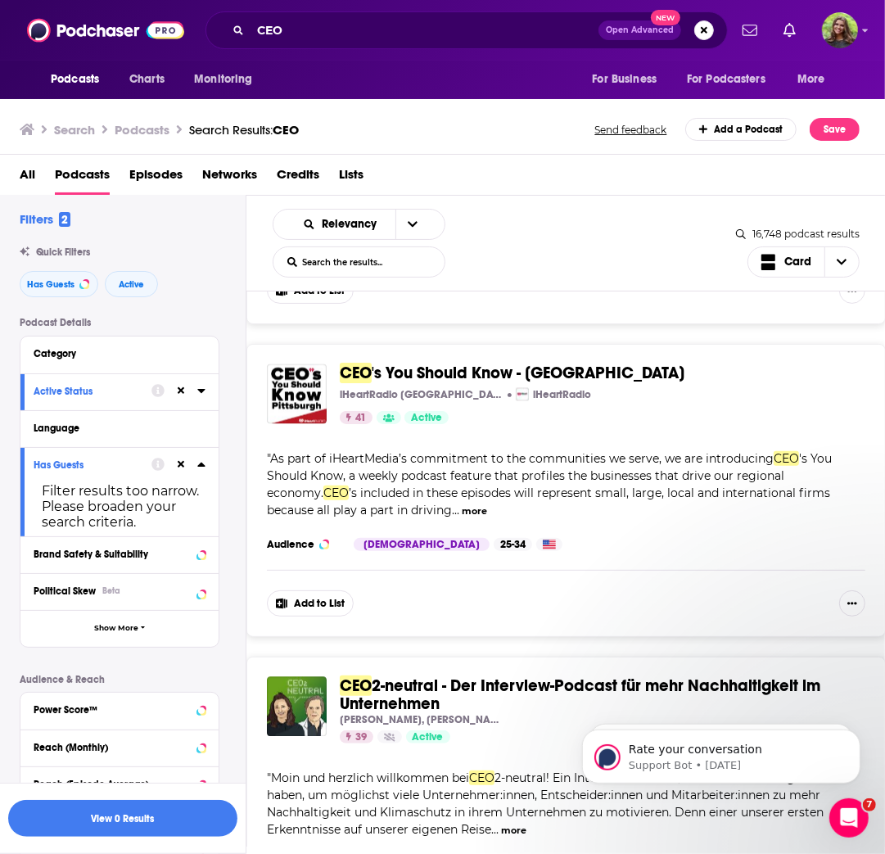
click at [107, 403] on div "Active Status" at bounding box center [119, 391] width 198 height 37
click at [198, 466] on icon at bounding box center [201, 463] width 8 height 13
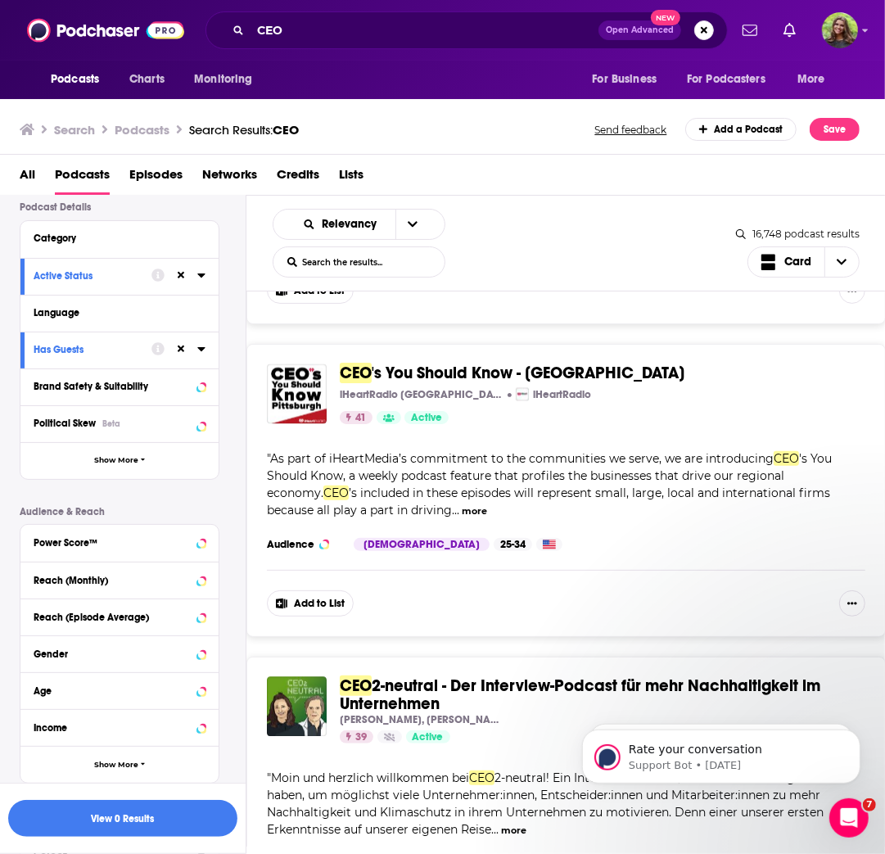
scroll to position [101, 0]
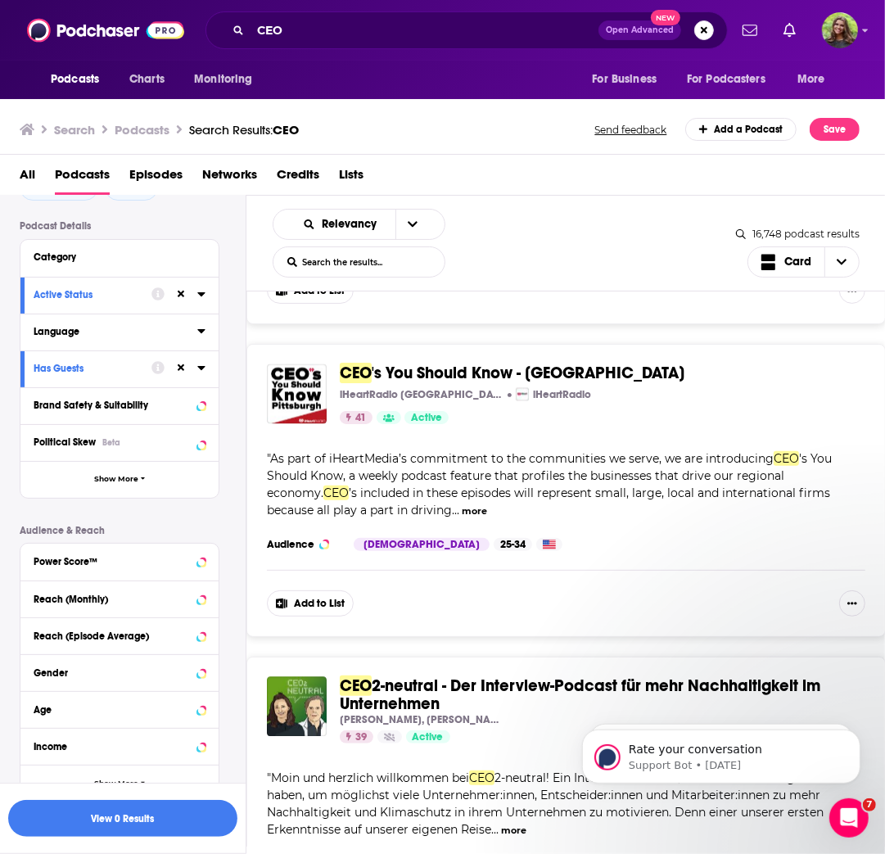
click at [79, 337] on div "Language" at bounding box center [110, 331] width 153 height 11
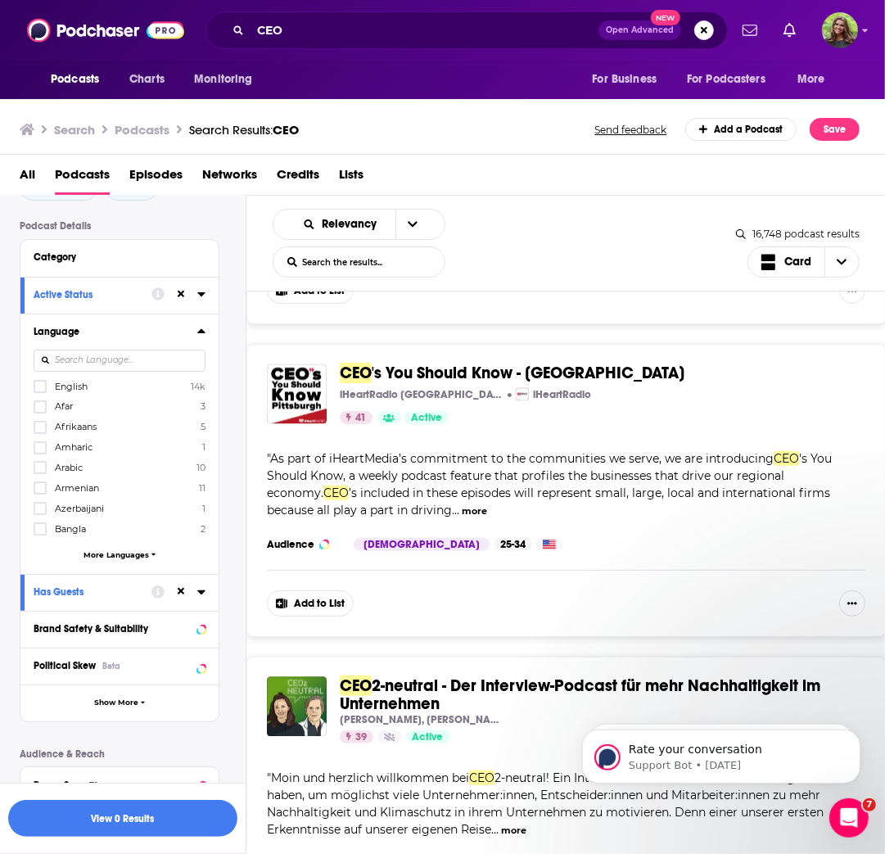
drag, startPoint x: 34, startPoint y: 387, endPoint x: 65, endPoint y: 401, distance: 34.8
click at [34, 388] on label at bounding box center [40, 386] width 13 height 13
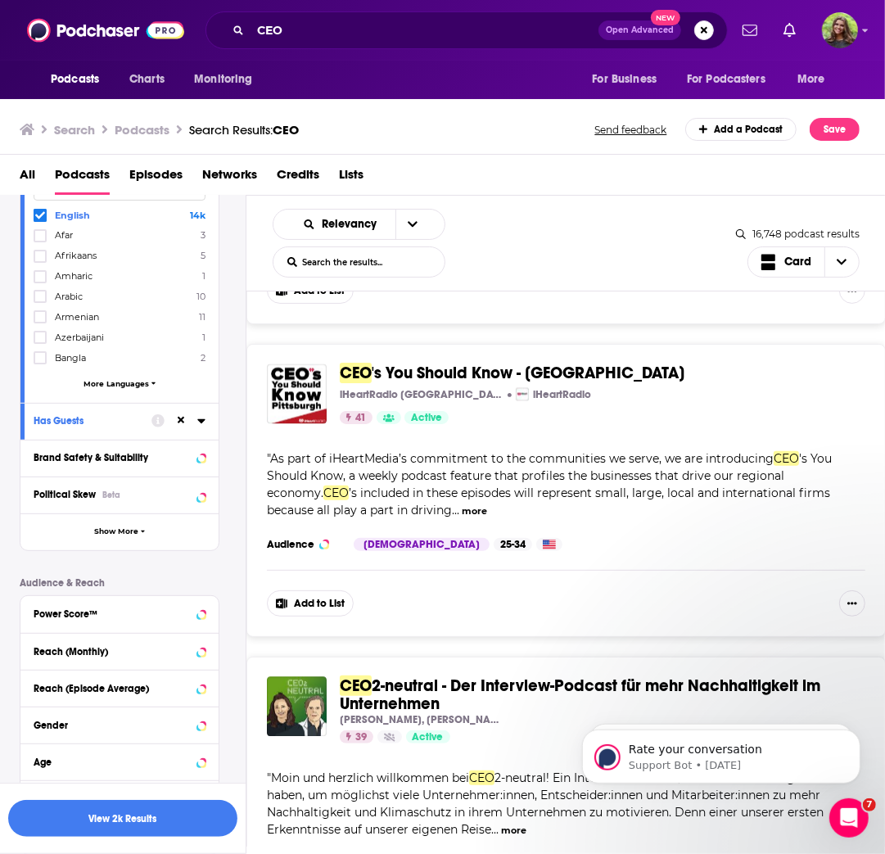
scroll to position [300, 0]
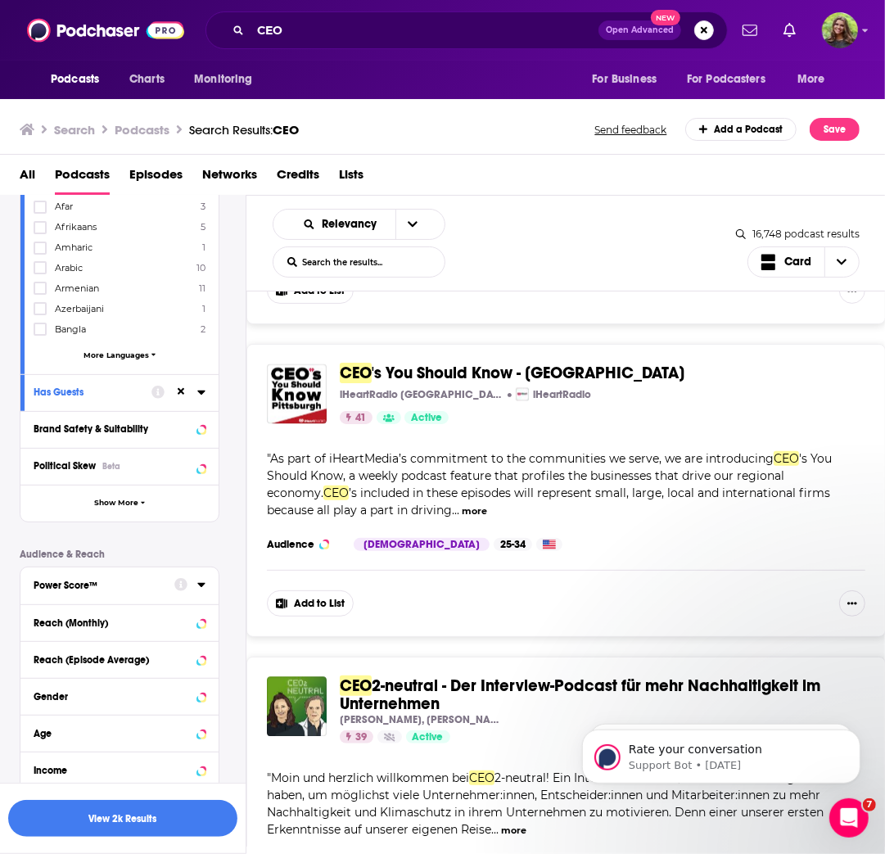
click at [120, 584] on div "Power Score™" at bounding box center [99, 584] width 130 height 11
click at [111, 625] on div "Reach (Monthly)" at bounding box center [99, 622] width 130 height 11
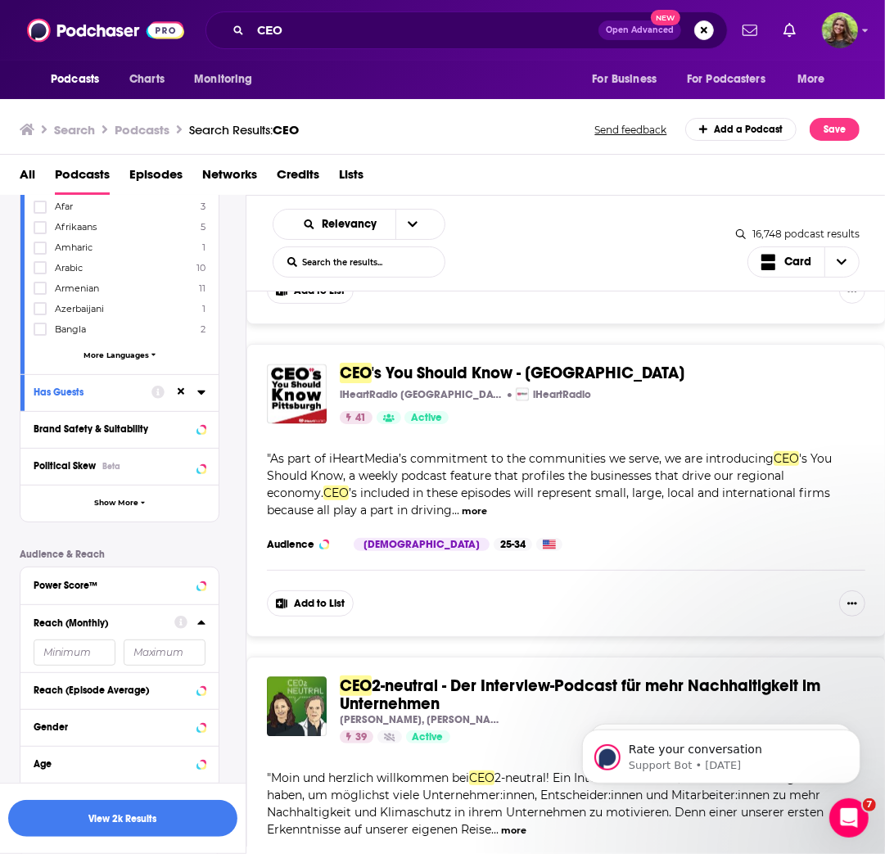
click at [172, 657] on input "number" at bounding box center [165, 652] width 82 height 26
type input "50000"
click at [165, 817] on button "View 2k Results" at bounding box center [122, 818] width 229 height 37
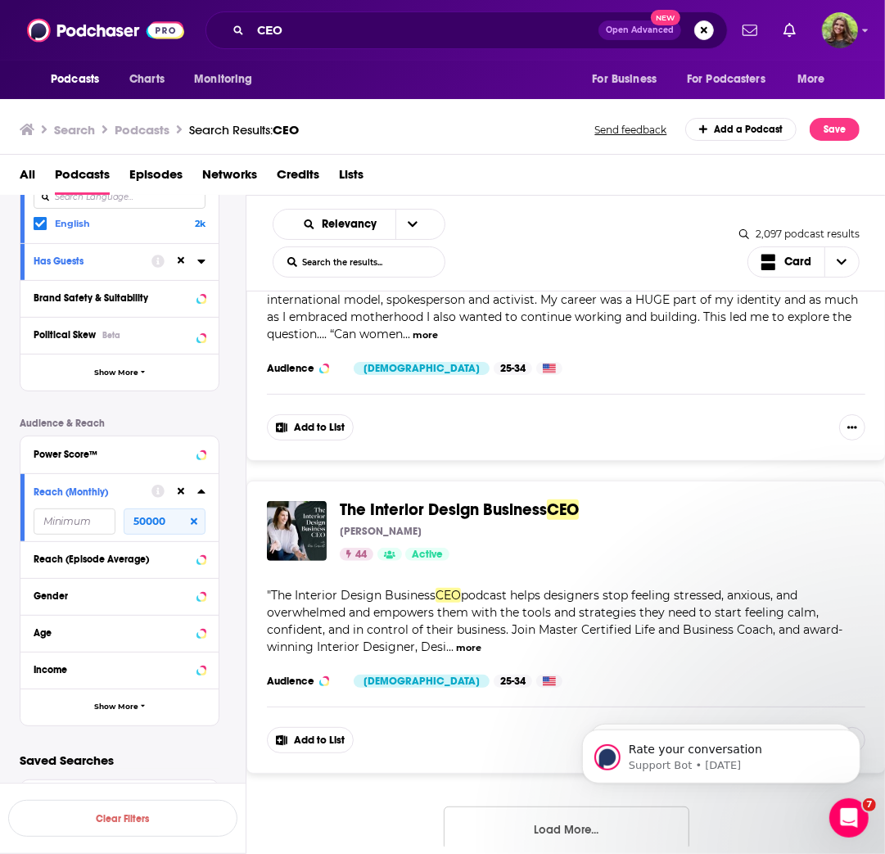
scroll to position [7412, 0]
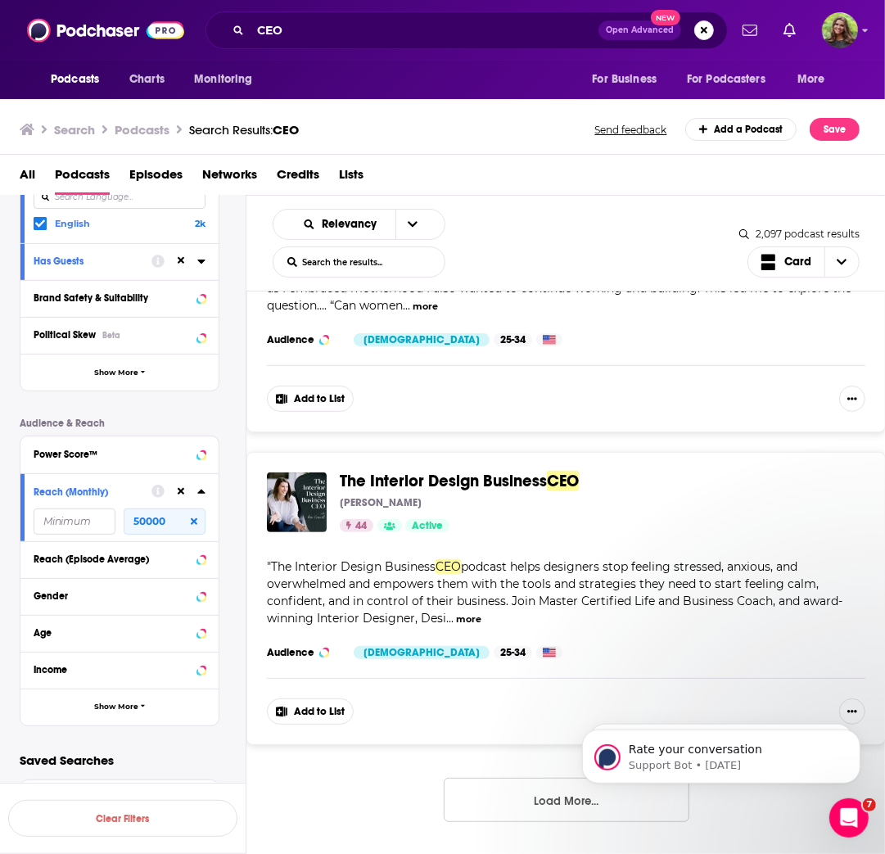
drag, startPoint x: 559, startPoint y: 803, endPoint x: 558, endPoint y: 788, distance: 14.8
click at [558, 795] on html "Rate your conversation Support Bot • [DATE] Rate your conversation Support Bot …" at bounding box center [720, 751] width 327 height 115
click at [554, 805] on button "Load More..." at bounding box center [567, 799] width 246 height 44
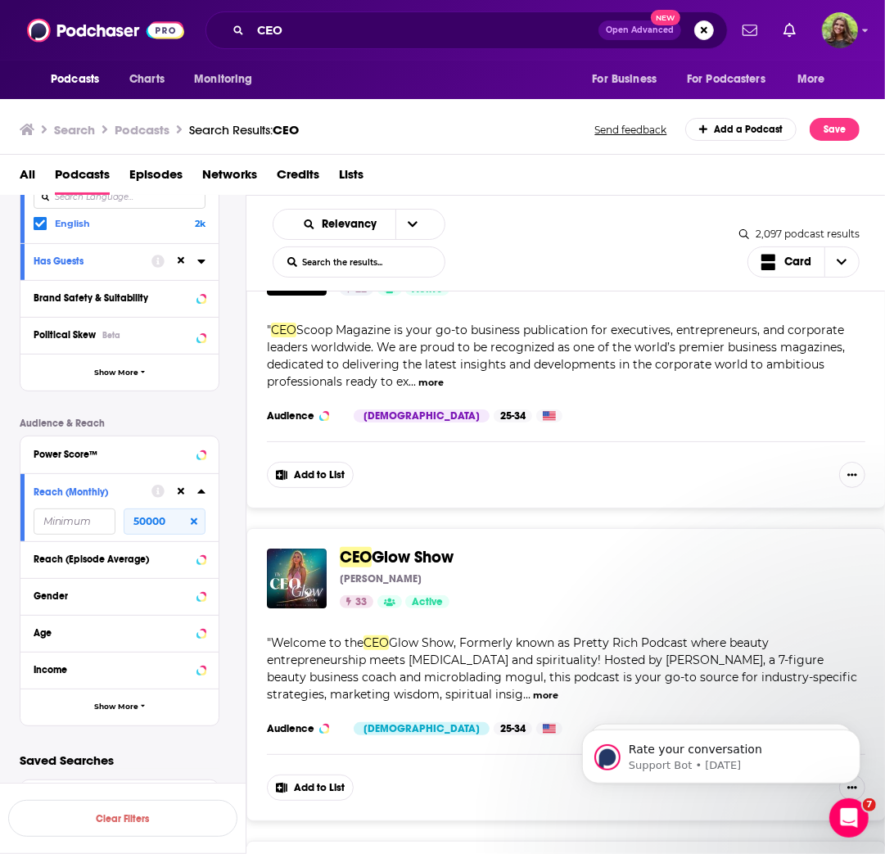
scroll to position [263, 0]
click at [432, 385] on button "more" at bounding box center [430, 383] width 25 height 14
click at [440, 386] on button "less" at bounding box center [442, 383] width 18 height 14
click at [434, 388] on button "more" at bounding box center [430, 383] width 25 height 14
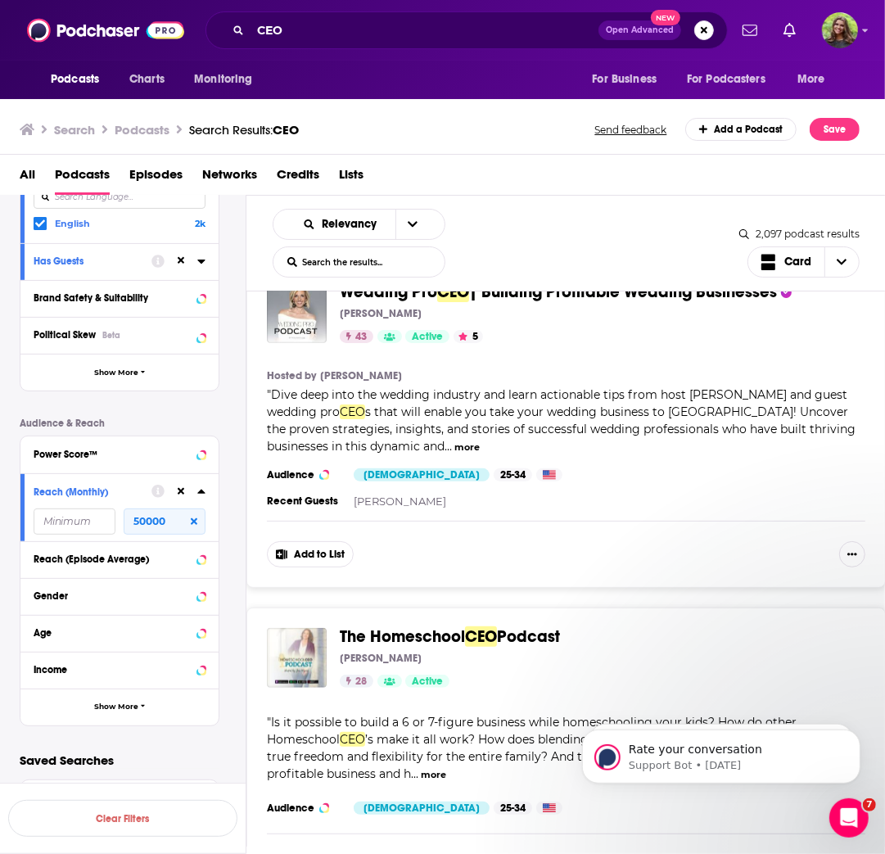
scroll to position [15137, 0]
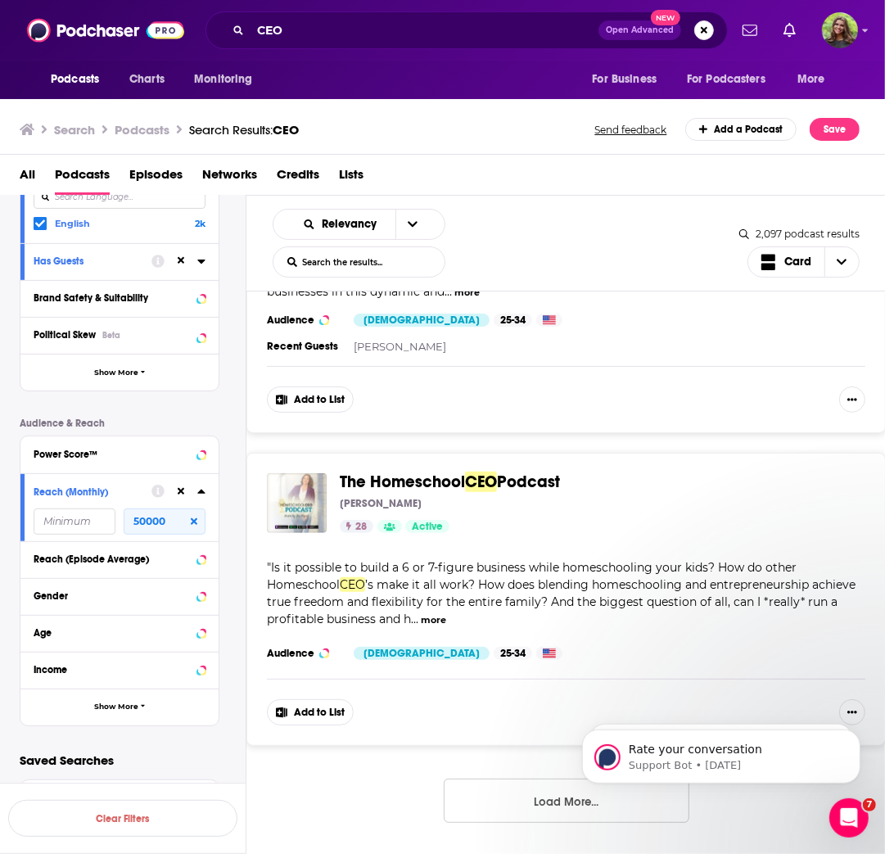
click at [561, 803] on html "Rate your conversation Support Bot • [DATE] Rate your conversation Support Bot …" at bounding box center [720, 751] width 327 height 115
click at [547, 800] on button "Load More..." at bounding box center [567, 800] width 246 height 44
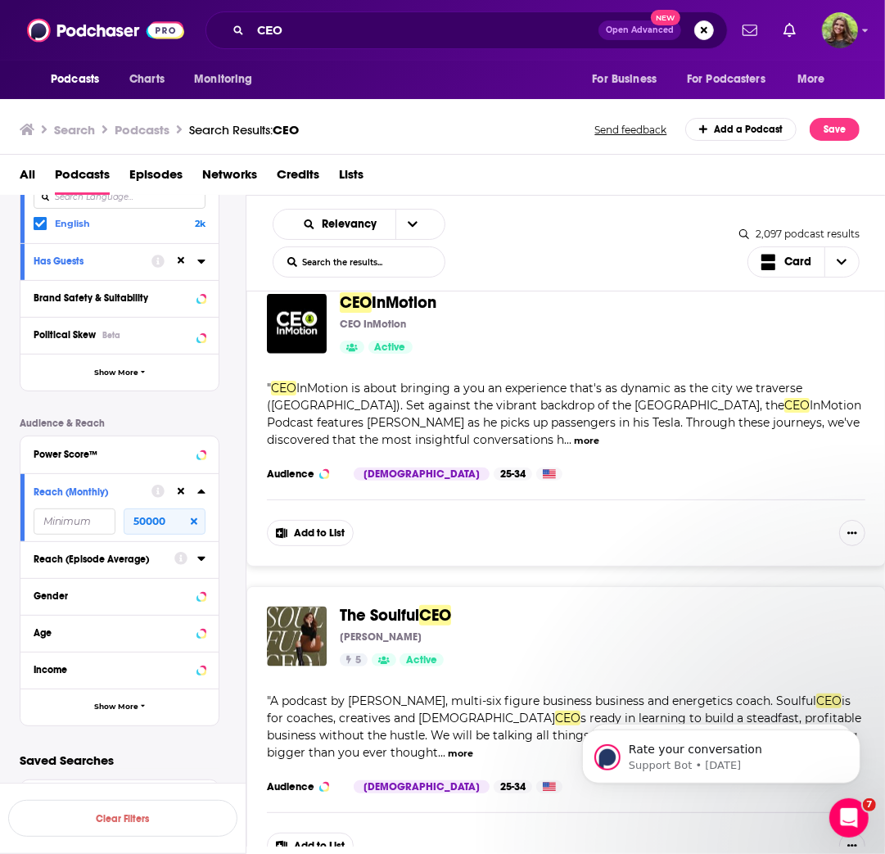
scroll to position [22856, 0]
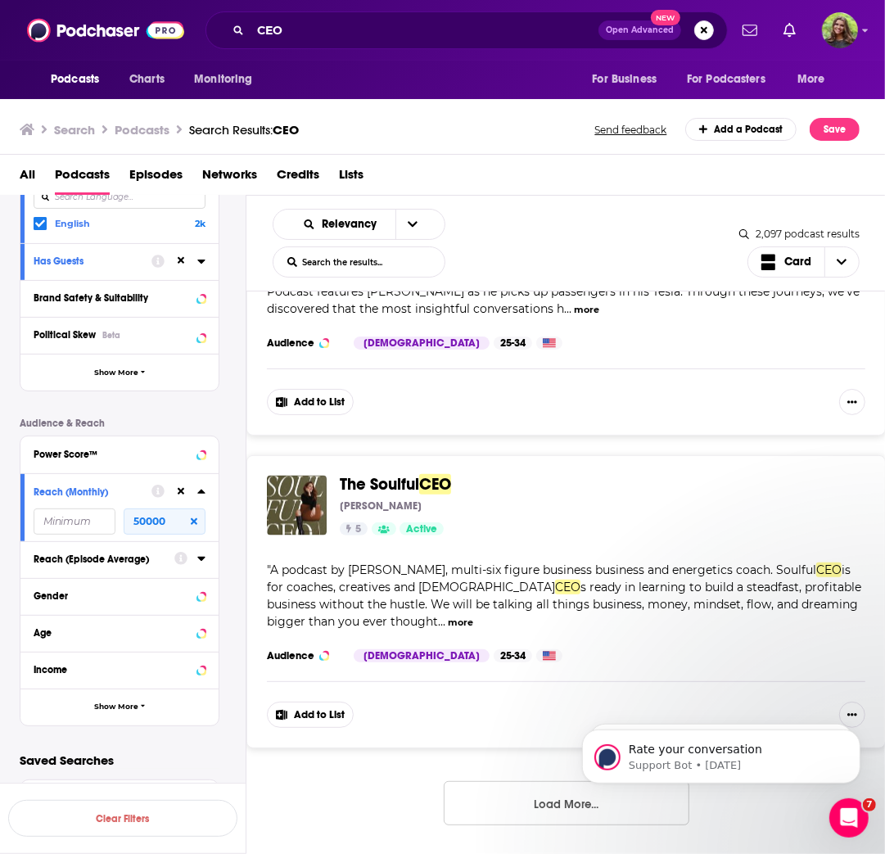
drag, startPoint x: 520, startPoint y: 805, endPoint x: 525, endPoint y: 795, distance: 11.4
click at [520, 805] on button "Load More..." at bounding box center [567, 803] width 246 height 44
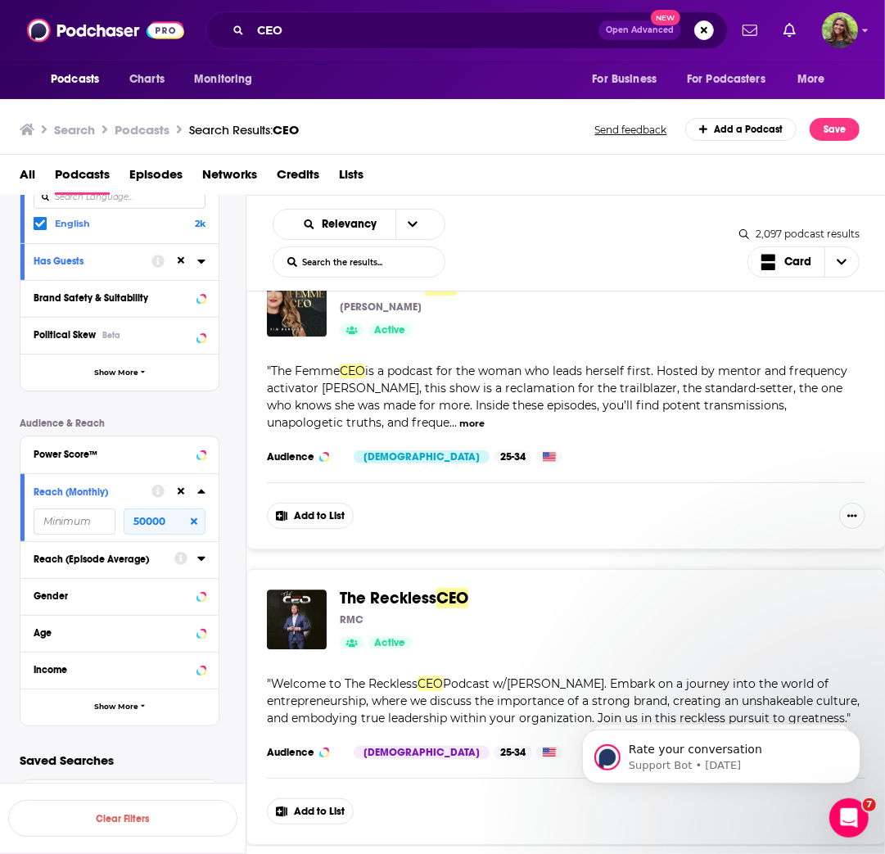
scroll to position [27319, 0]
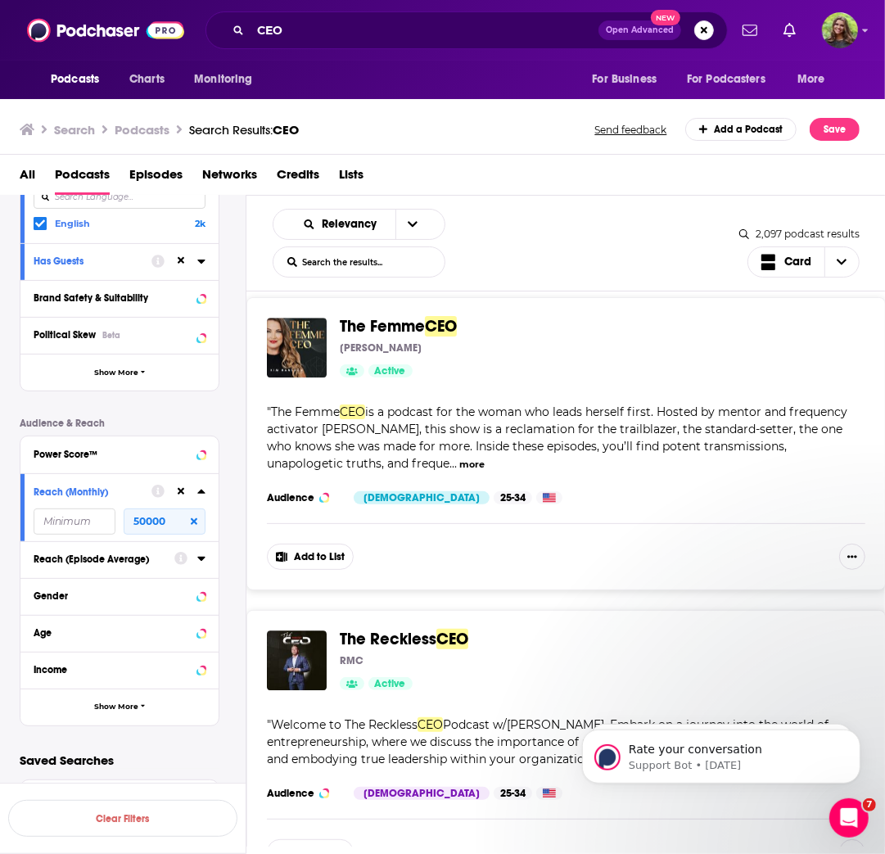
click at [459, 470] on button "more" at bounding box center [471, 464] width 25 height 14
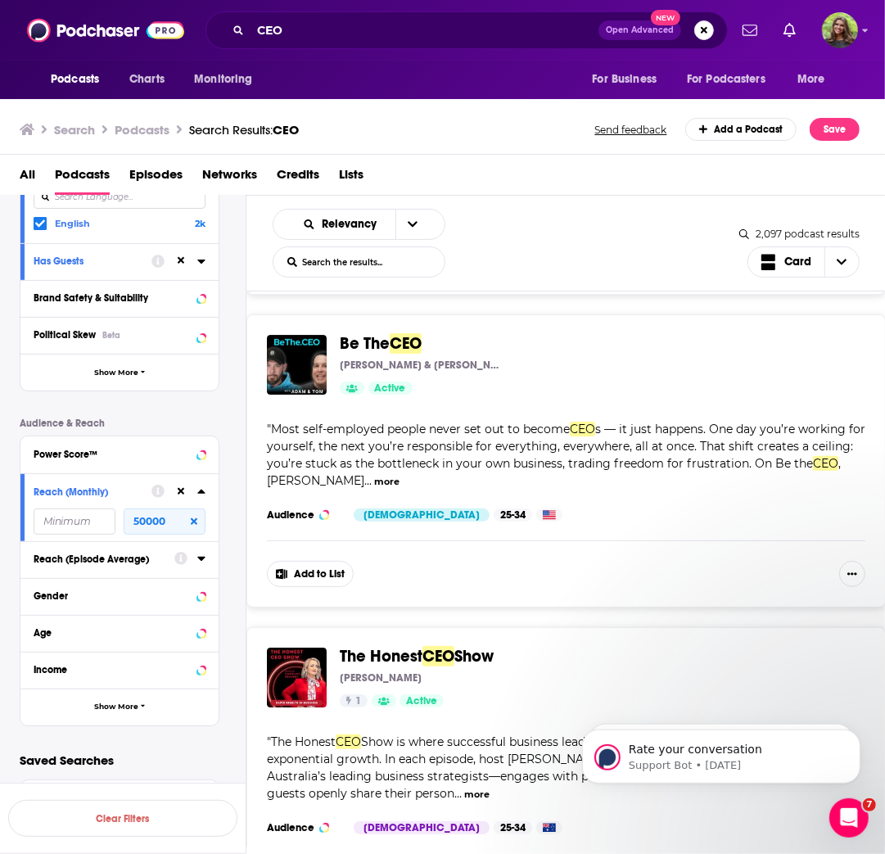
scroll to position [27946, 0]
click at [385, 488] on button "more" at bounding box center [386, 481] width 25 height 14
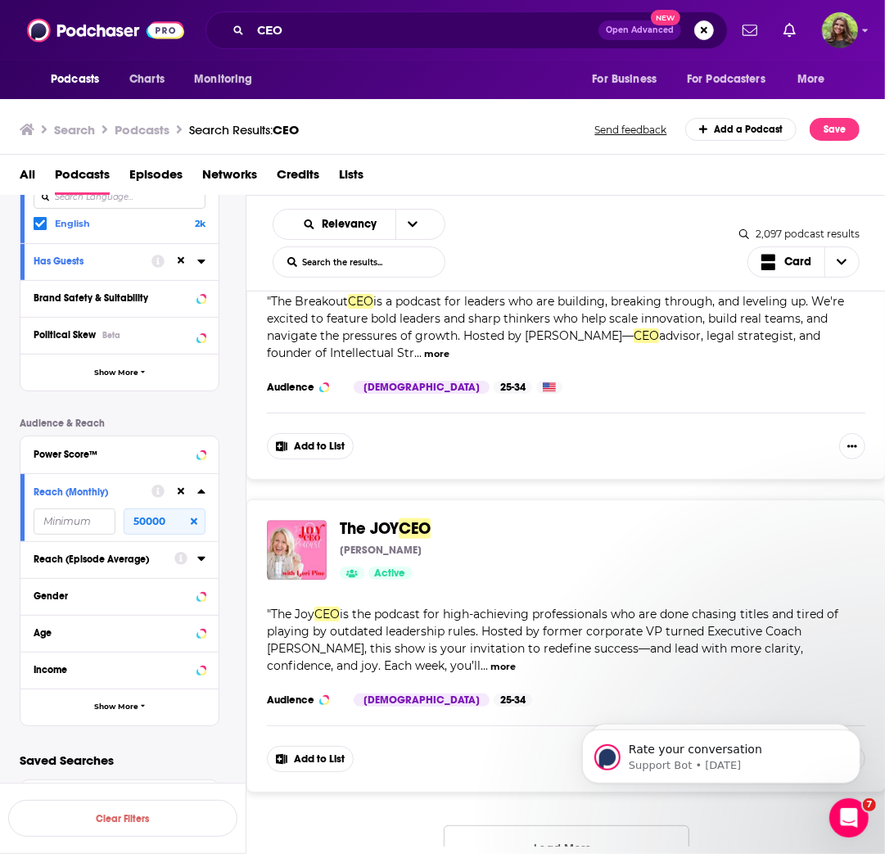
scroll to position [30974, 0]
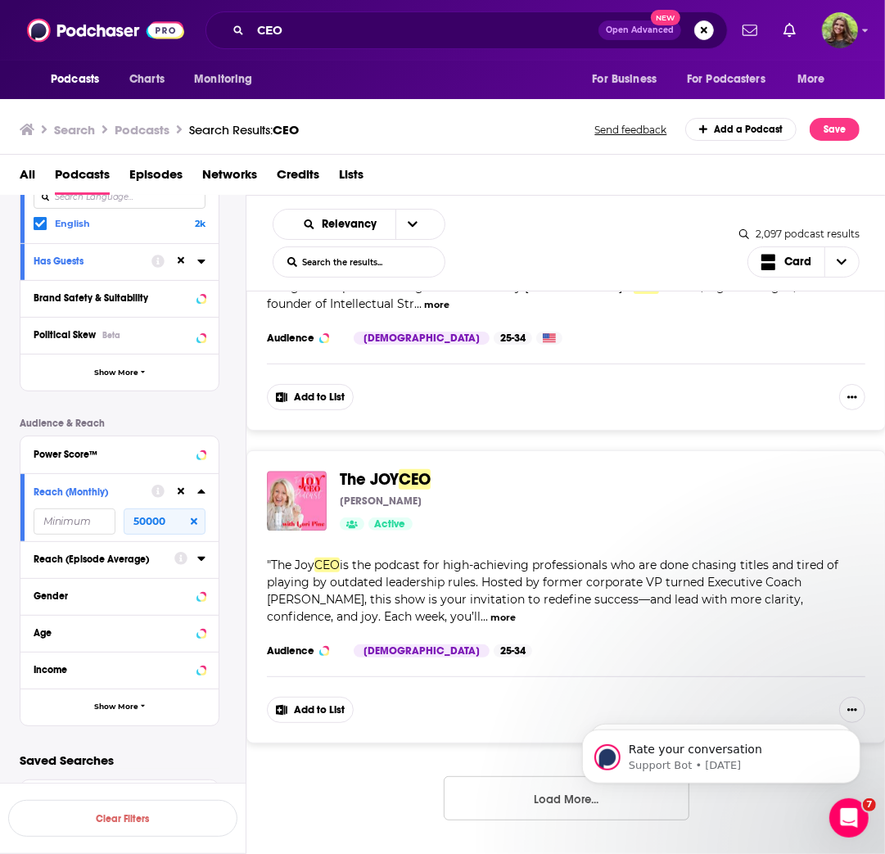
drag, startPoint x: 544, startPoint y: 801, endPoint x: 541, endPoint y: 792, distance: 9.6
click at [544, 800] on button "Load More..." at bounding box center [567, 798] width 246 height 44
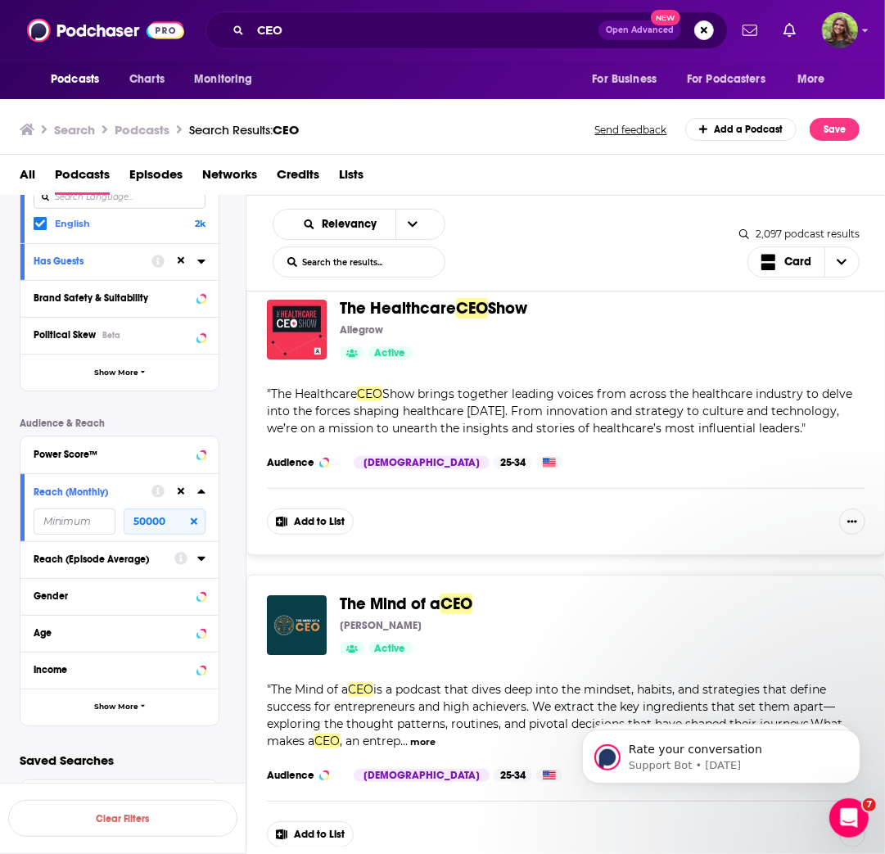
scroll to position [38697, 0]
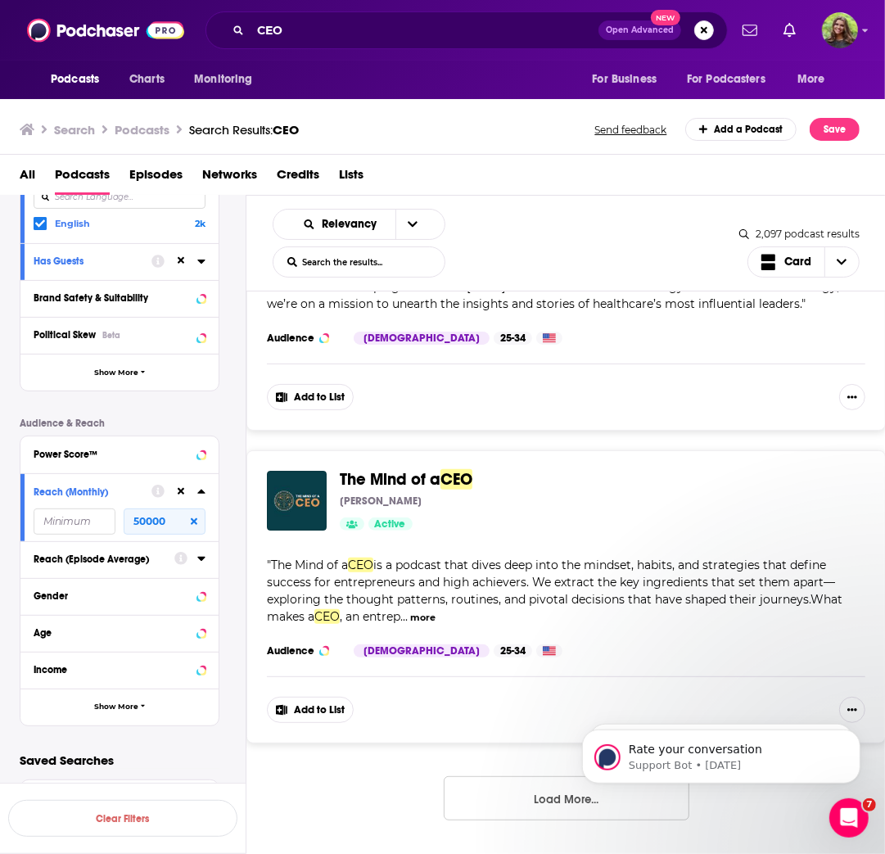
click at [421, 613] on button "more" at bounding box center [422, 618] width 25 height 14
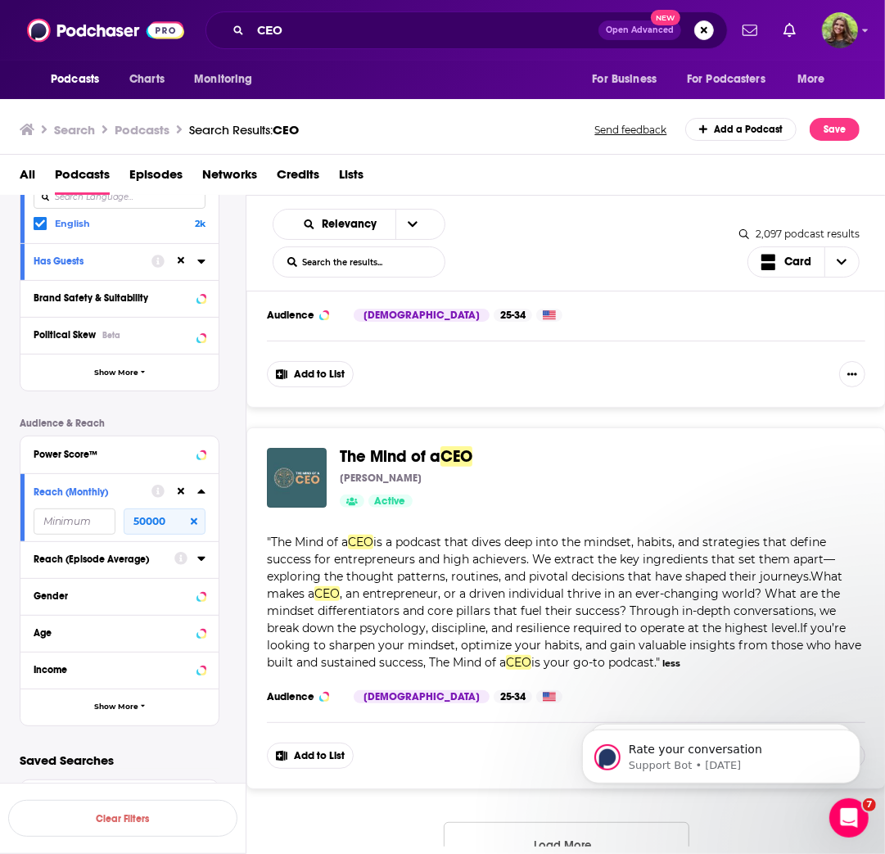
click at [288, 497] on img "The Mind of a CEO" at bounding box center [297, 478] width 60 height 60
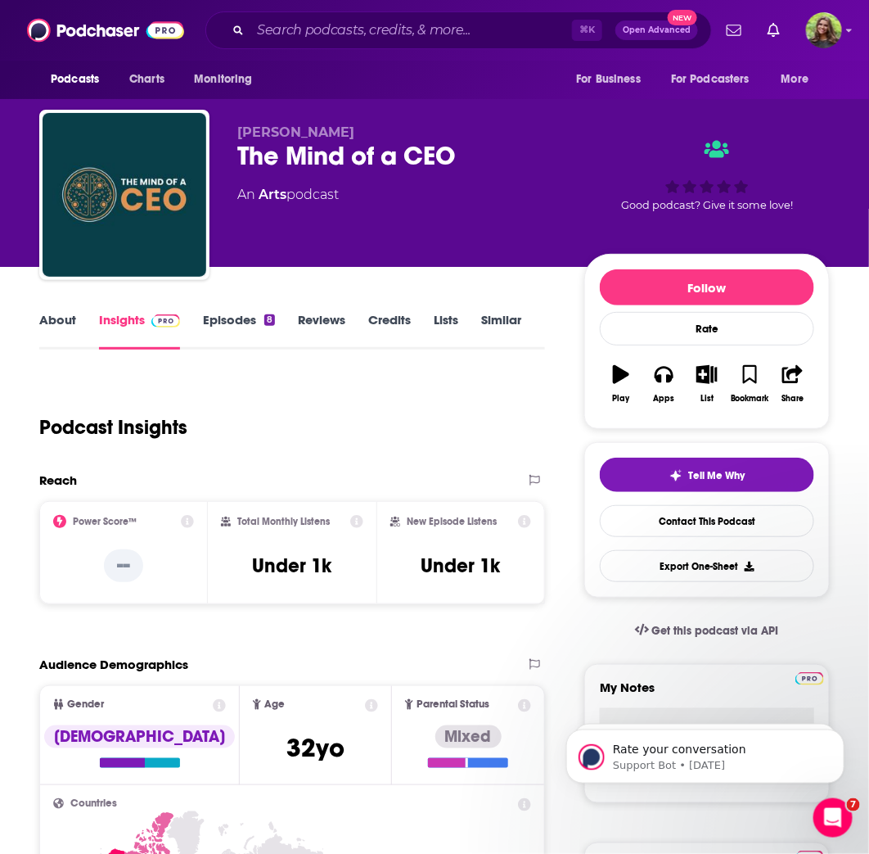
click at [235, 333] on link "Episodes 8" at bounding box center [239, 331] width 72 height 38
